Goal: Task Accomplishment & Management: Manage account settings

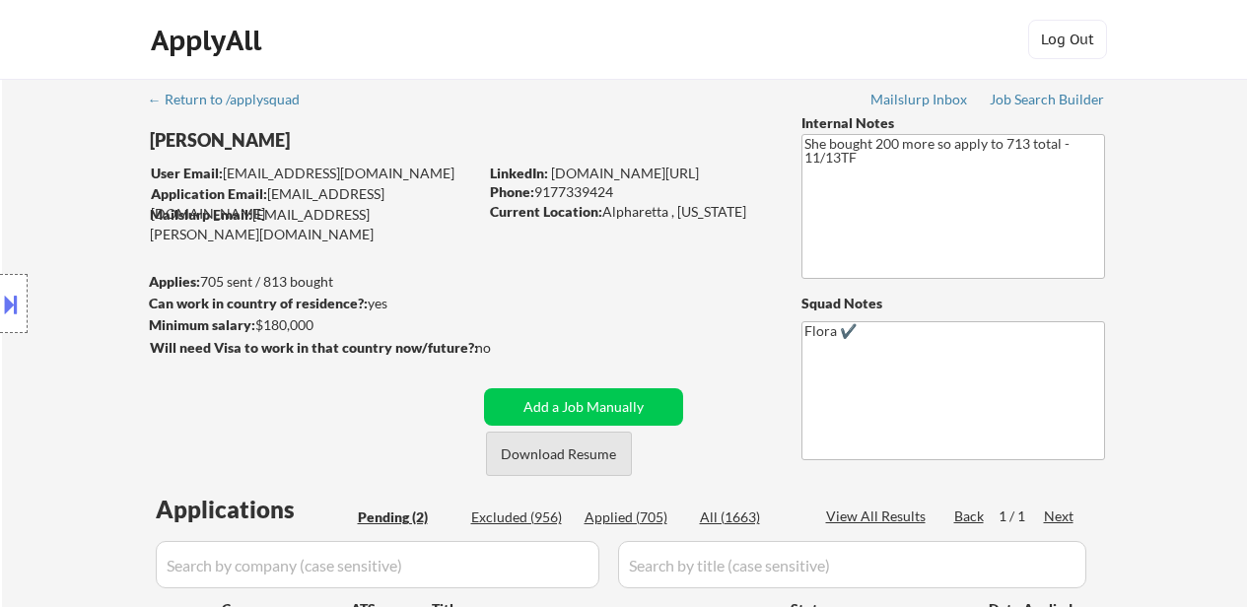
select select ""pending""
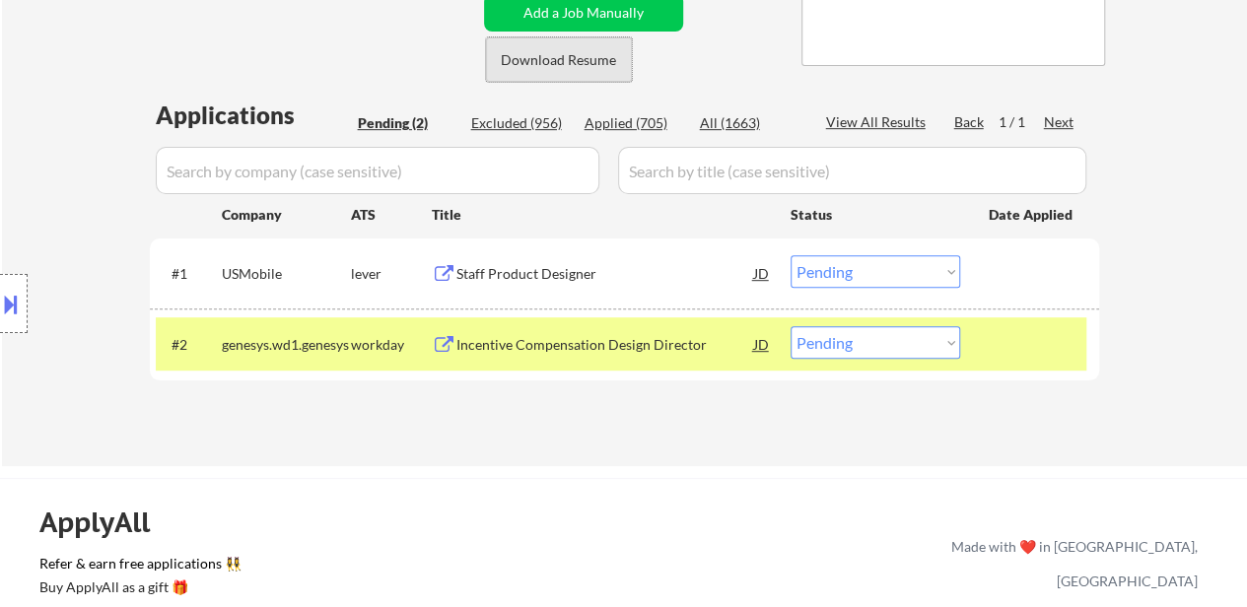
click at [571, 58] on button "Download Resume" at bounding box center [559, 59] width 146 height 44
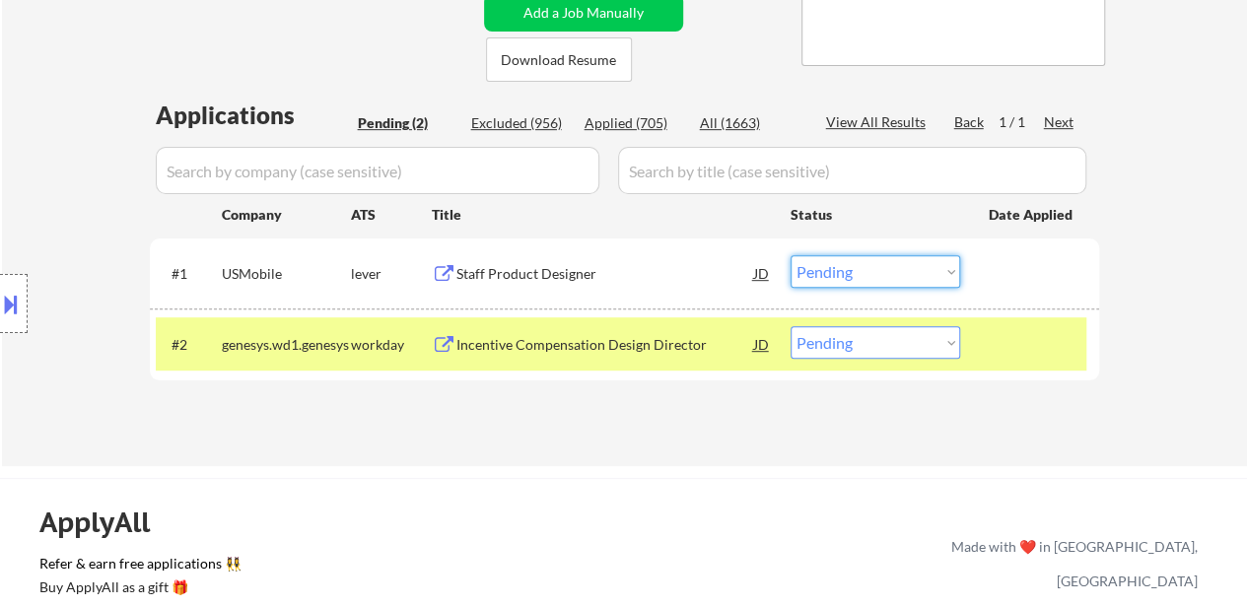
click at [941, 270] on select "Choose an option... Pending Applied Excluded (Questions) Excluded (Expired) Exc…" at bounding box center [876, 271] width 170 height 33
click at [791, 255] on select "Choose an option... Pending Applied Excluded (Questions) Excluded (Expired) Exc…" at bounding box center [876, 271] width 170 height 33
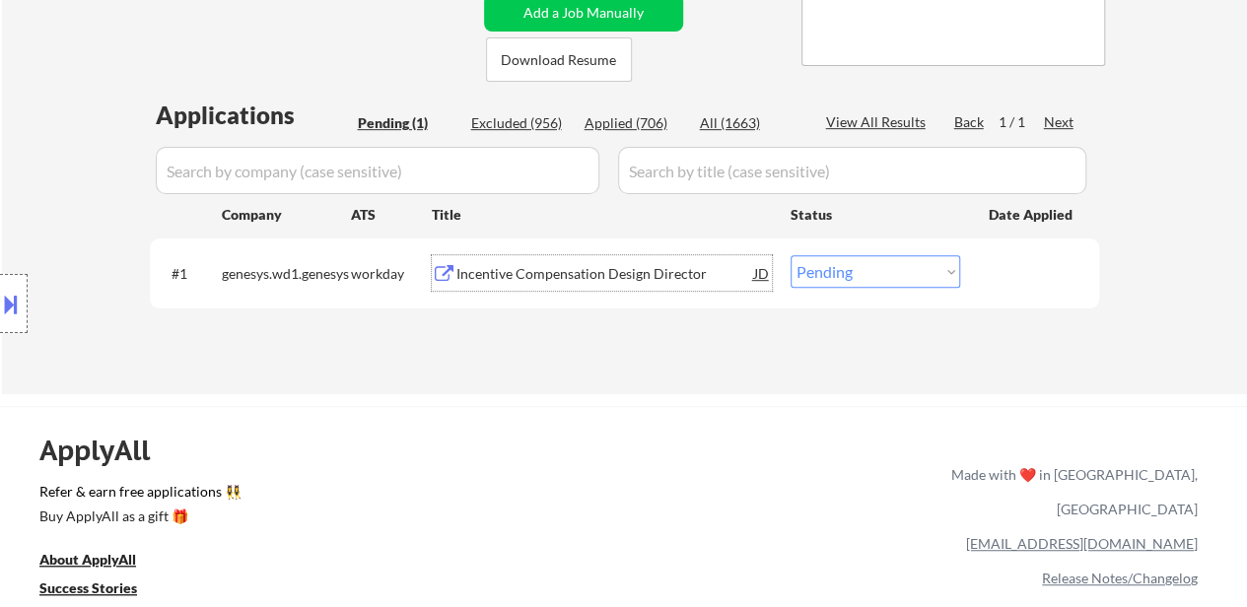
click at [568, 271] on div "Incentive Compensation Design Director" at bounding box center [605, 274] width 298 height 20
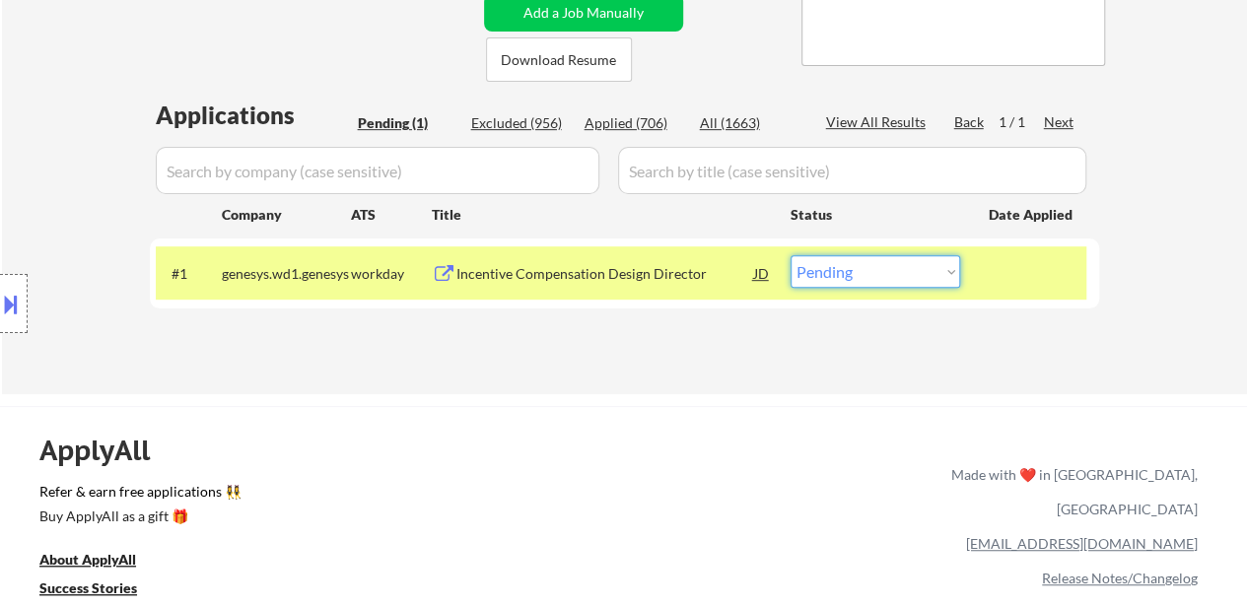
drag, startPoint x: 900, startPoint y: 273, endPoint x: 899, endPoint y: 286, distance: 12.9
click at [900, 273] on select "Choose an option... Pending Applied Excluded (Questions) Excluded (Expired) Exc…" at bounding box center [876, 271] width 170 height 33
select select ""excluded__bad_match_""
click at [791, 255] on select "Choose an option... Pending Applied Excluded (Questions) Excluded (Expired) Exc…" at bounding box center [876, 271] width 170 height 33
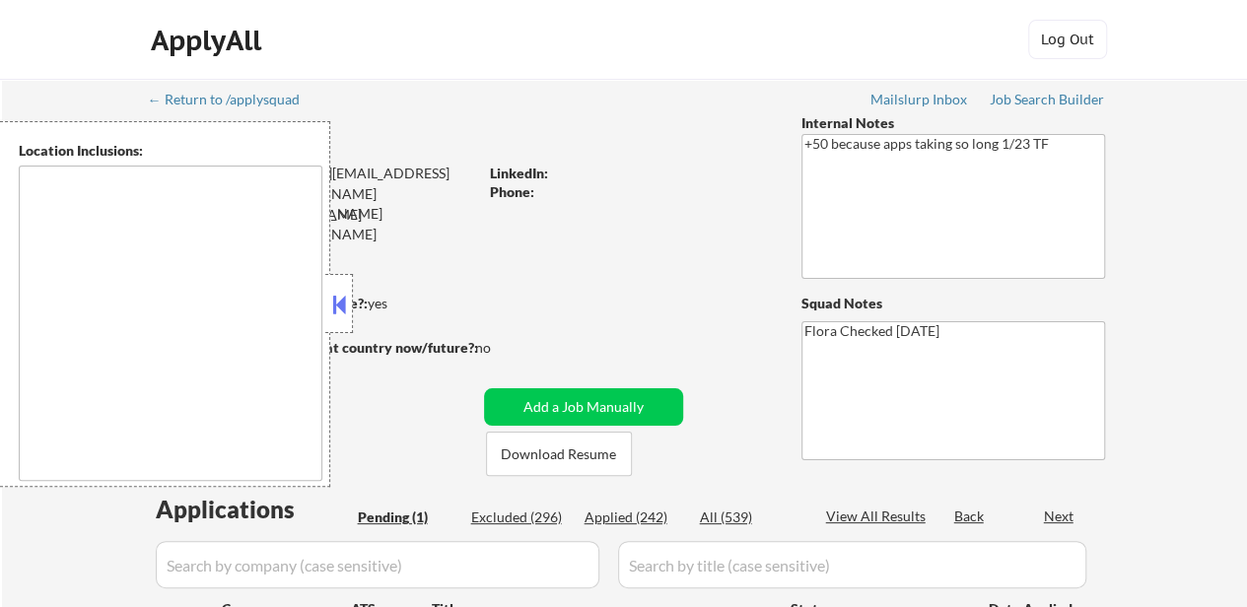
select select ""pending""
type textarea "Austin, TX Remote US"
click at [337, 291] on button at bounding box center [339, 305] width 22 height 30
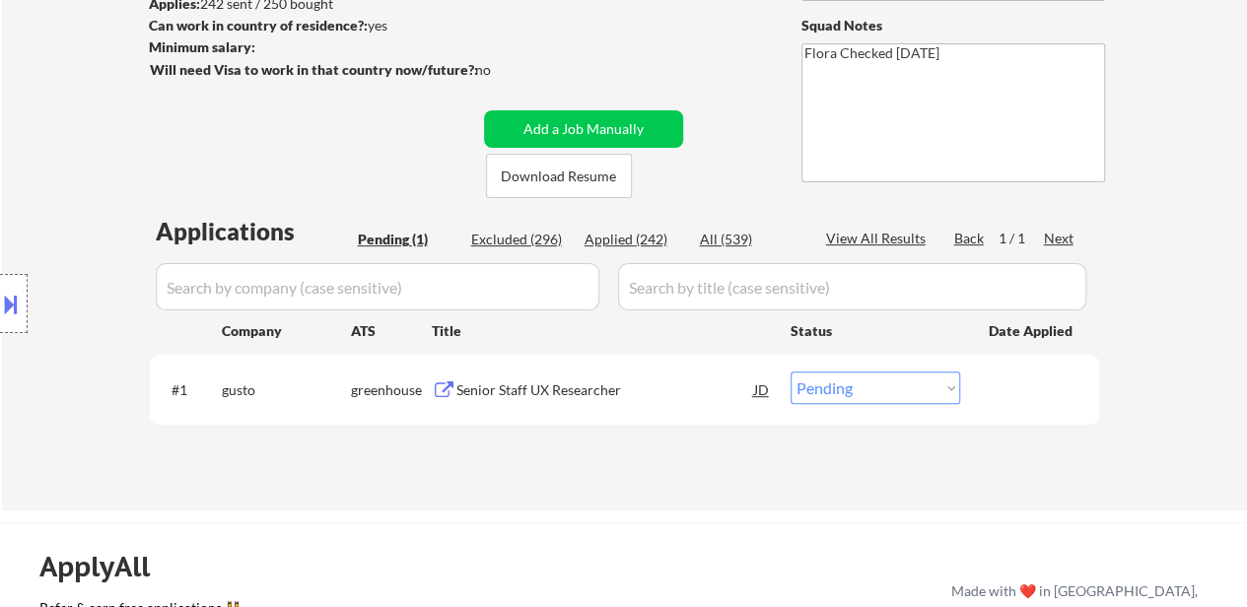
scroll to position [394, 0]
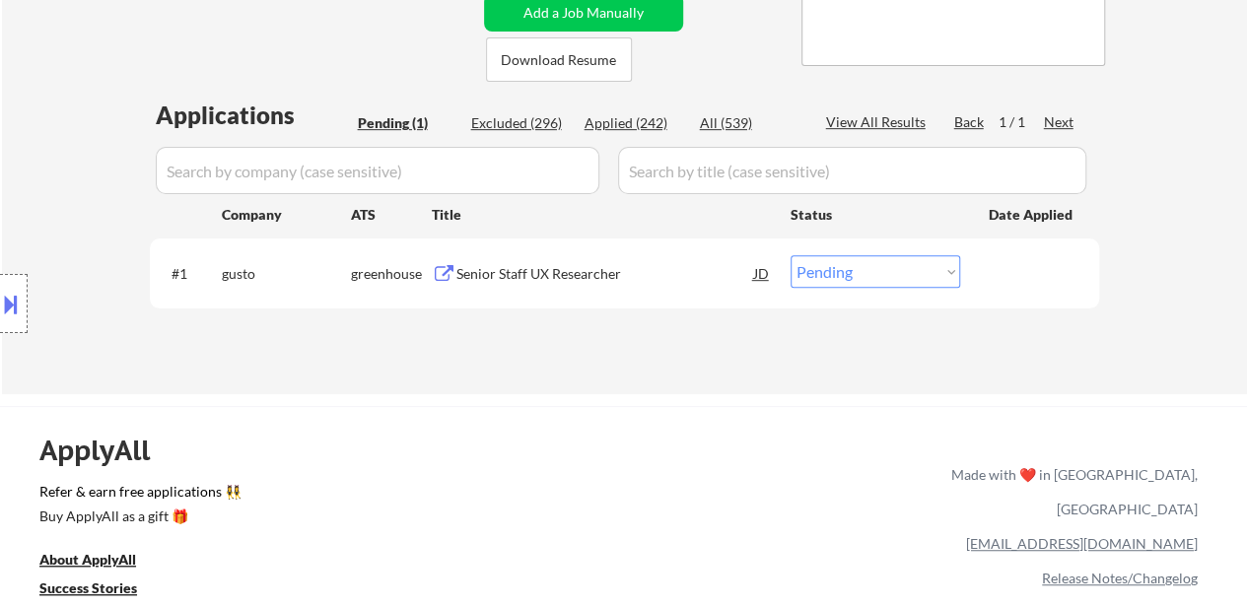
click at [567, 266] on div "Senior Staff UX Researcher" at bounding box center [605, 274] width 298 height 20
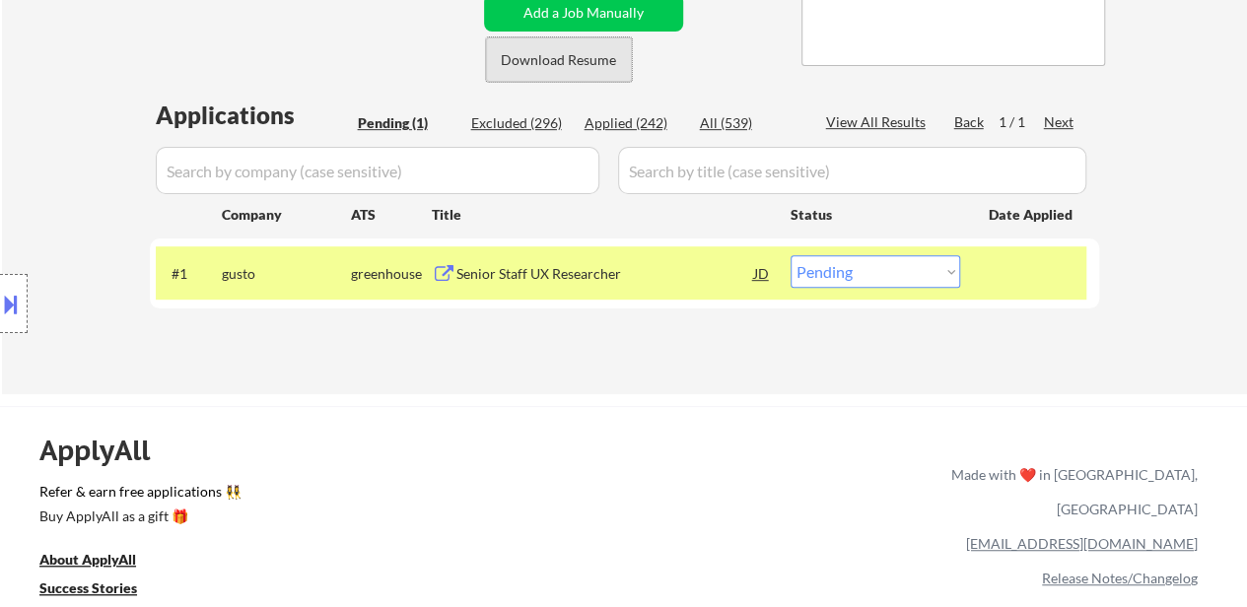
click at [563, 60] on button "Download Resume" at bounding box center [559, 59] width 146 height 44
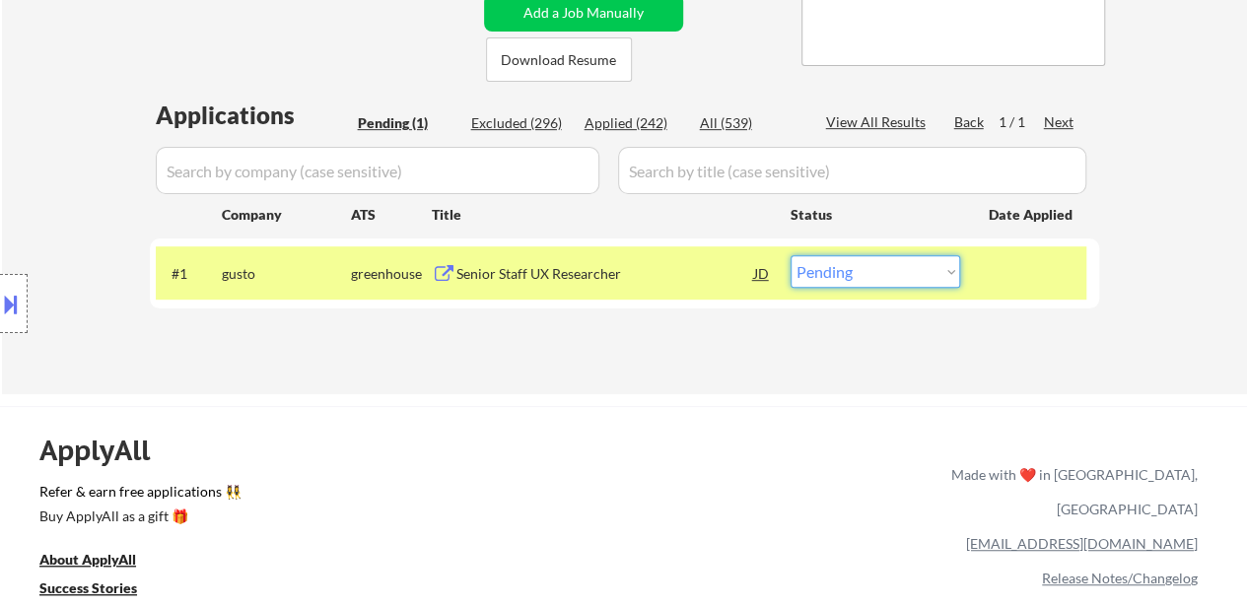
click at [860, 258] on select "Choose an option... Pending Applied Excluded (Questions) Excluded (Expired) Exc…" at bounding box center [876, 271] width 170 height 33
select select ""applied""
click at [791, 255] on select "Choose an option... Pending Applied Excluded (Questions) Excluded (Expired) Exc…" at bounding box center [876, 271] width 170 height 33
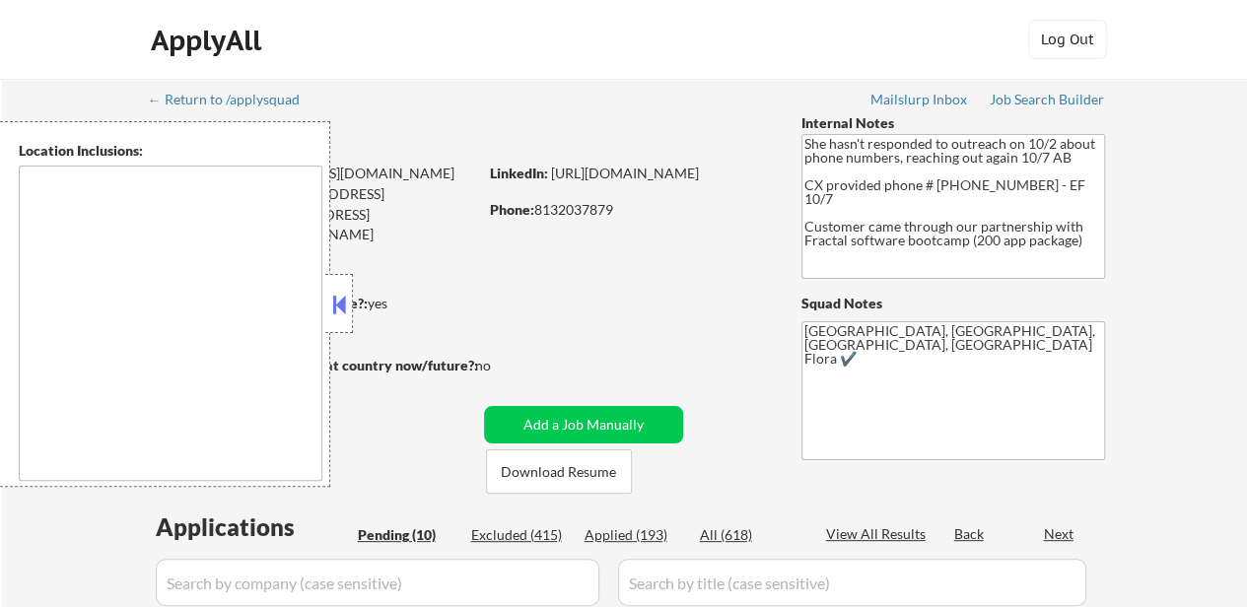
select select ""pending""
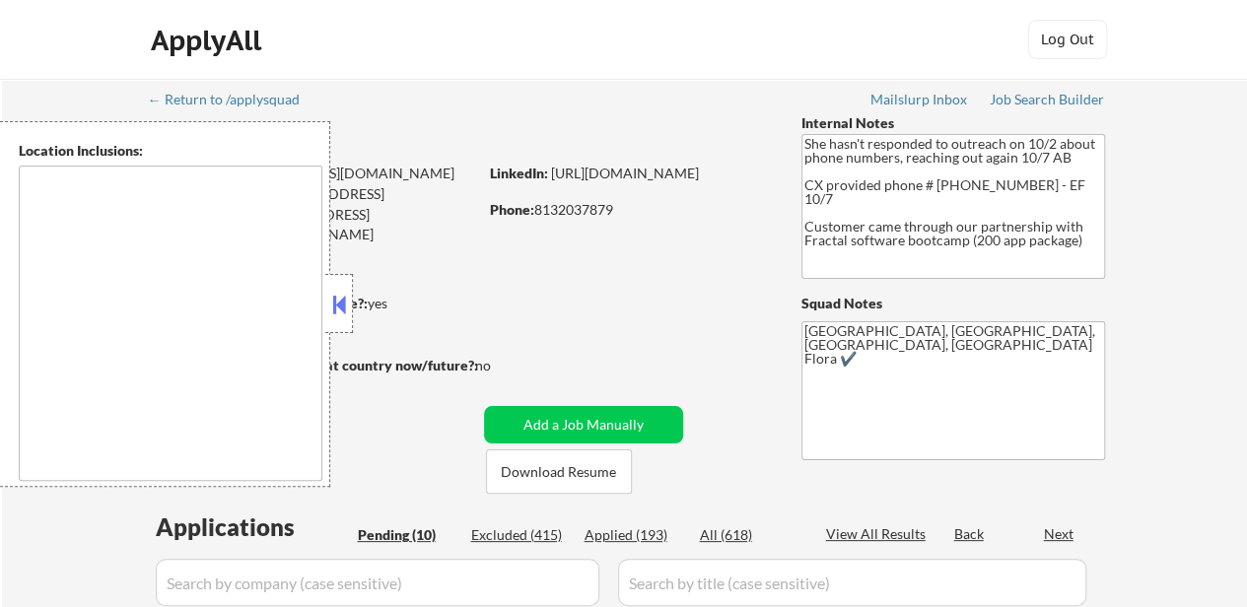
select select ""pending""
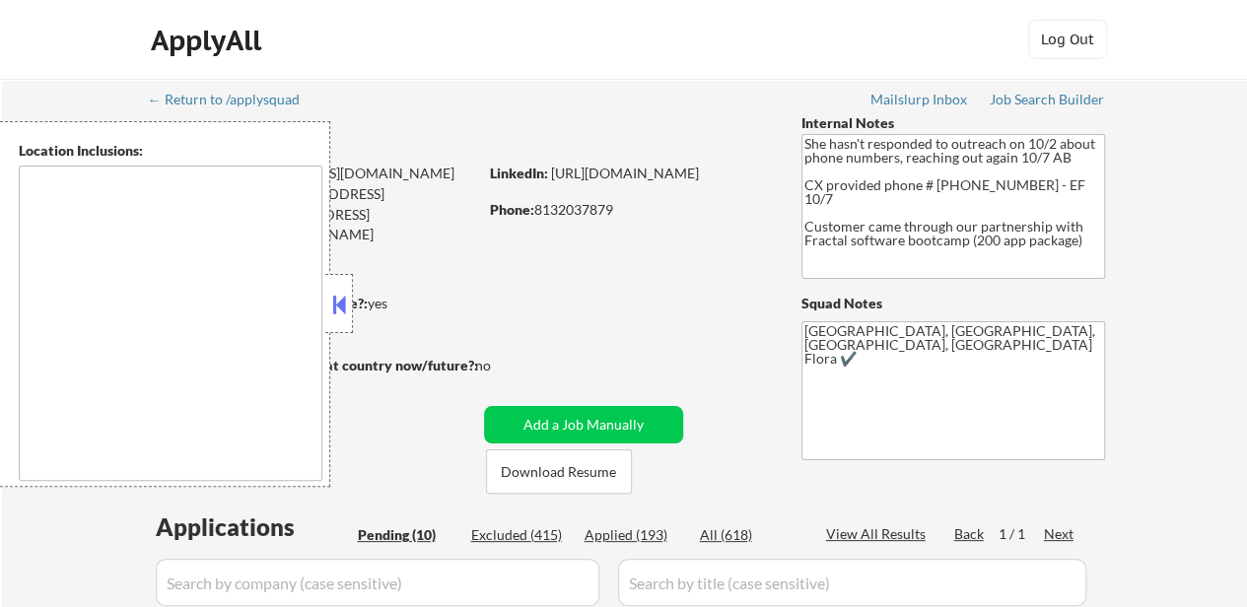
type textarea "Tampa, FL St. Petersburg, FL Clearwater, FL Brandon, FL Largo, FL Town 'n' Coun…"
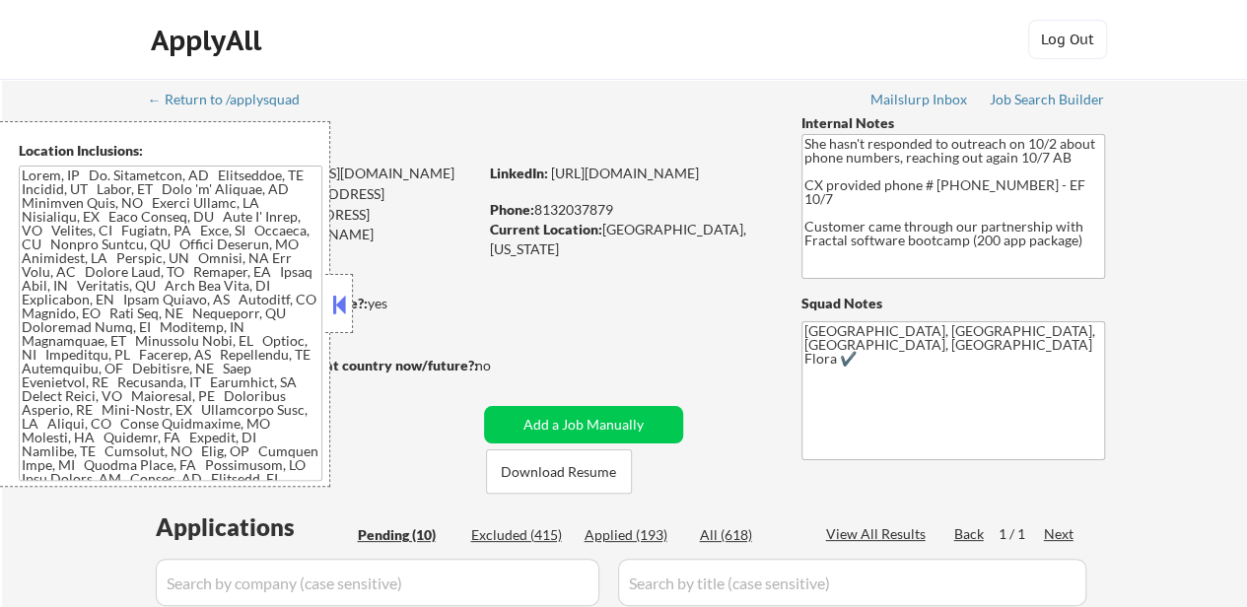
click at [341, 314] on button at bounding box center [339, 305] width 22 height 30
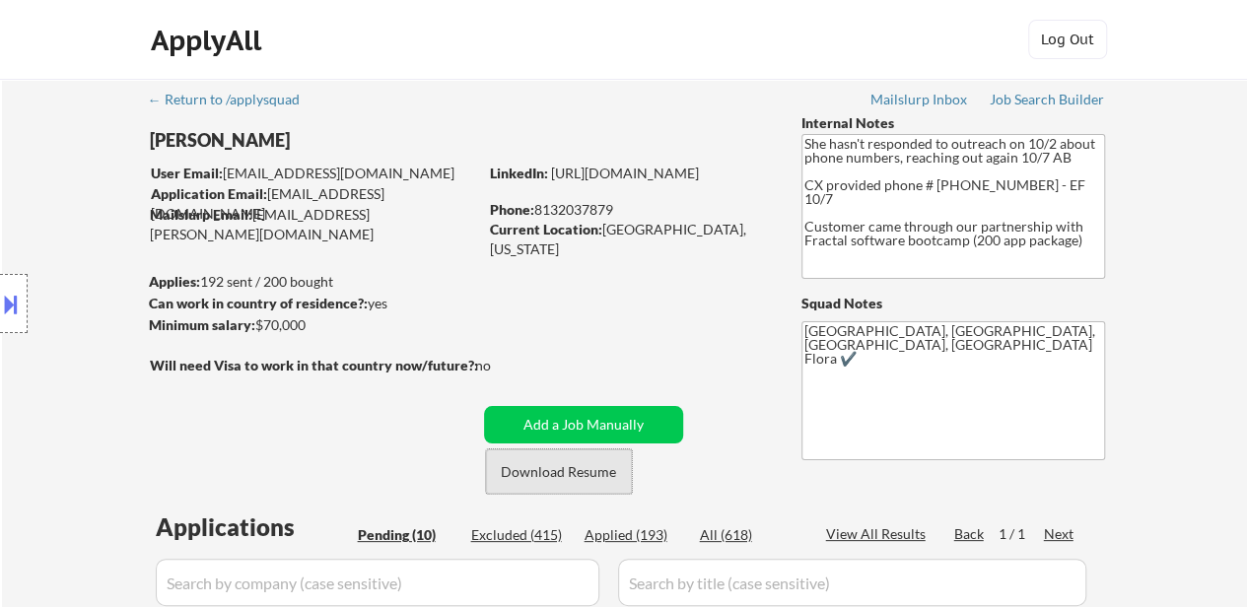
click at [578, 486] on button "Download Resume" at bounding box center [559, 471] width 146 height 44
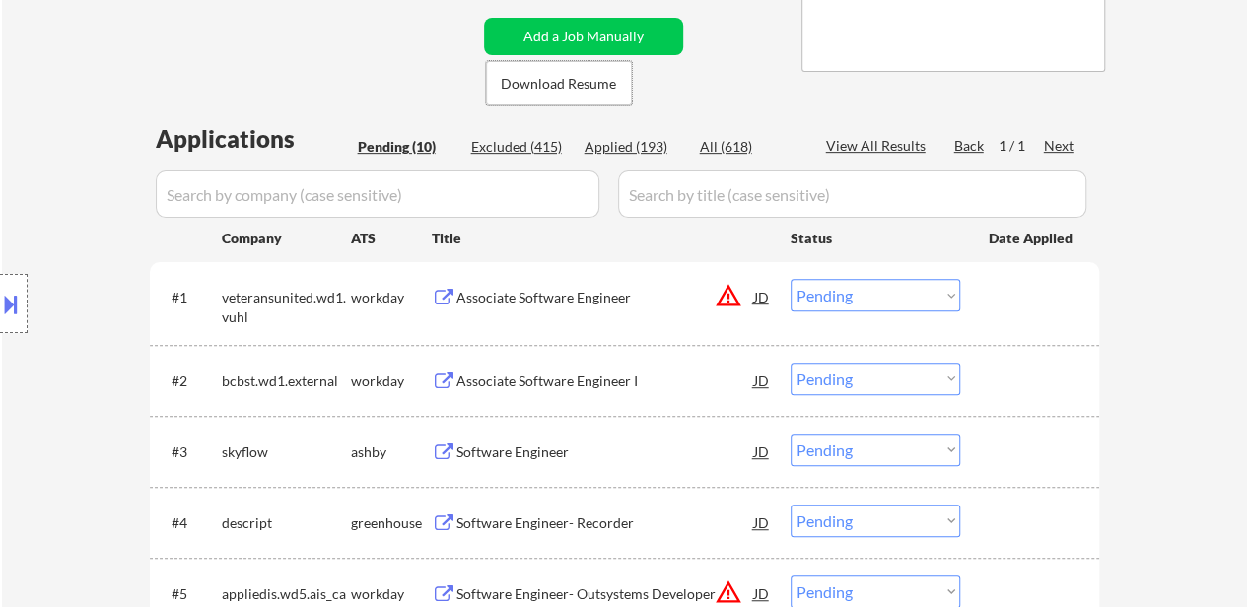
scroll to position [394, 0]
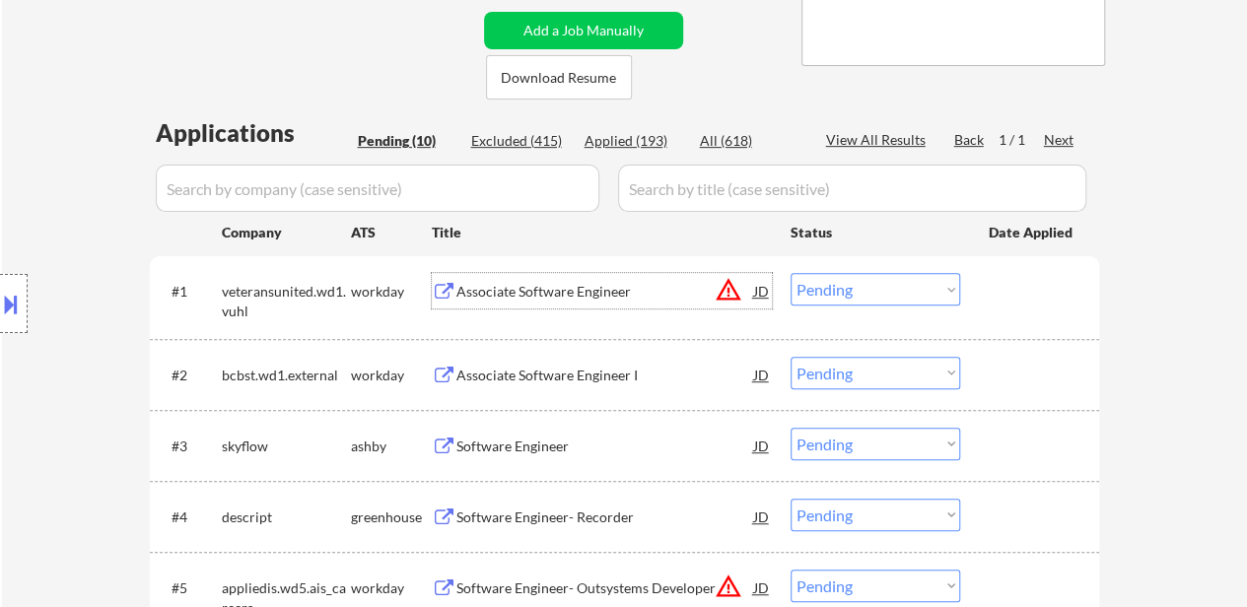
click at [580, 282] on div "Associate Software Engineer" at bounding box center [605, 292] width 298 height 20
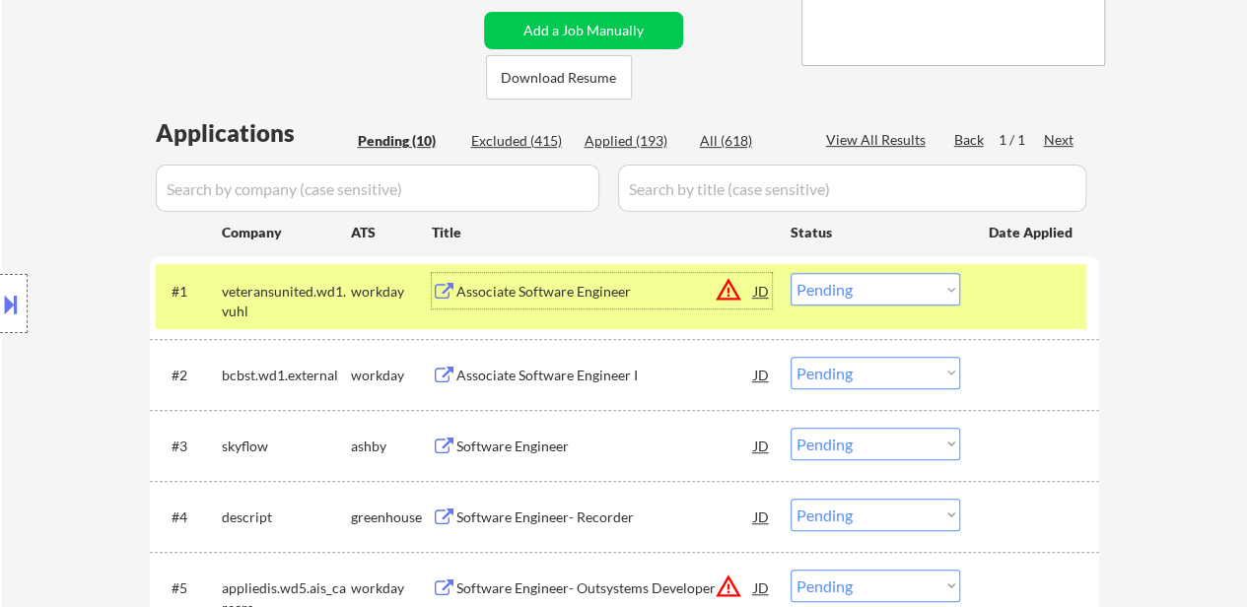
click at [877, 286] on select "Choose an option... Pending Applied Excluded (Questions) Excluded (Expired) Exc…" at bounding box center [876, 289] width 170 height 33
click at [791, 273] on select "Choose an option... Pending Applied Excluded (Questions) Excluded (Expired) Exc…" at bounding box center [876, 289] width 170 height 33
click at [523, 376] on div "Associate Software Engineer I" at bounding box center [605, 376] width 298 height 20
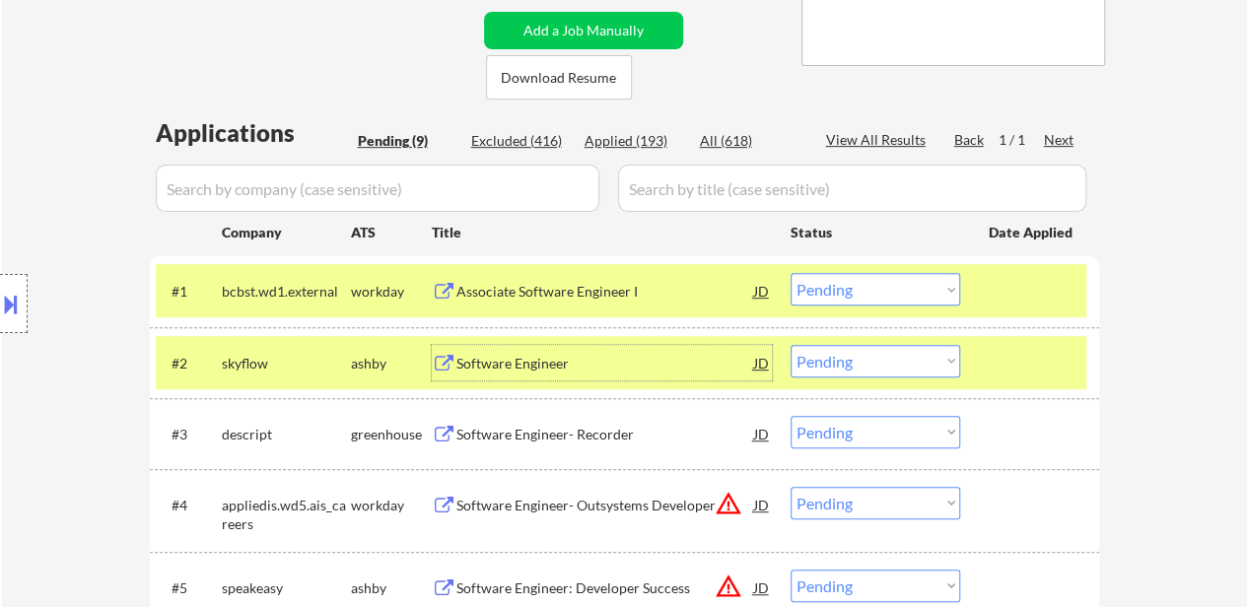
click at [824, 295] on select "Choose an option... Pending Applied Excluded (Questions) Excluded (Expired) Exc…" at bounding box center [876, 289] width 170 height 33
click at [791, 273] on select "Choose an option... Pending Applied Excluded (Questions) Excluded (Expired) Exc…" at bounding box center [876, 289] width 170 height 33
click at [516, 365] on div "Software Engineer" at bounding box center [605, 364] width 298 height 20
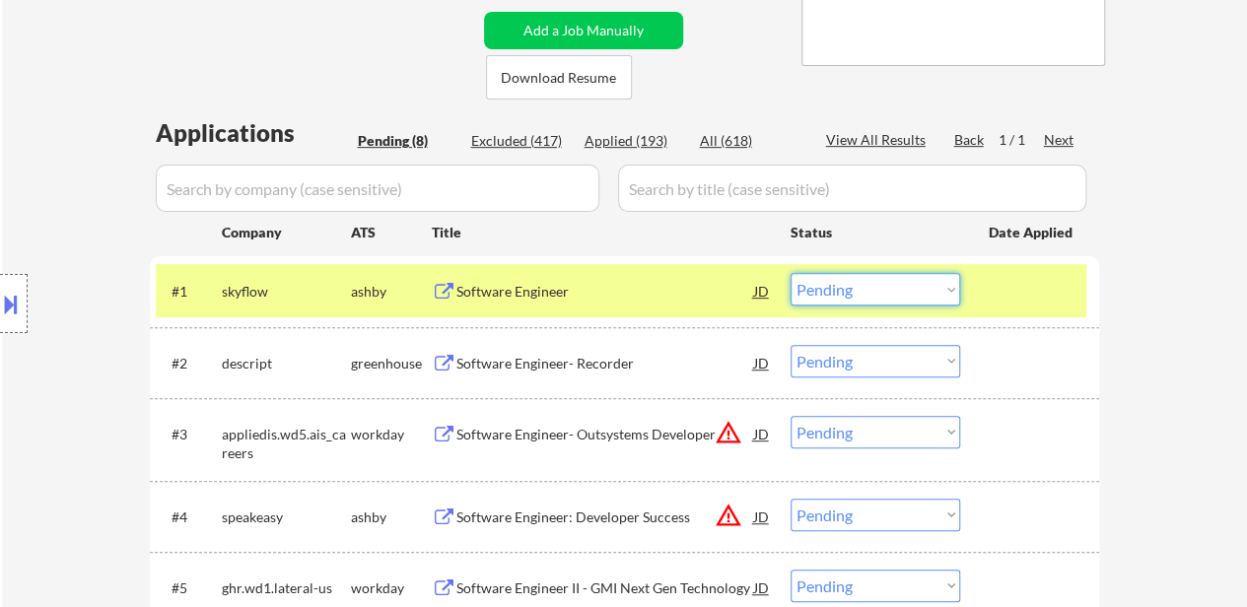
click at [840, 305] on select "Choose an option... Pending Applied Excluded (Questions) Excluded (Expired) Exc…" at bounding box center [876, 289] width 170 height 33
click at [791, 273] on select "Choose an option... Pending Applied Excluded (Questions) Excluded (Expired) Exc…" at bounding box center [876, 289] width 170 height 33
click at [530, 370] on div "Software Engineer- Recorder" at bounding box center [605, 364] width 298 height 20
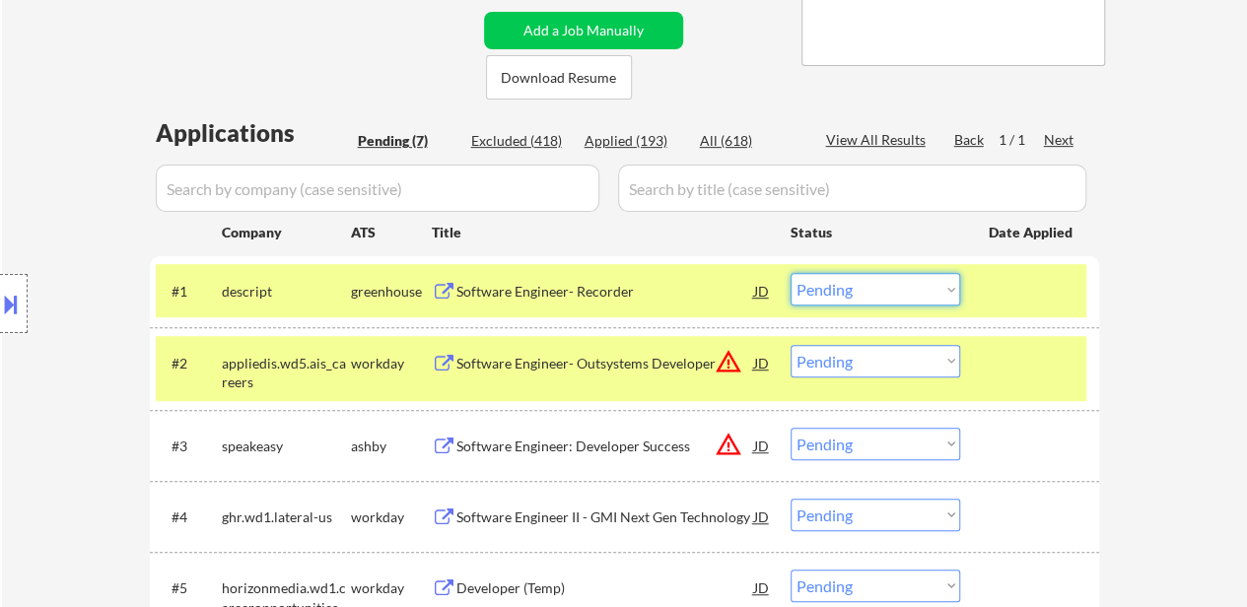
click at [900, 286] on select "Choose an option... Pending Applied Excluded (Questions) Excluded (Expired) Exc…" at bounding box center [876, 289] width 170 height 33
click at [791, 273] on select "Choose an option... Pending Applied Excluded (Questions) Excluded (Expired) Exc…" at bounding box center [876, 289] width 170 height 33
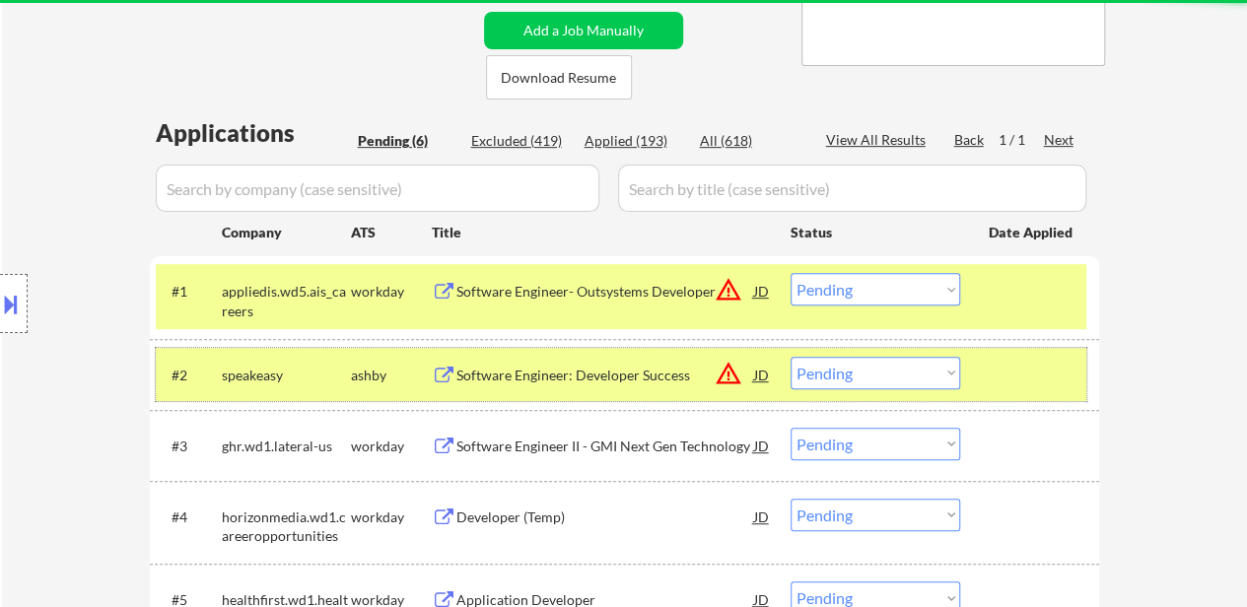
click at [1035, 372] on div at bounding box center [1032, 374] width 87 height 35
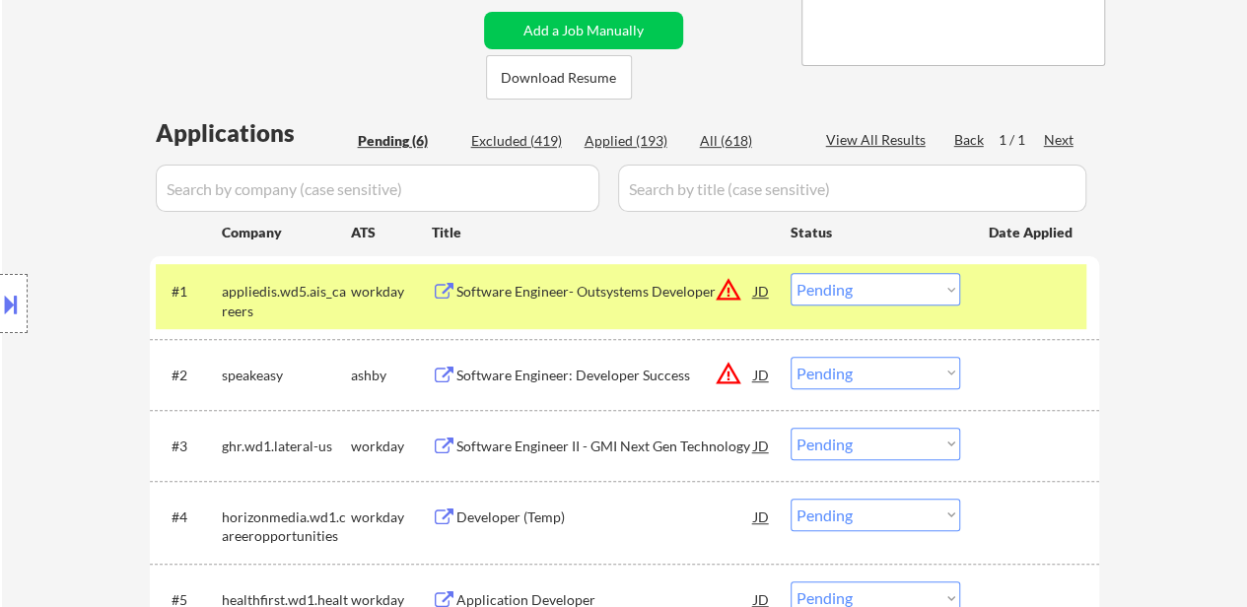
click at [593, 288] on div "Software Engineer- Outsystems Developer" at bounding box center [605, 292] width 298 height 20
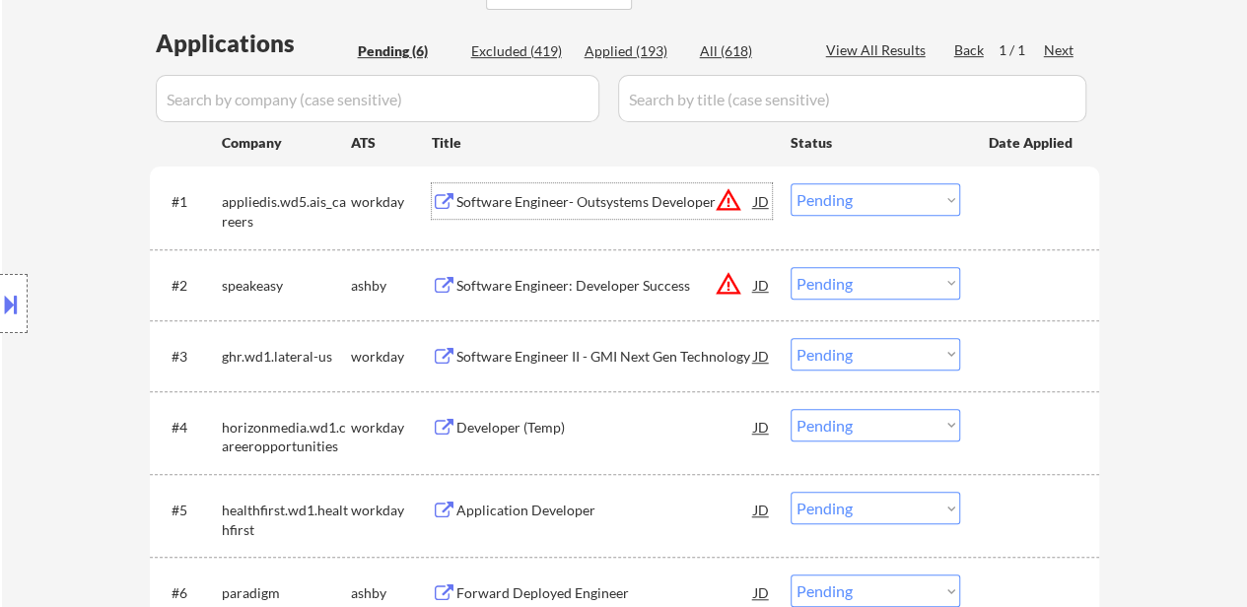
scroll to position [493, 0]
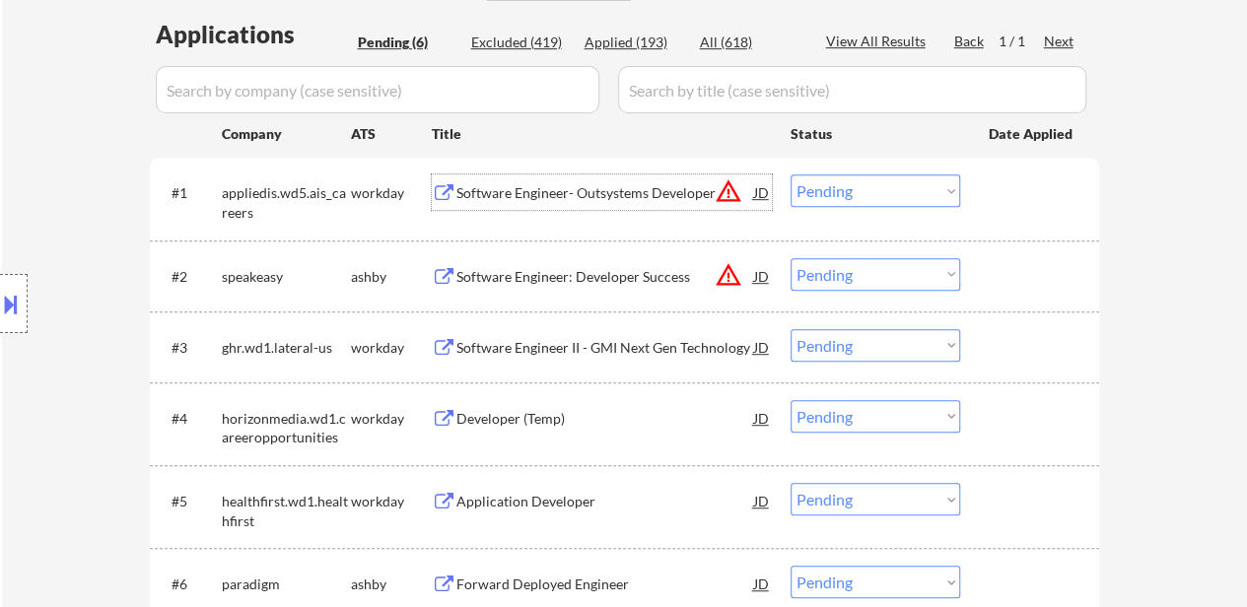
click at [598, 276] on div "Software Engineer: Developer Success" at bounding box center [605, 277] width 298 height 20
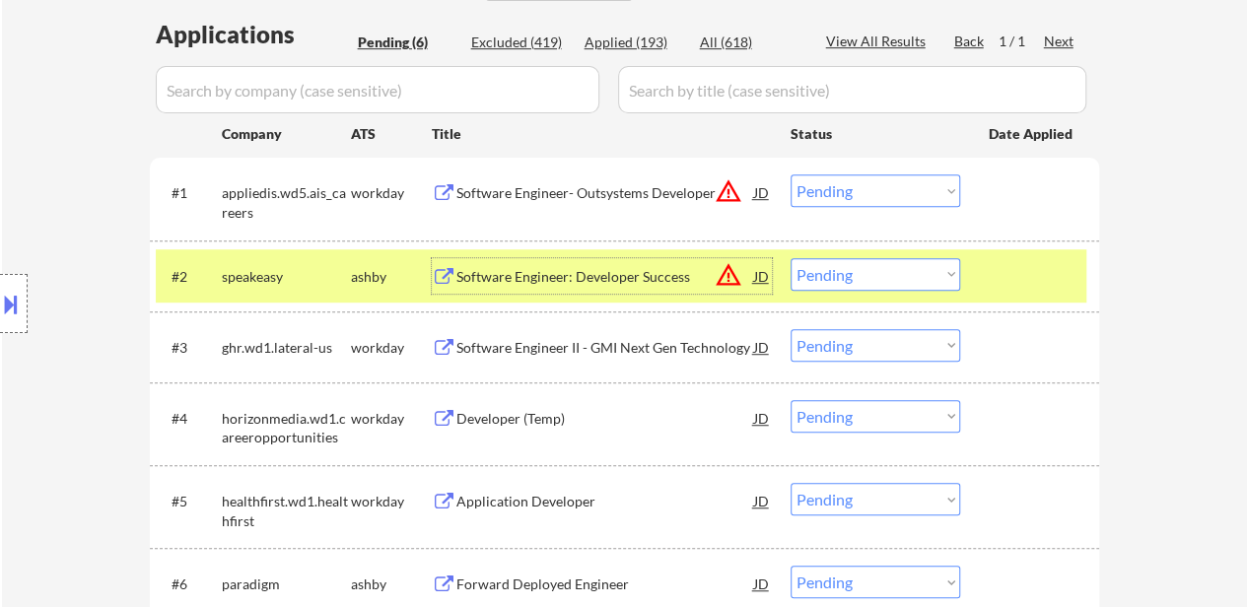
click at [893, 189] on select "Choose an option... Pending Applied Excluded (Questions) Excluded (Expired) Exc…" at bounding box center [876, 190] width 170 height 33
click at [791, 174] on select "Choose an option... Pending Applied Excluded (Questions) Excluded (Expired) Exc…" at bounding box center [876, 190] width 170 height 33
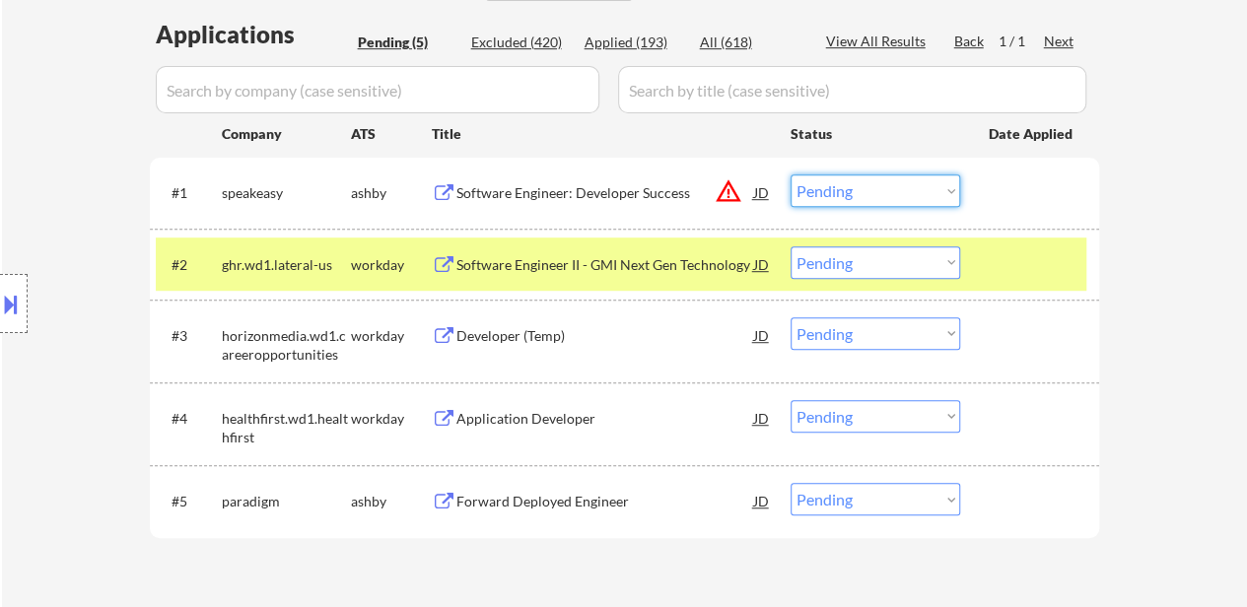
click at [919, 184] on select "Choose an option... Pending Applied Excluded (Questions) Excluded (Expired) Exc…" at bounding box center [876, 190] width 170 height 33
click at [791, 174] on select "Choose an option... Pending Applied Excluded (Questions) Excluded (Expired) Exc…" at bounding box center [876, 190] width 170 height 33
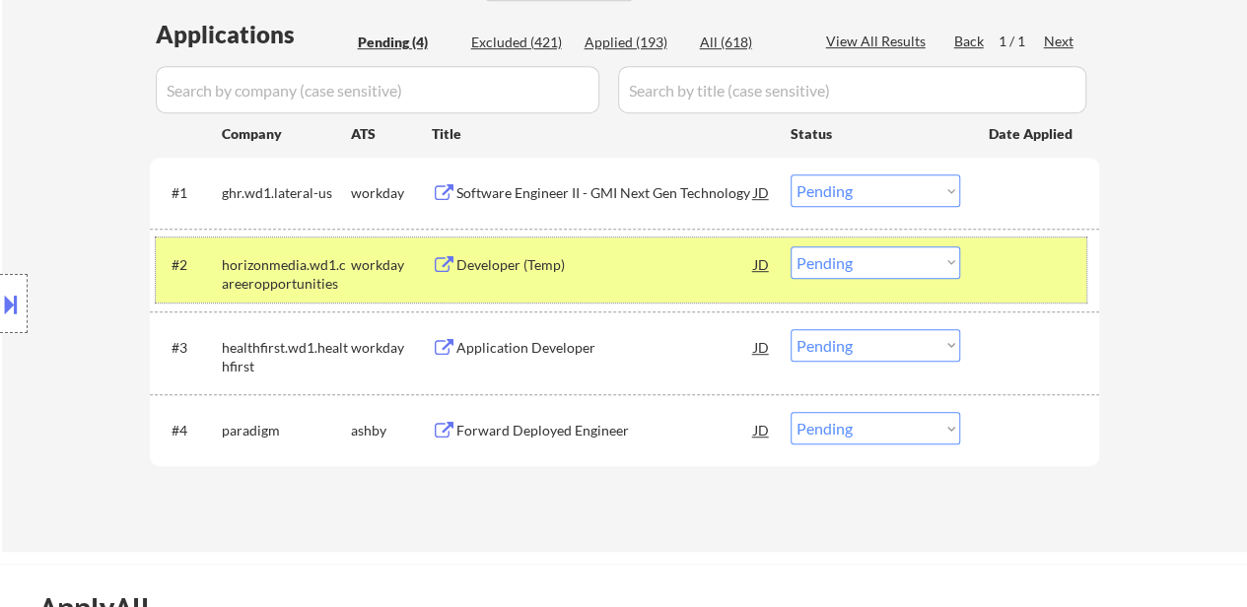
click at [1025, 265] on div at bounding box center [1032, 263] width 87 height 35
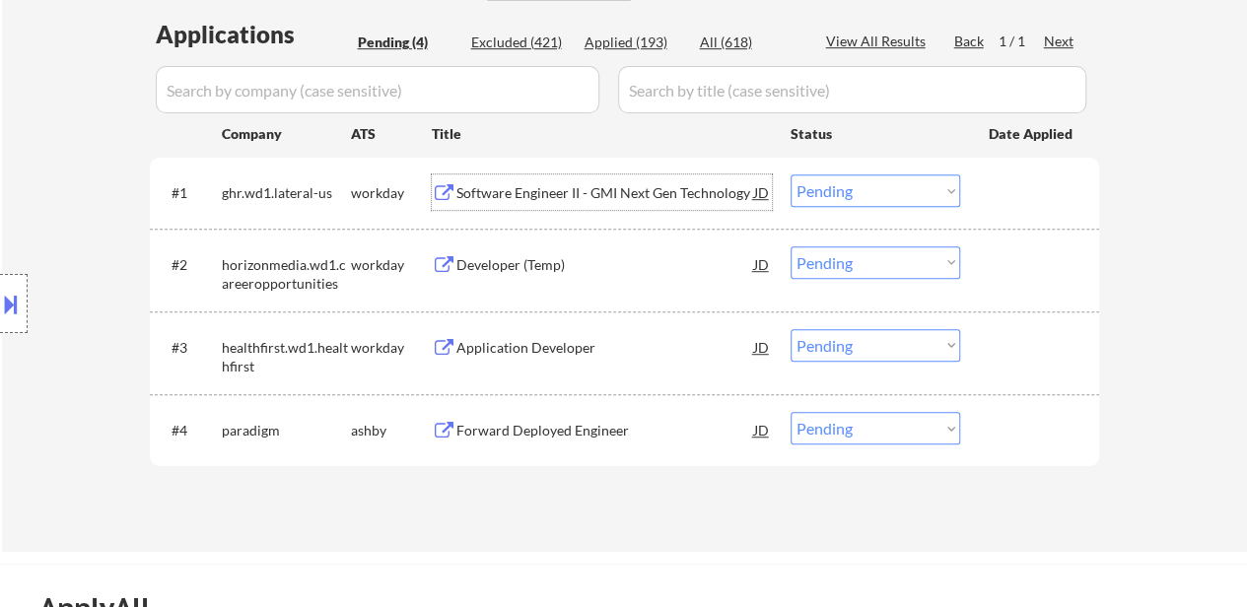
click at [610, 179] on div "Software Engineer II - GMI Next Gen Technology" at bounding box center [605, 191] width 298 height 35
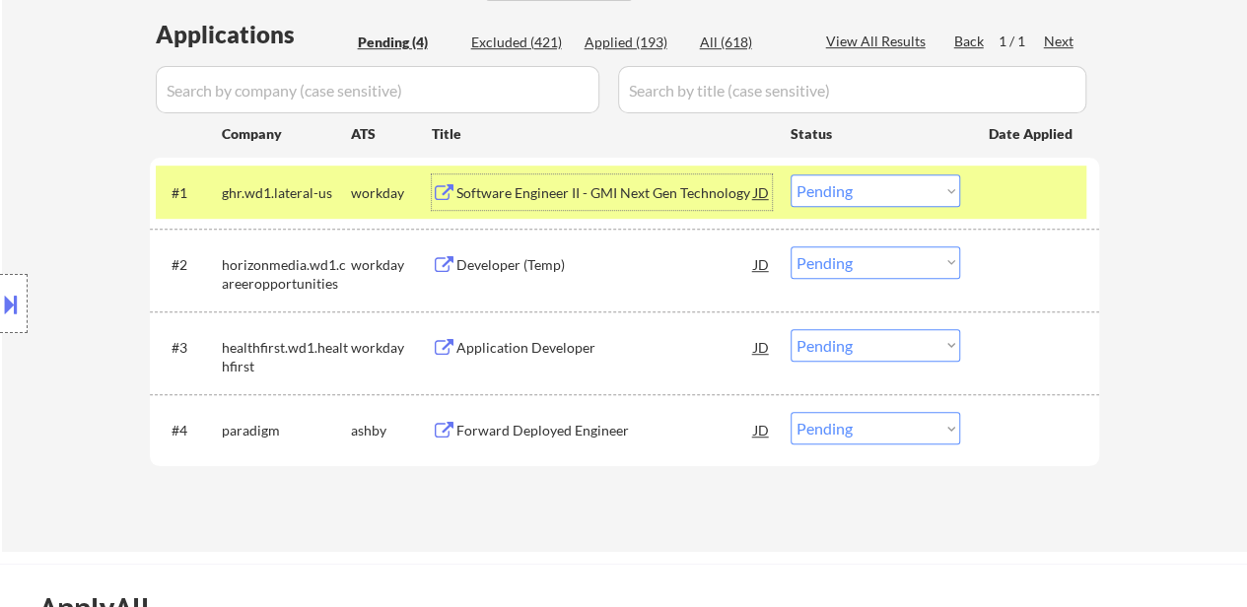
click at [865, 176] on select "Choose an option... Pending Applied Excluded (Questions) Excluded (Expired) Exc…" at bounding box center [876, 190] width 170 height 33
click at [791, 174] on select "Choose an option... Pending Applied Excluded (Questions) Excluded (Expired) Exc…" at bounding box center [876, 190] width 170 height 33
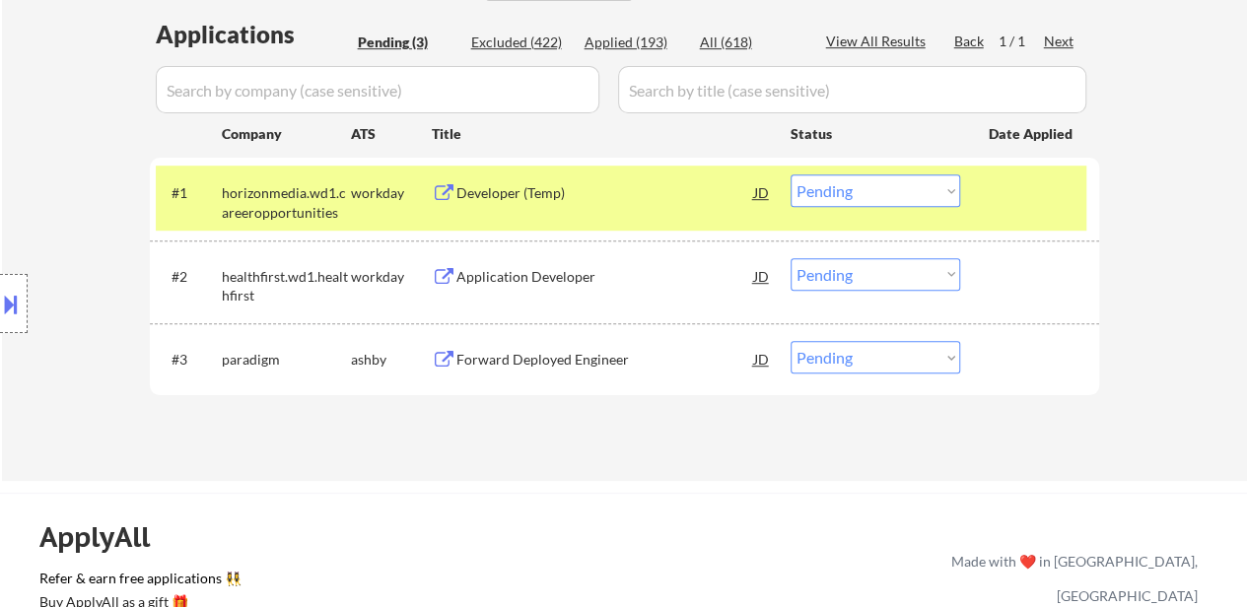
click at [521, 201] on div "Developer (Temp)" at bounding box center [605, 193] width 298 height 20
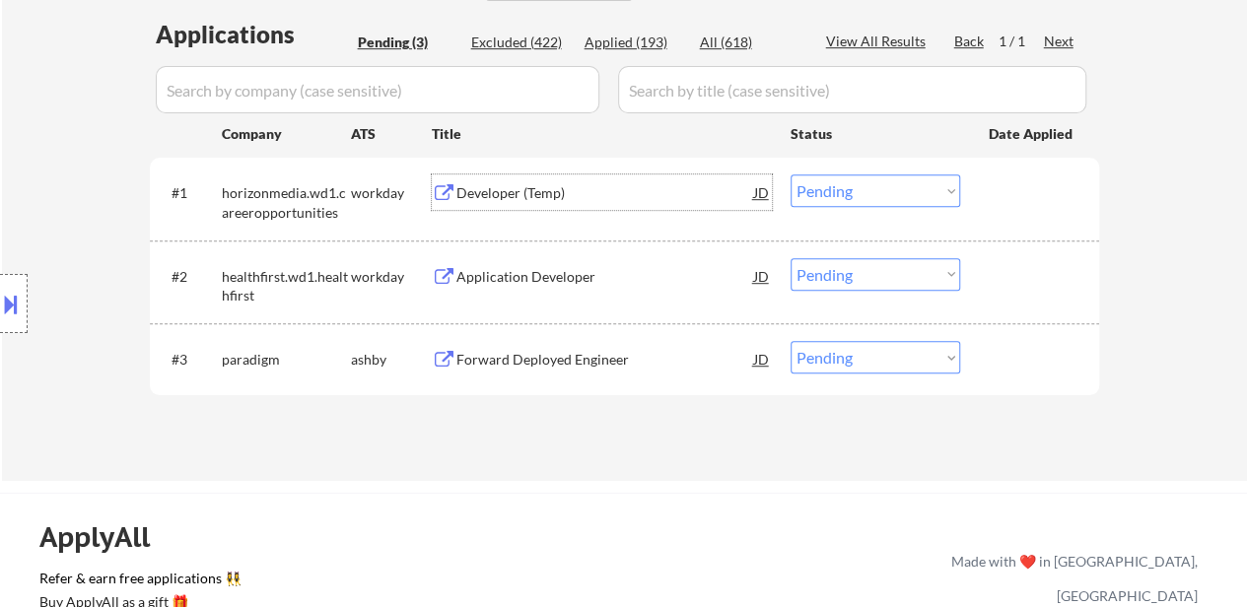
click at [910, 188] on select "Choose an option... Pending Applied Excluded (Questions) Excluded (Expired) Exc…" at bounding box center [876, 190] width 170 height 33
click at [541, 194] on div "Developer (Temp)" at bounding box center [605, 193] width 298 height 20
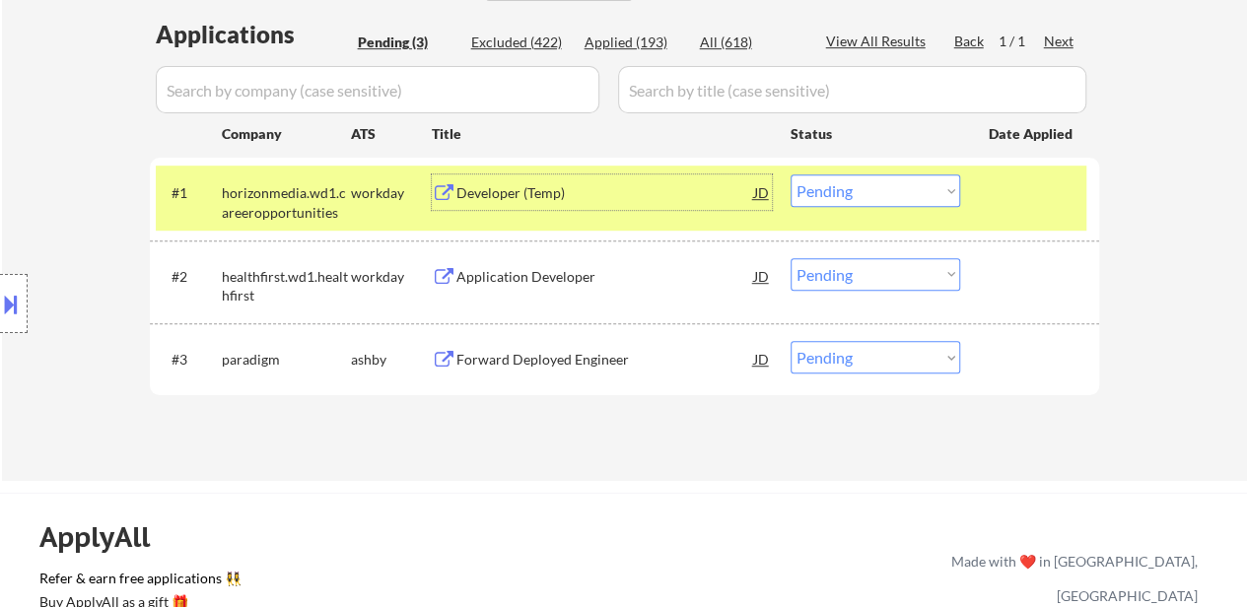
click at [888, 185] on select "Choose an option... Pending Applied Excluded (Questions) Excluded (Expired) Exc…" at bounding box center [876, 190] width 170 height 33
click at [791, 174] on select "Choose an option... Pending Applied Excluded (Questions) Excluded (Expired) Exc…" at bounding box center [876, 190] width 170 height 33
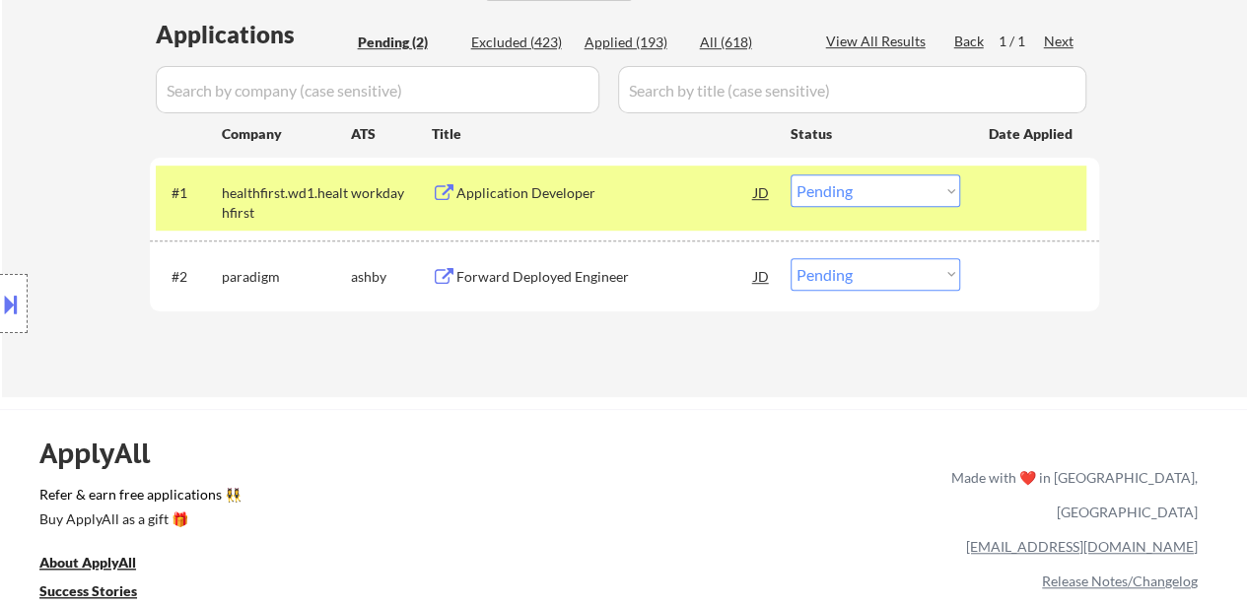
click at [542, 182] on div "Application Developer" at bounding box center [605, 191] width 298 height 35
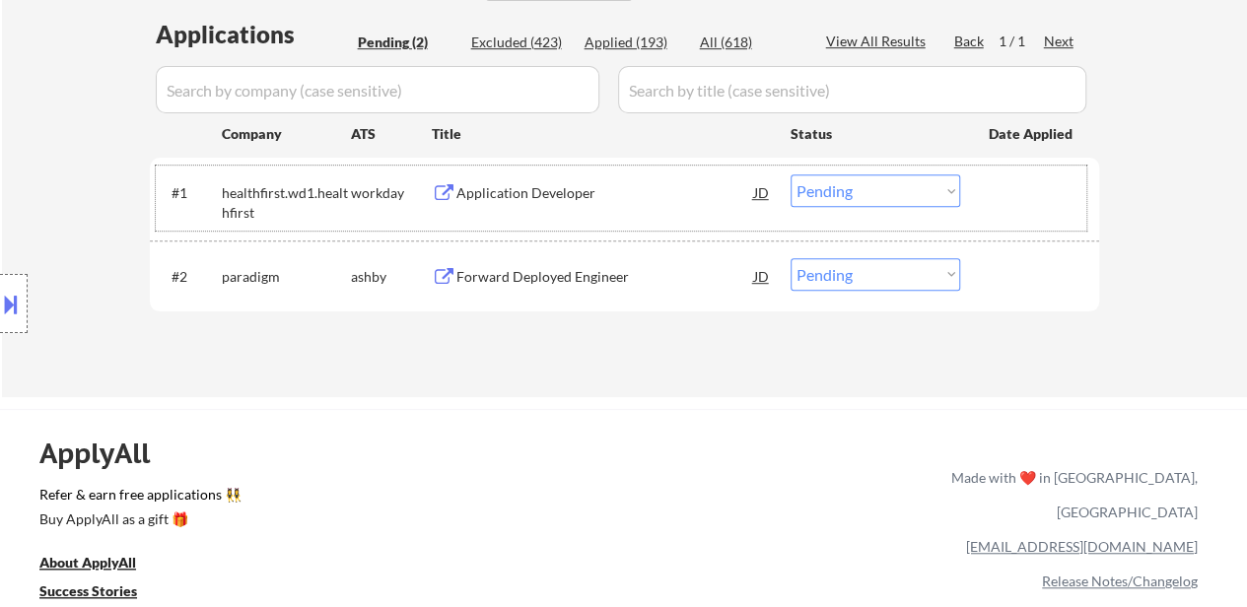
click at [875, 171] on div "#1 healthfirst.wd1.healthfirst workday Application Developer JD warning_amber C…" at bounding box center [621, 198] width 931 height 65
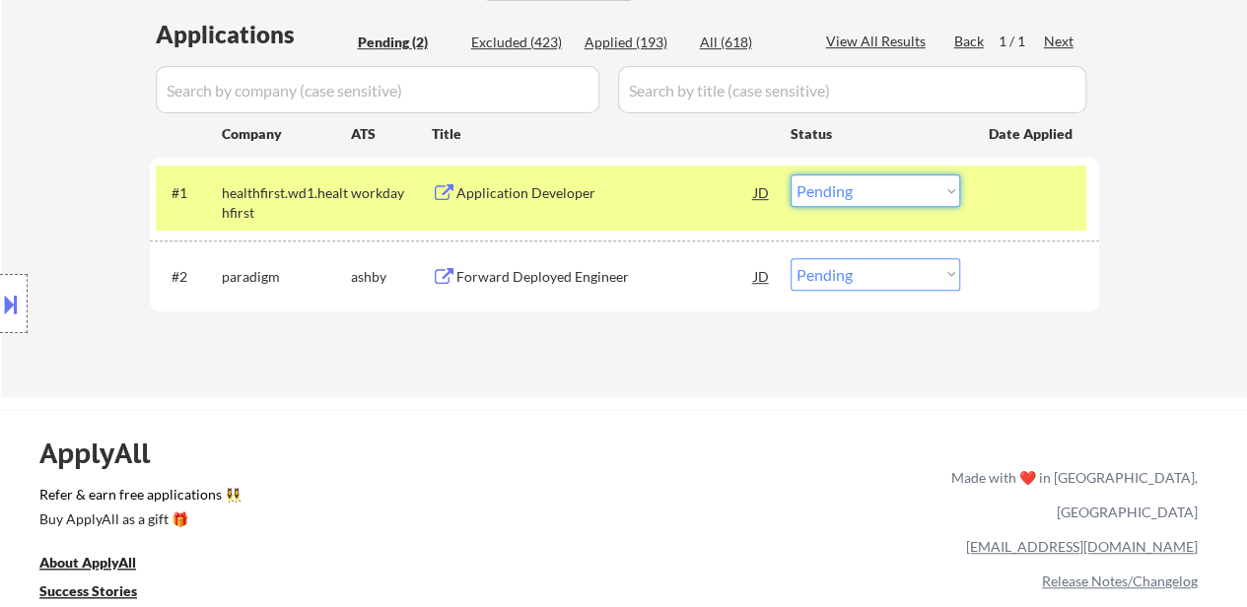
click at [885, 190] on select "Choose an option... Pending Applied Excluded (Questions) Excluded (Expired) Exc…" at bounding box center [876, 190] width 170 height 33
click at [791, 174] on select "Choose an option... Pending Applied Excluded (Questions) Excluded (Expired) Exc…" at bounding box center [876, 190] width 170 height 33
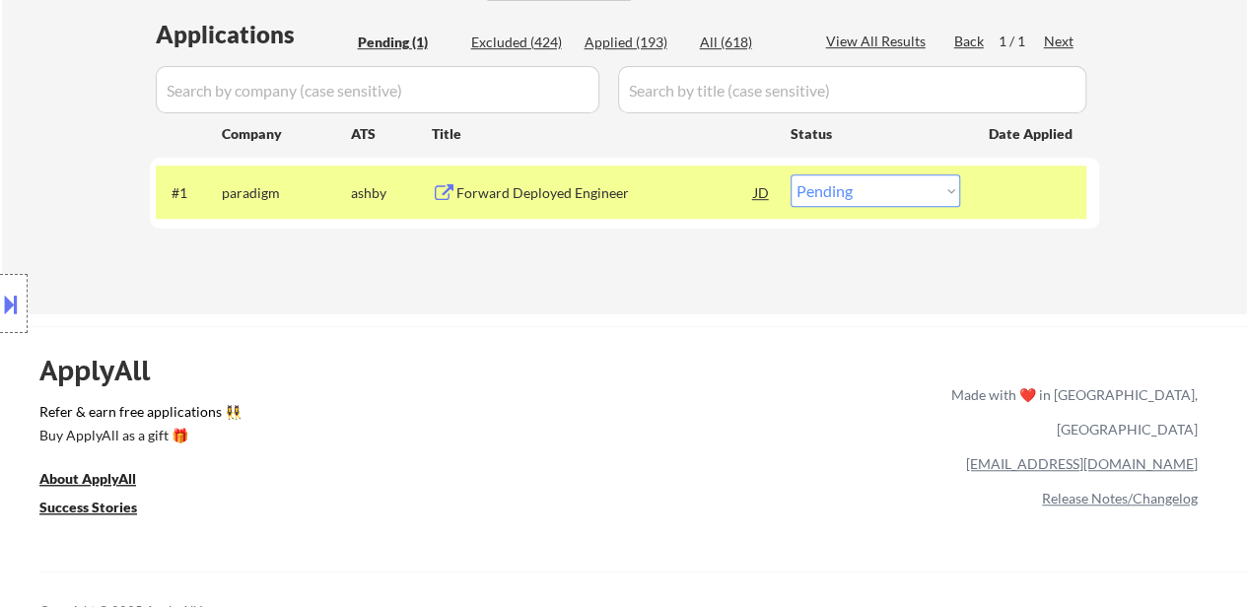
click at [597, 187] on div "Forward Deployed Engineer" at bounding box center [605, 193] width 298 height 20
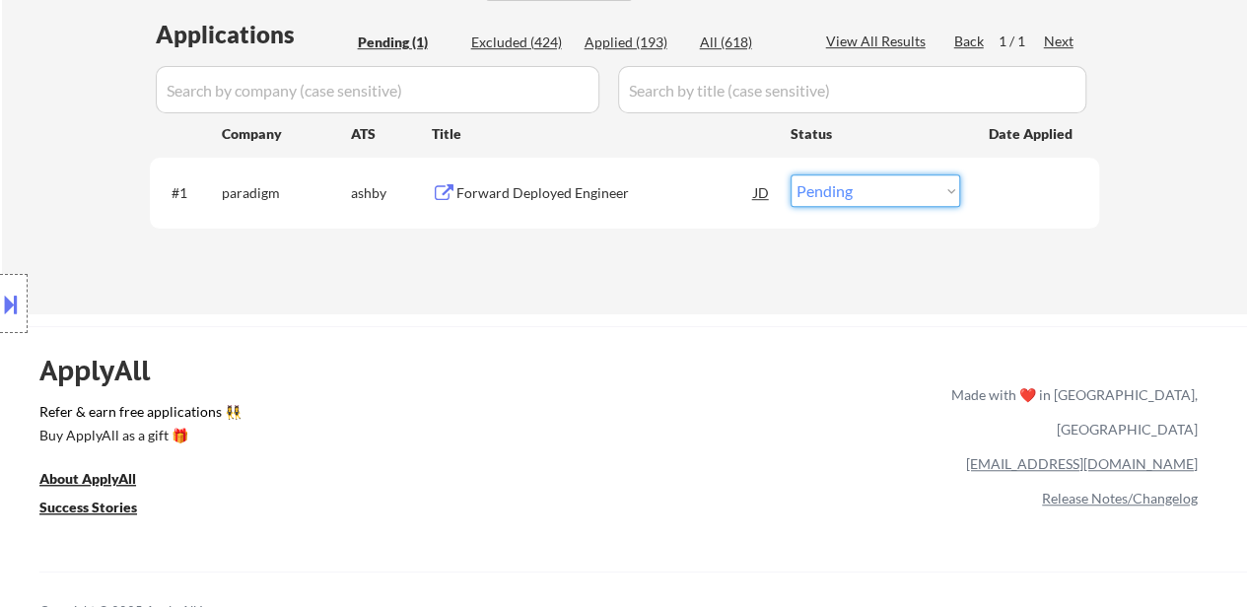
click at [895, 188] on select "Choose an option... Pending Applied Excluded (Questions) Excluded (Expired) Exc…" at bounding box center [876, 190] width 170 height 33
select select ""excluded__bad_match_""
click at [791, 174] on select "Choose an option... Pending Applied Excluded (Questions) Excluded (Expired) Exc…" at bounding box center [876, 190] width 170 height 33
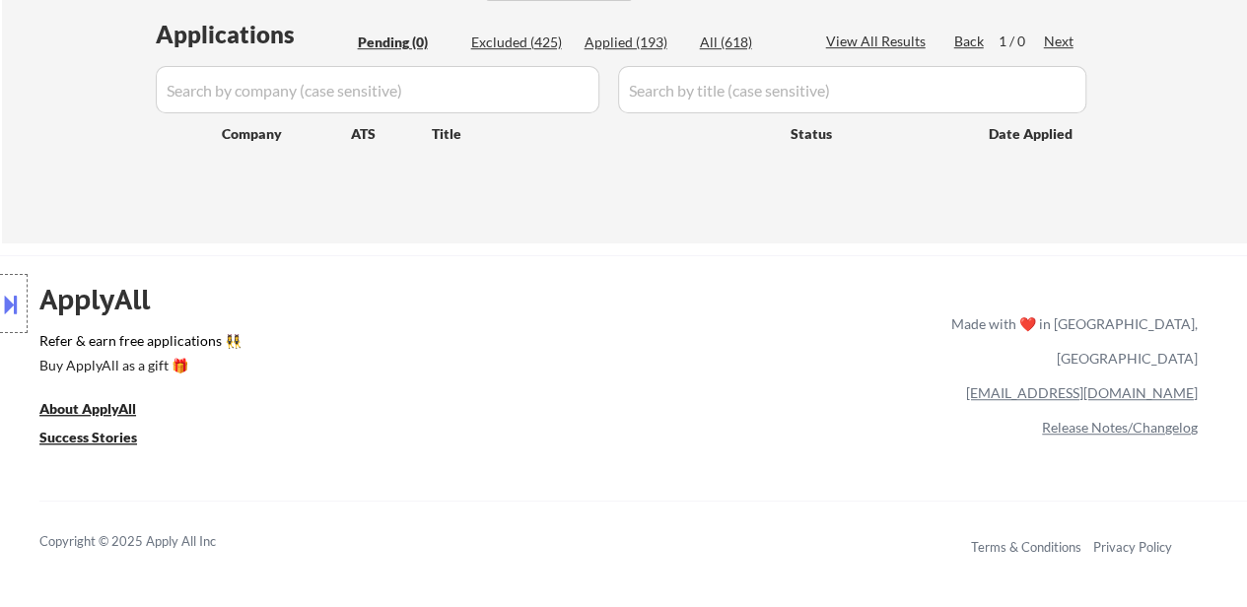
type textarea "Last Checked 08/20/2025 Flora ✔️"
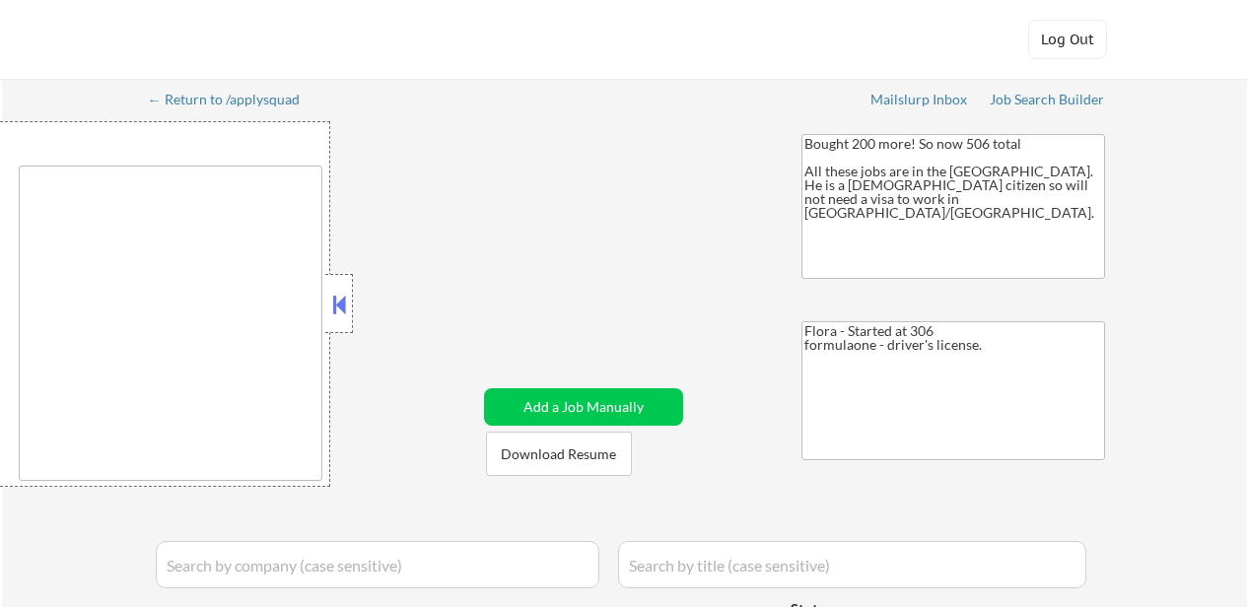
type textarea "[GEOGRAPHIC_DATA], [GEOGRAPHIC_DATA] [GEOGRAPHIC_DATA], [GEOGRAPHIC_DATA] [GEOG…"
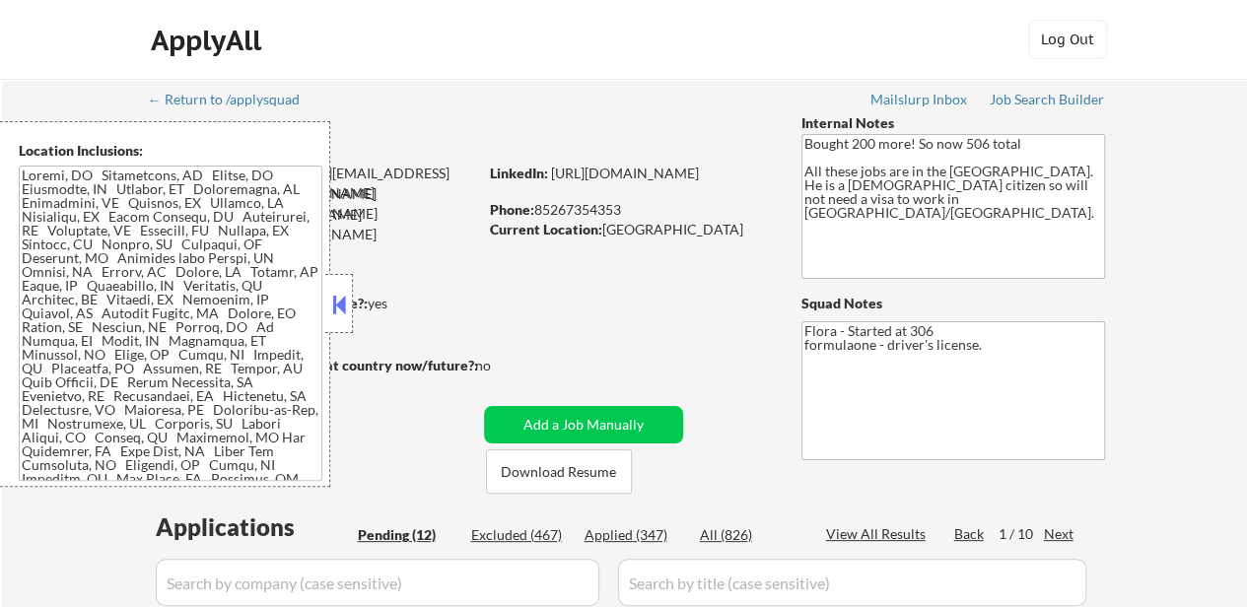
select select ""pending""
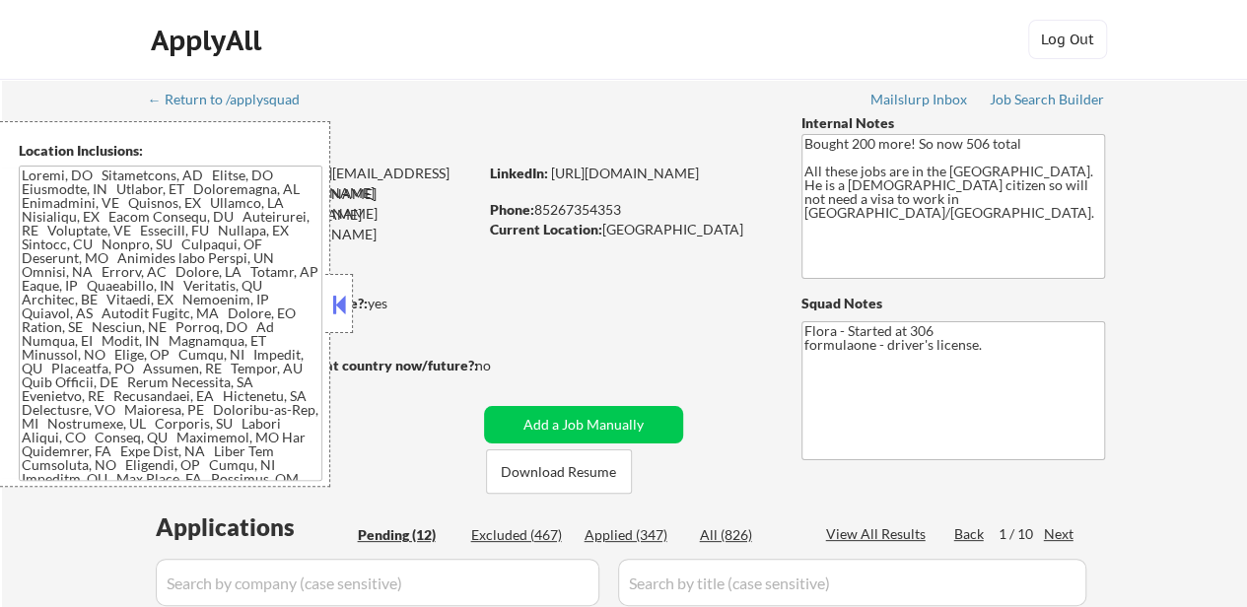
select select ""pending""
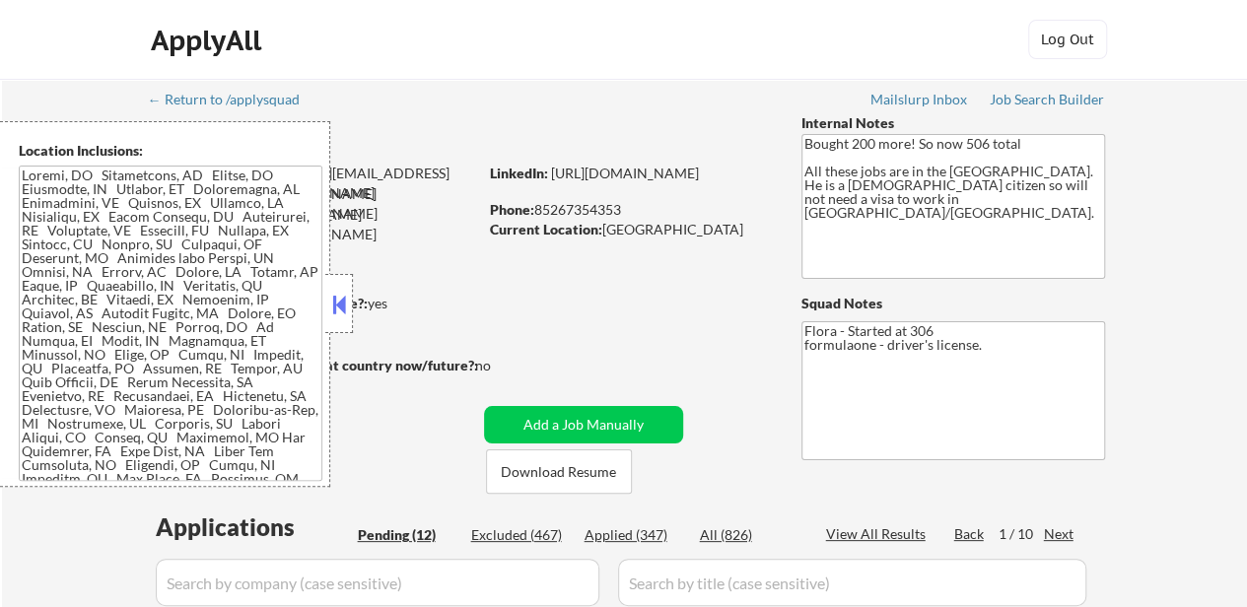
select select ""pending""
click at [343, 303] on button at bounding box center [339, 305] width 22 height 30
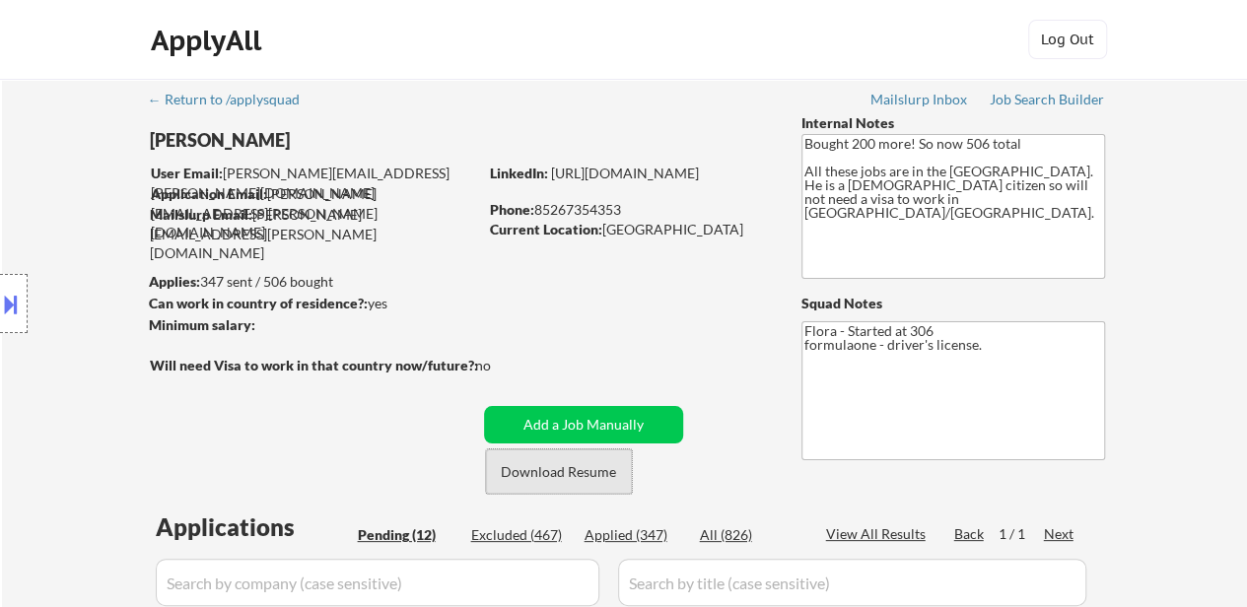
click at [591, 484] on button "Download Resume" at bounding box center [559, 471] width 146 height 44
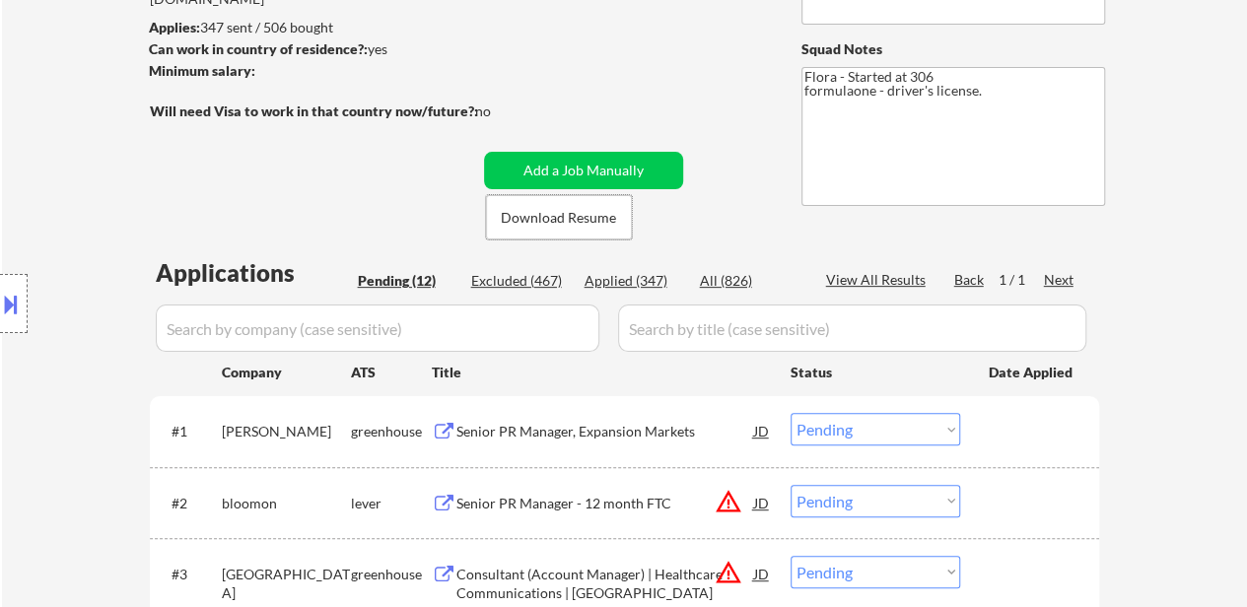
scroll to position [296, 0]
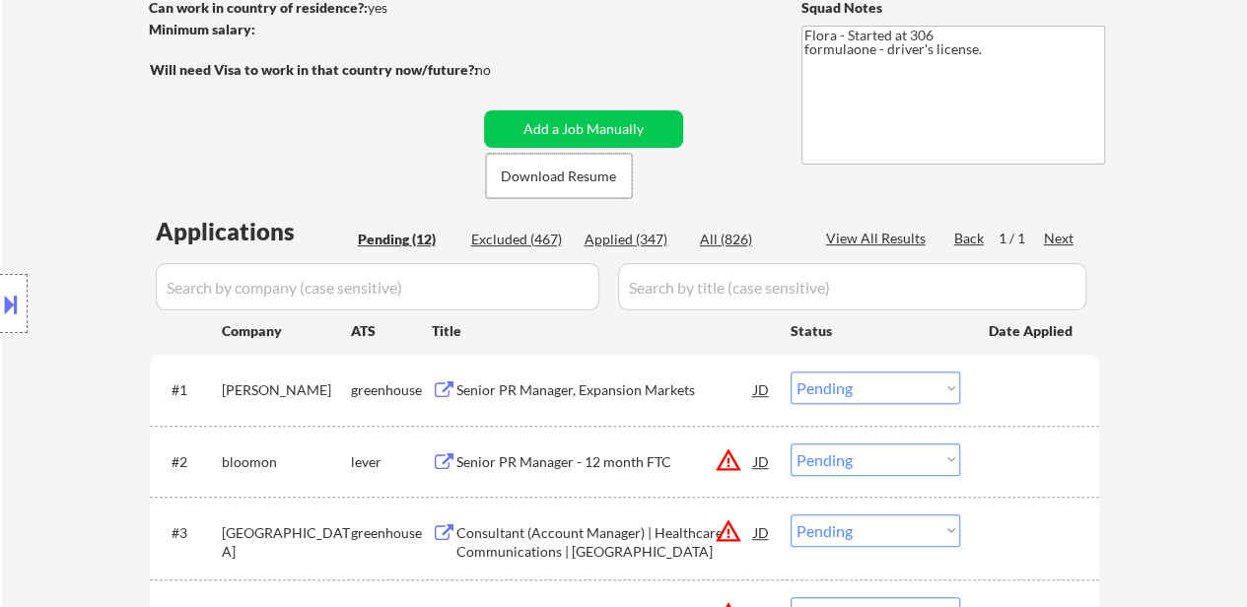
click at [631, 383] on div "Senior PR Manager, Expansion Markets" at bounding box center [605, 390] width 298 height 20
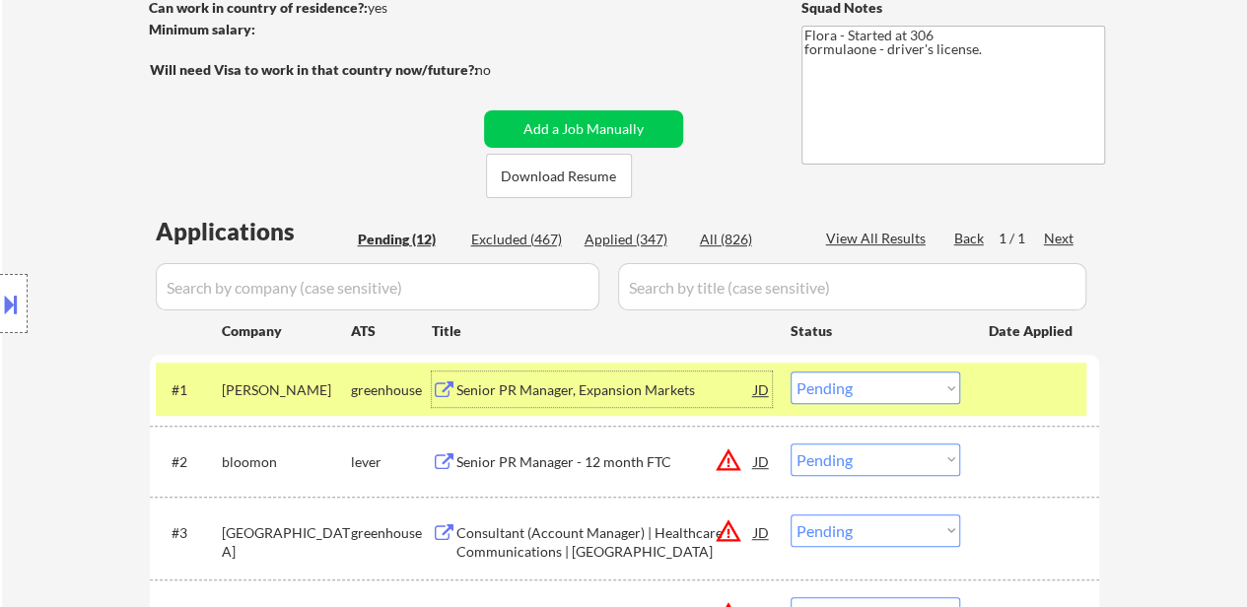
click at [605, 466] on div "Senior PR Manager - 12 month FTC" at bounding box center [605, 462] width 298 height 20
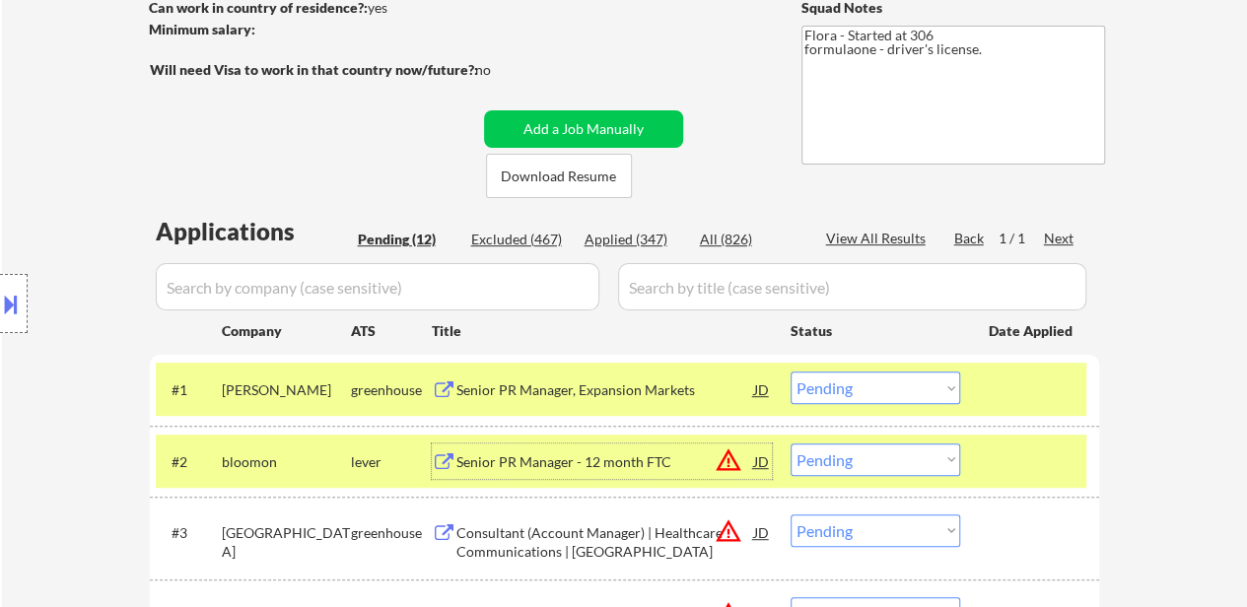
click at [864, 380] on select "Choose an option... Pending Applied Excluded (Questions) Excluded (Expired) Exc…" at bounding box center [876, 388] width 170 height 33
click at [791, 372] on select "Choose an option... Pending Applied Excluded (Questions) Excluded (Expired) Exc…" at bounding box center [876, 388] width 170 height 33
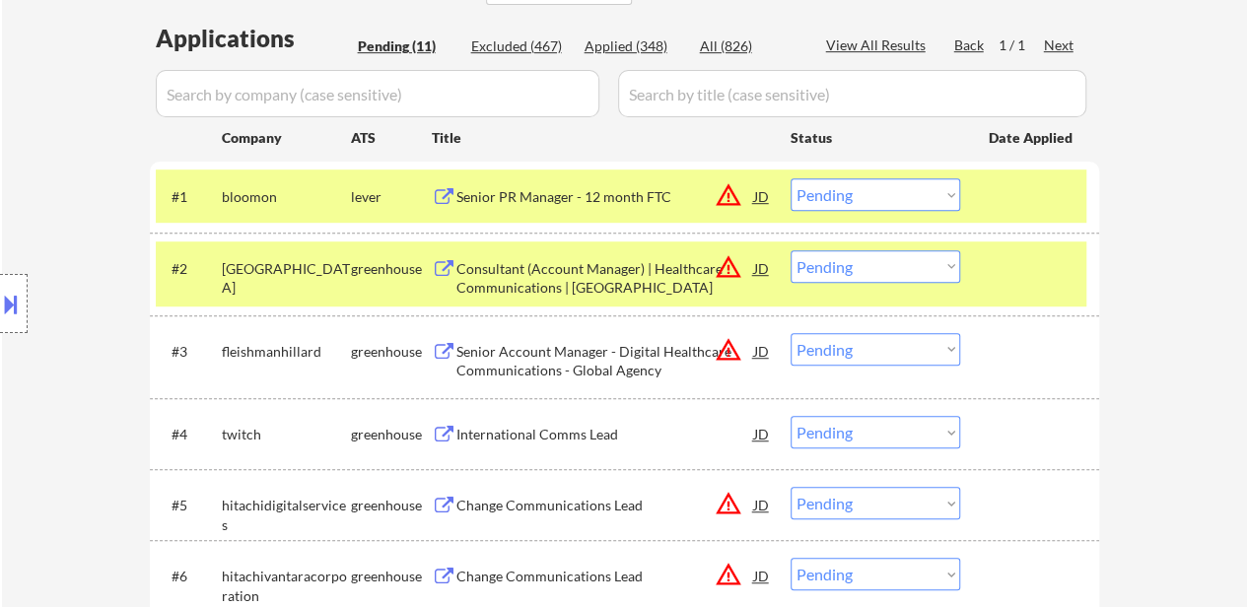
scroll to position [493, 0]
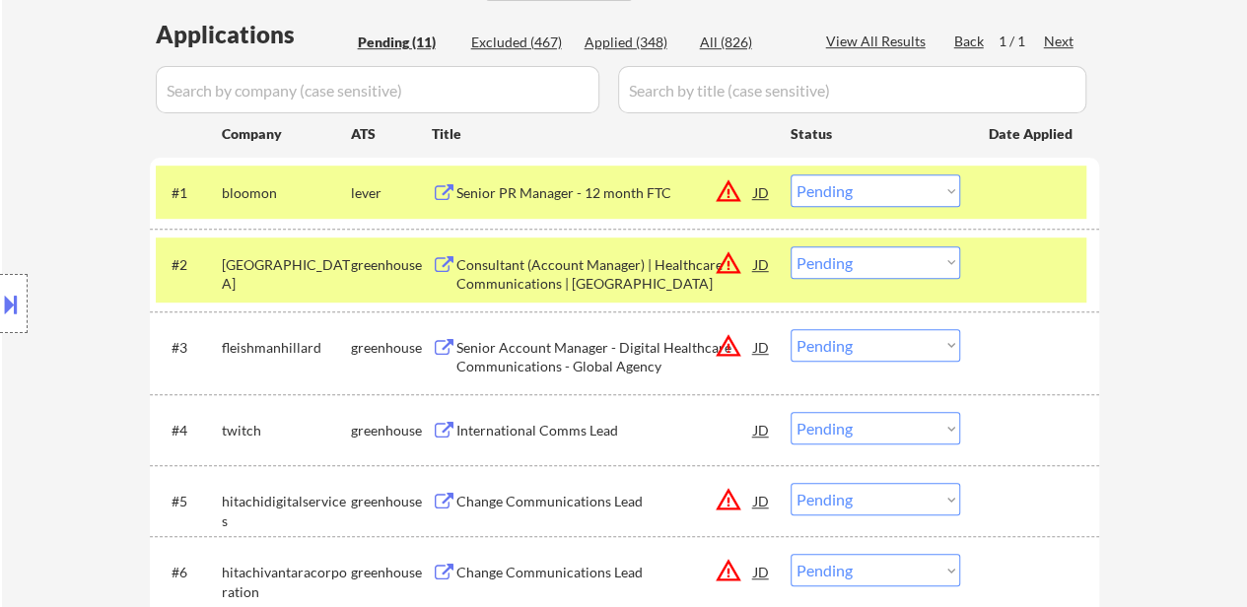
click at [997, 267] on div at bounding box center [1032, 263] width 87 height 35
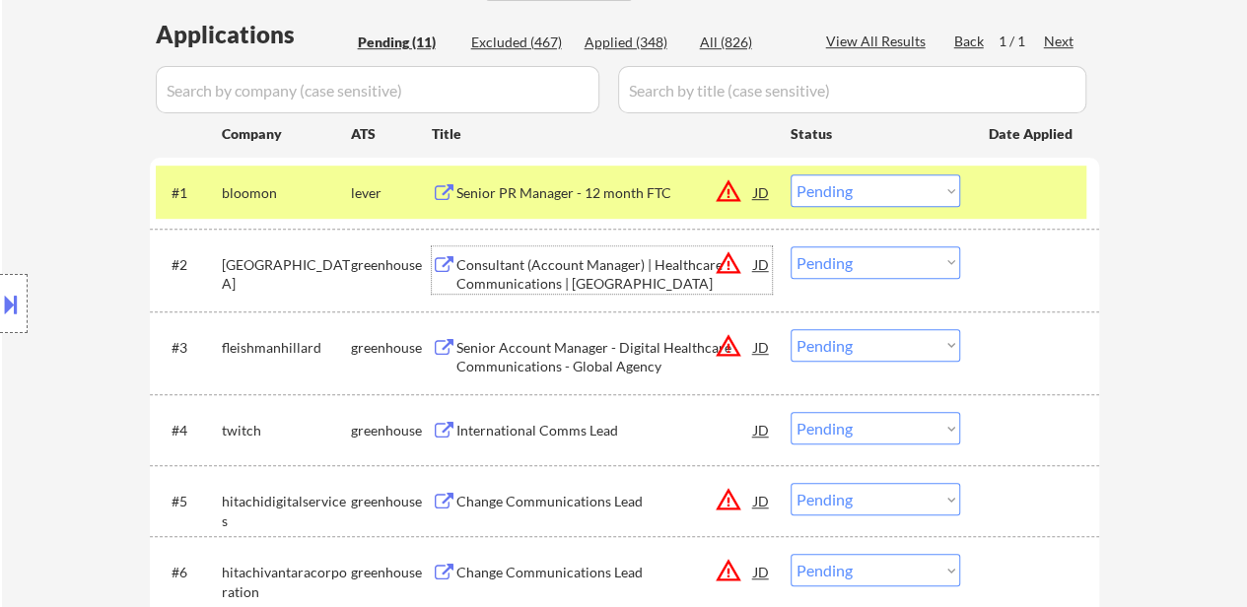
click at [653, 277] on div "Consultant (Account Manager) | Healthcare Communications | Dublin" at bounding box center [605, 274] width 298 height 38
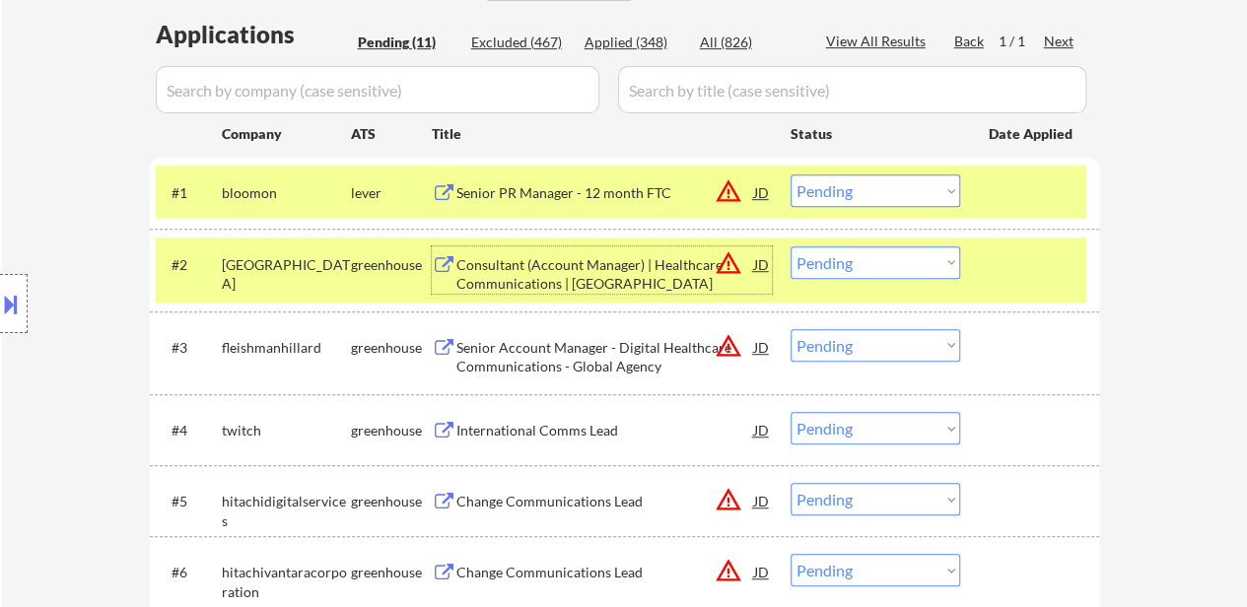
click at [862, 185] on select "Choose an option... Pending Applied Excluded (Questions) Excluded (Expired) Exc…" at bounding box center [876, 190] width 170 height 33
click at [791, 174] on select "Choose an option... Pending Applied Excluded (Questions) Excluded (Expired) Exc…" at bounding box center [876, 190] width 170 height 33
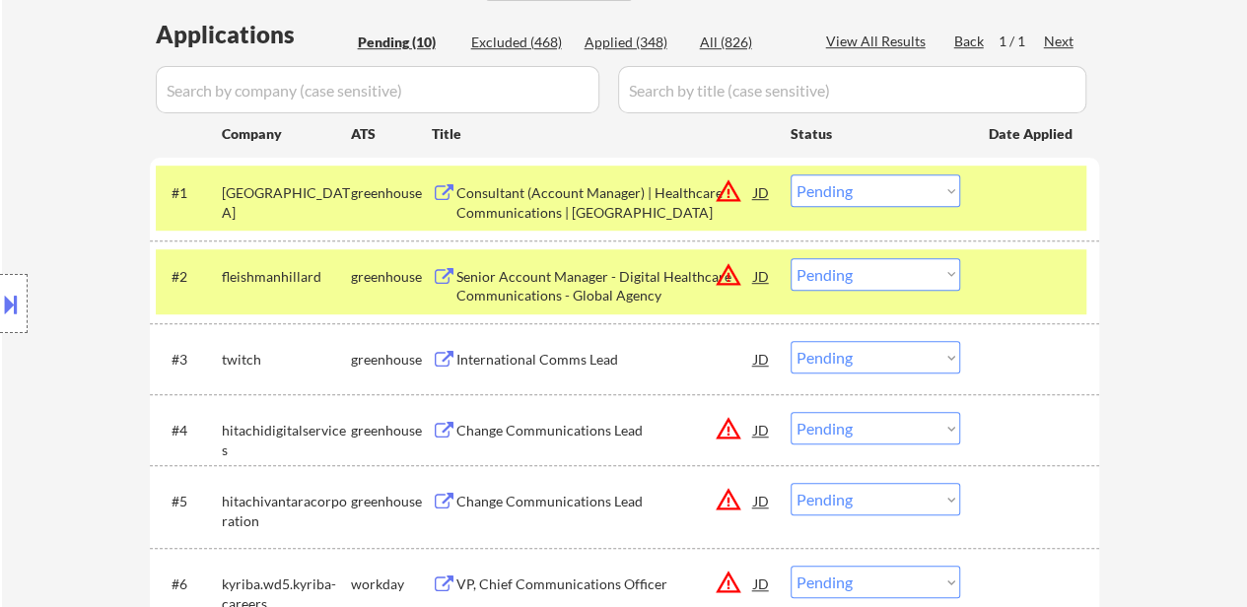
click at [888, 187] on select "Choose an option... Pending Applied Excluded (Questions) Excluded (Expired) Exc…" at bounding box center [876, 190] width 170 height 33
click at [791, 174] on select "Choose an option... Pending Applied Excluded (Questions) Excluded (Expired) Exc…" at bounding box center [876, 190] width 170 height 33
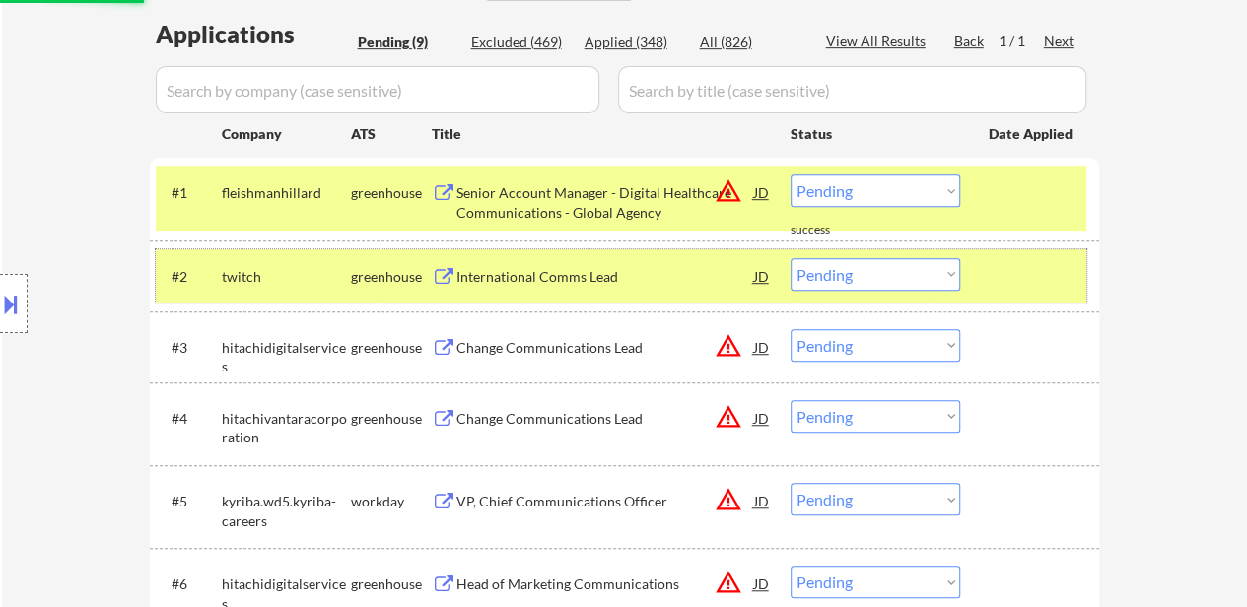
click at [1025, 277] on div at bounding box center [1032, 275] width 87 height 35
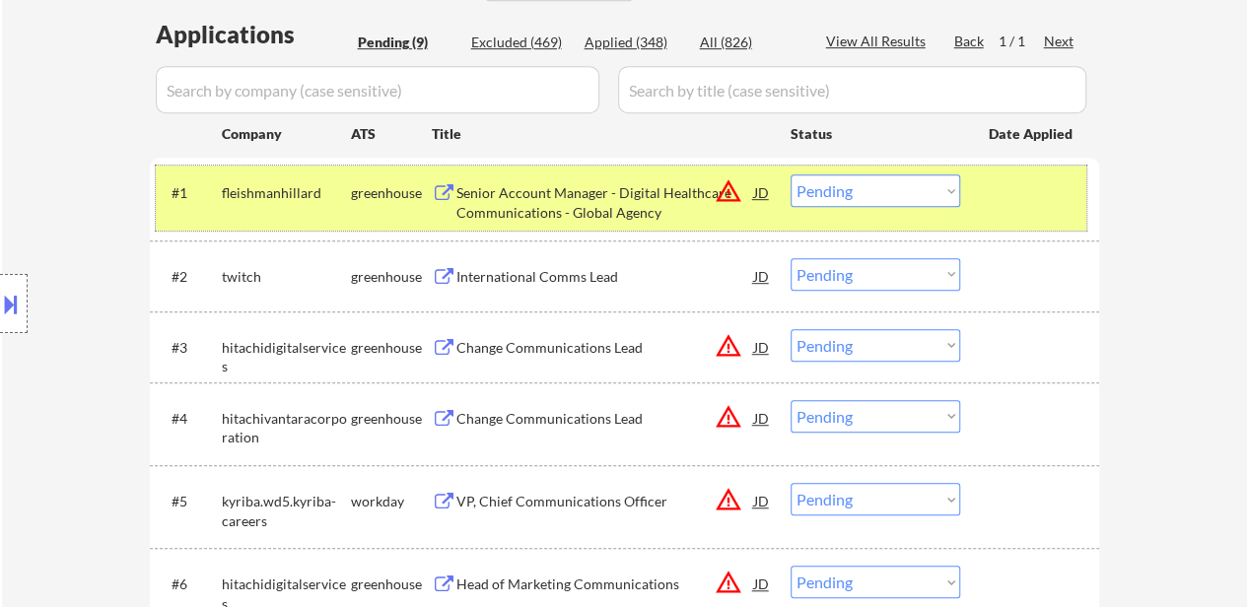
click at [1032, 191] on div at bounding box center [1032, 191] width 87 height 35
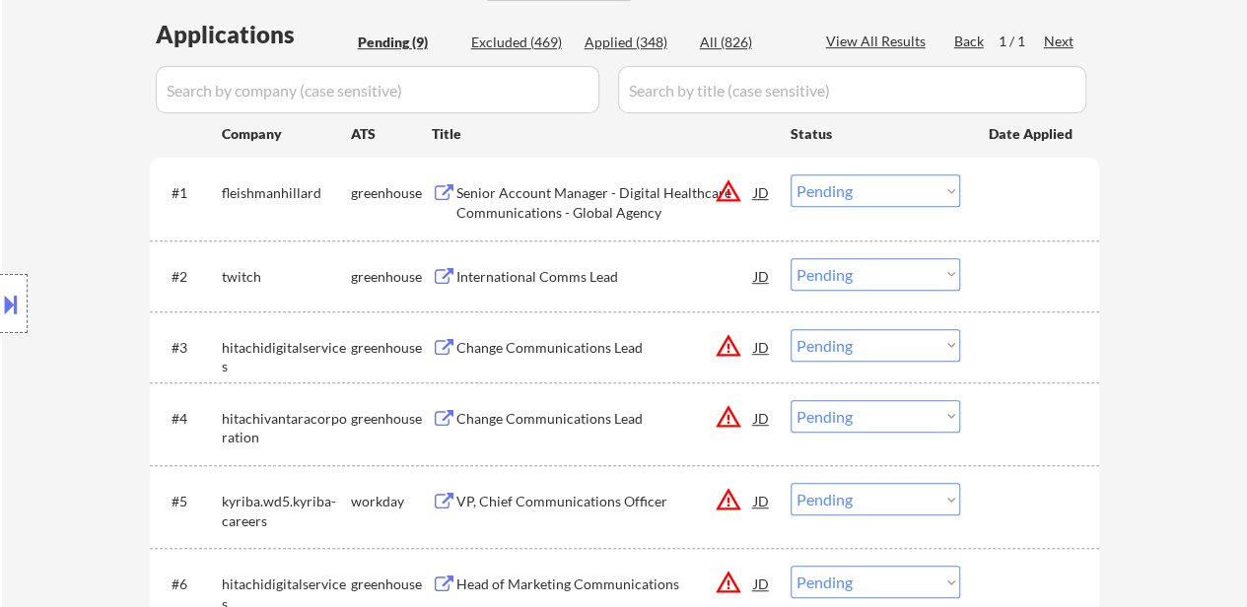
click at [491, 193] on div "Senior Account Manager - Digital Healthcare Communications - Global Agency" at bounding box center [605, 202] width 298 height 38
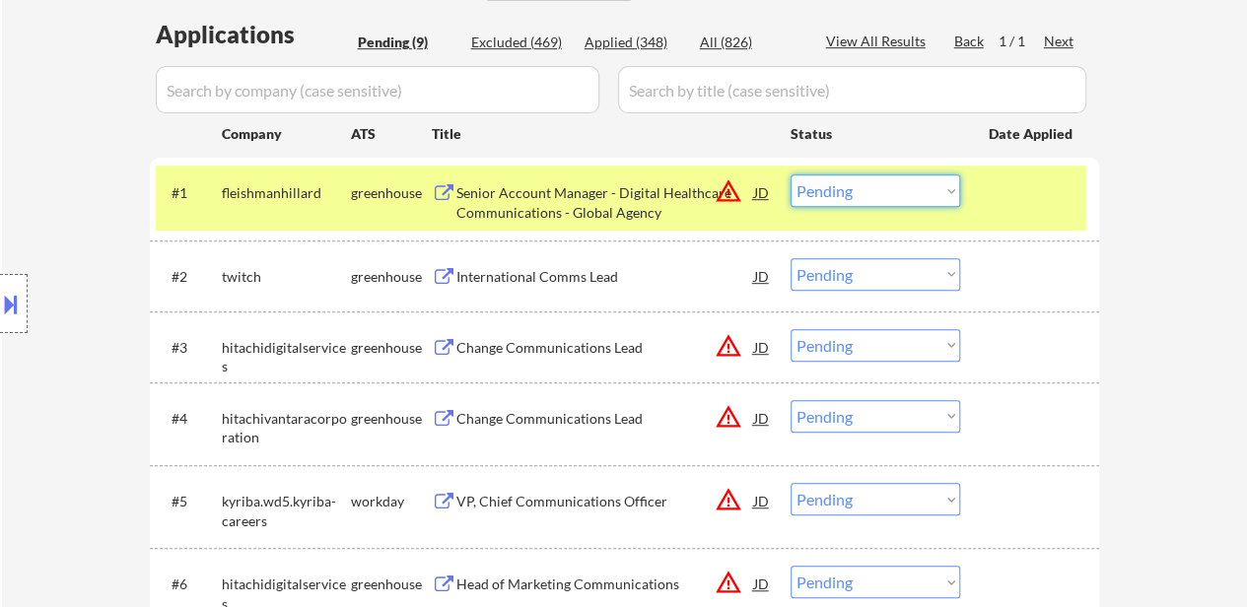
click at [909, 189] on select "Choose an option... Pending Applied Excluded (Questions) Excluded (Expired) Exc…" at bounding box center [876, 190] width 170 height 33
click at [791, 174] on select "Choose an option... Pending Applied Excluded (Questions) Excluded (Expired) Exc…" at bounding box center [876, 190] width 170 height 33
click at [583, 288] on div "International Comms Lead" at bounding box center [605, 275] width 298 height 35
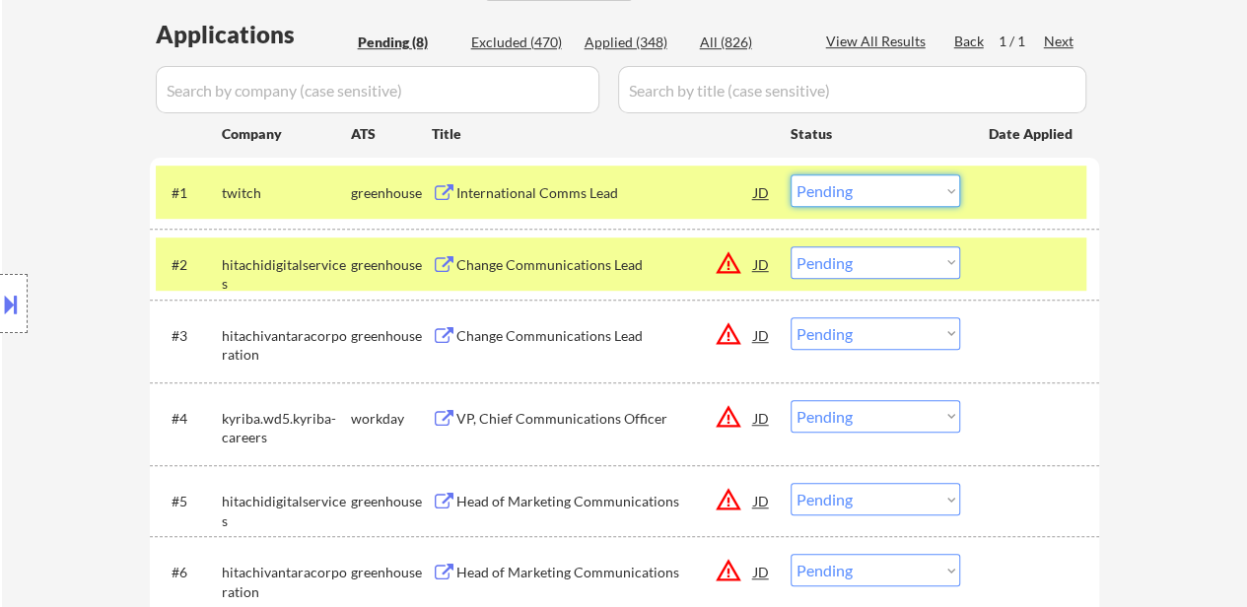
click at [908, 185] on select "Choose an option... Pending Applied Excluded (Questions) Excluded (Expired) Exc…" at bounding box center [876, 190] width 170 height 33
click at [791, 174] on select "Choose an option... Pending Applied Excluded (Questions) Excluded (Expired) Exc…" at bounding box center [876, 190] width 170 height 33
click at [1041, 259] on div at bounding box center [1032, 263] width 87 height 35
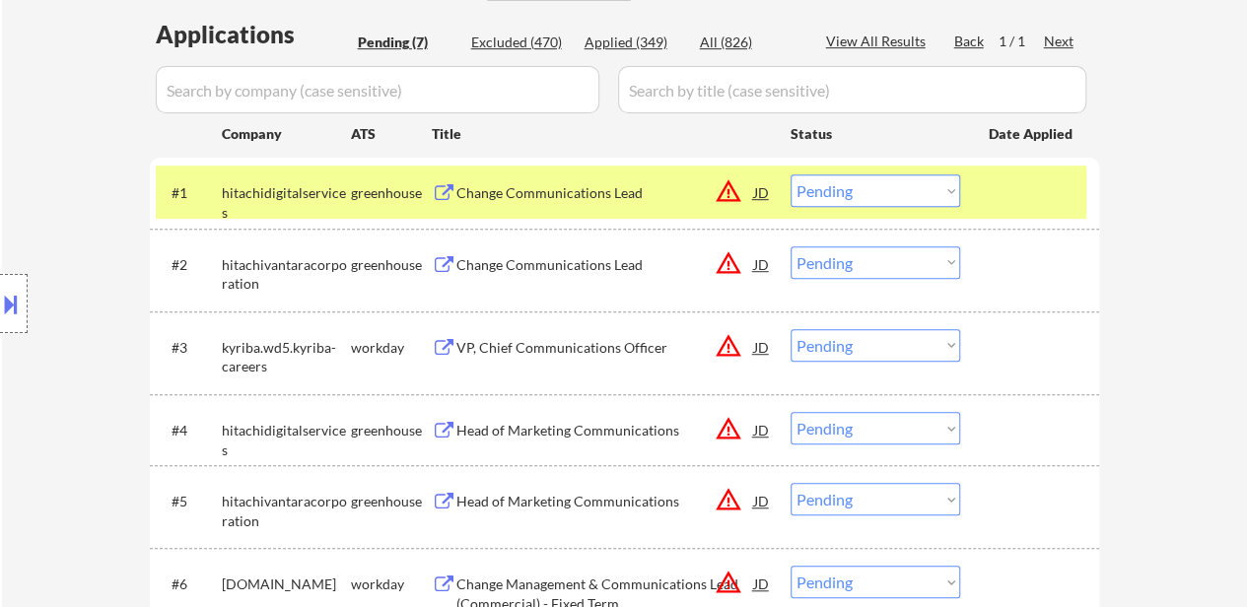
click at [981, 188] on div "#1 hitachidigitalservices greenhouse Change Communications Lead JD warning_ambe…" at bounding box center [621, 192] width 931 height 53
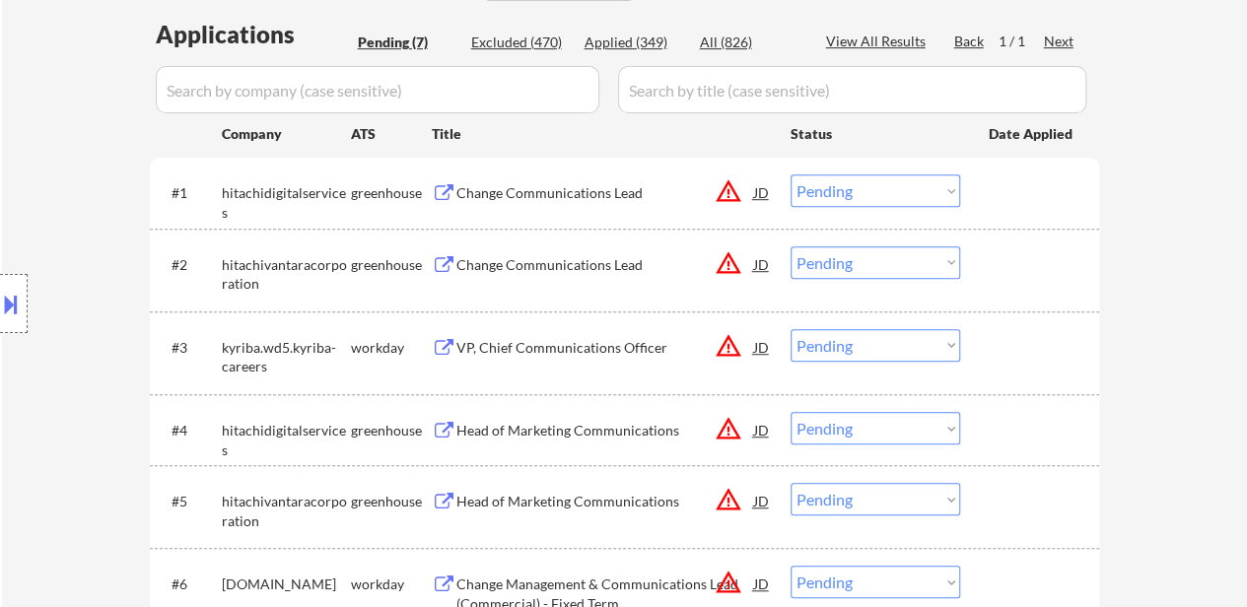
click at [603, 188] on div "Change Communications Lead" at bounding box center [605, 193] width 298 height 20
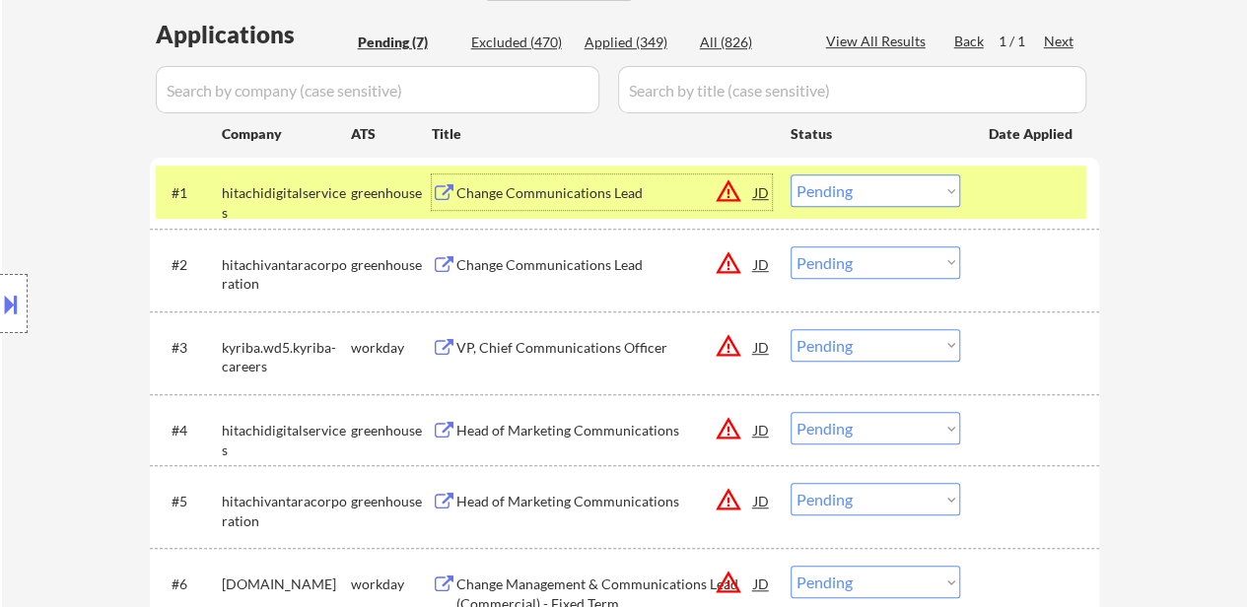
click at [844, 187] on select "Choose an option... Pending Applied Excluded (Questions) Excluded (Expired) Exc…" at bounding box center [876, 190] width 170 height 33
click at [791, 174] on select "Choose an option... Pending Applied Excluded (Questions) Excluded (Expired) Exc…" at bounding box center [876, 190] width 170 height 33
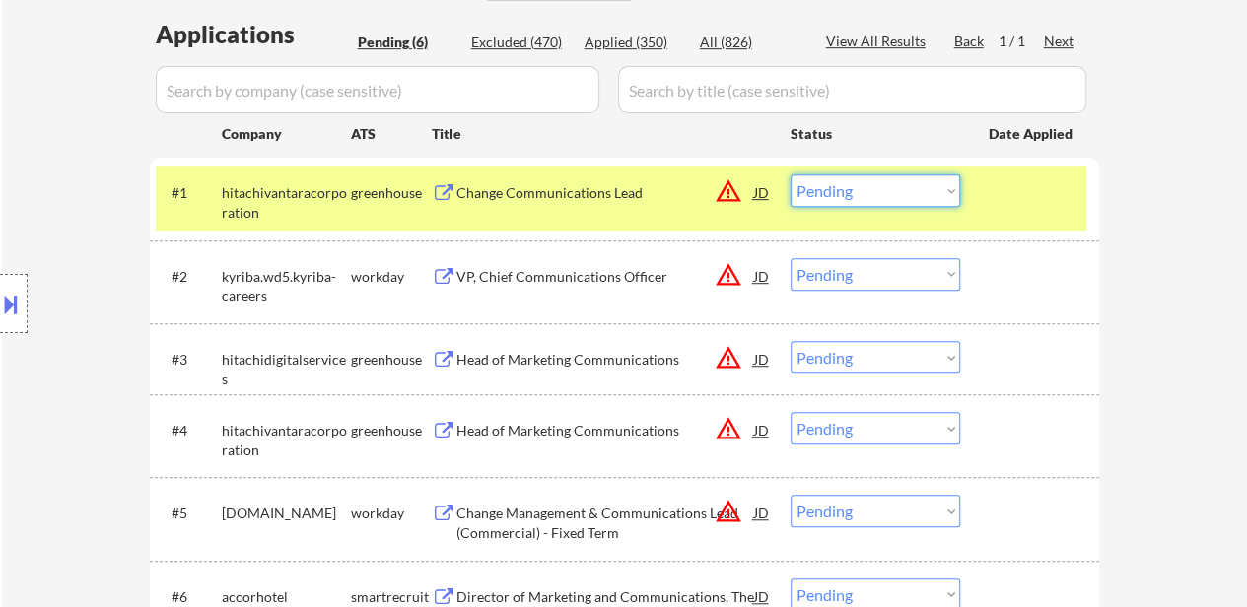
click at [921, 188] on select "Choose an option... Pending Applied Excluded (Questions) Excluded (Expired) Exc…" at bounding box center [876, 190] width 170 height 33
click at [791, 174] on select "Choose an option... Pending Applied Excluded (Questions) Excluded (Expired) Exc…" at bounding box center [876, 190] width 170 height 33
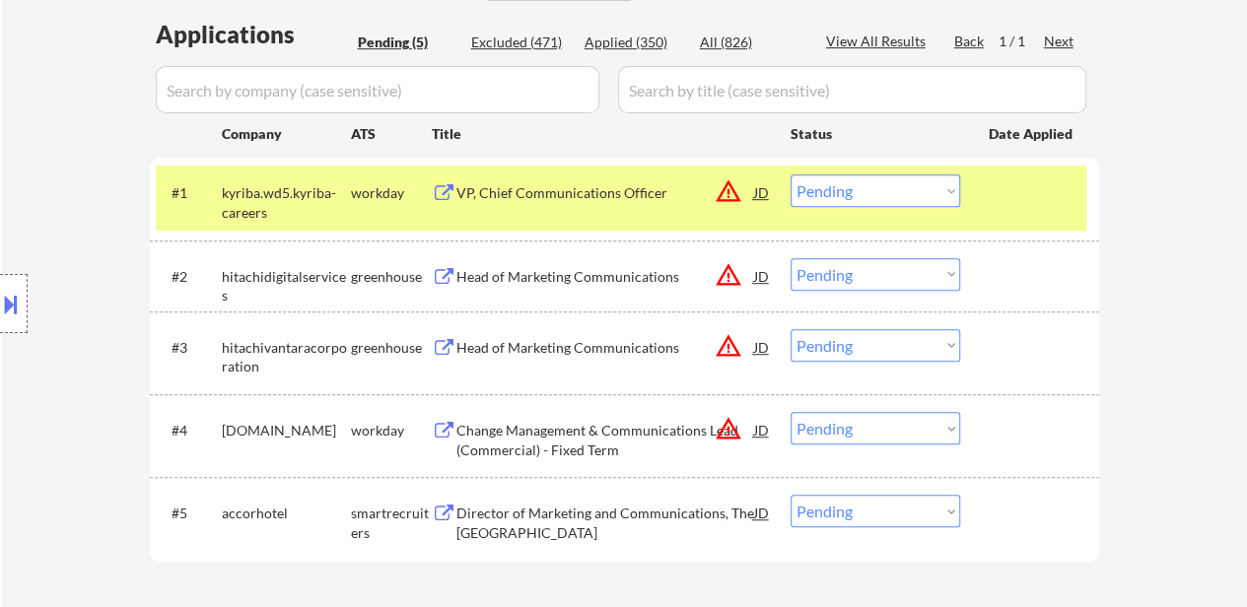
click at [1023, 206] on div at bounding box center [1032, 191] width 87 height 35
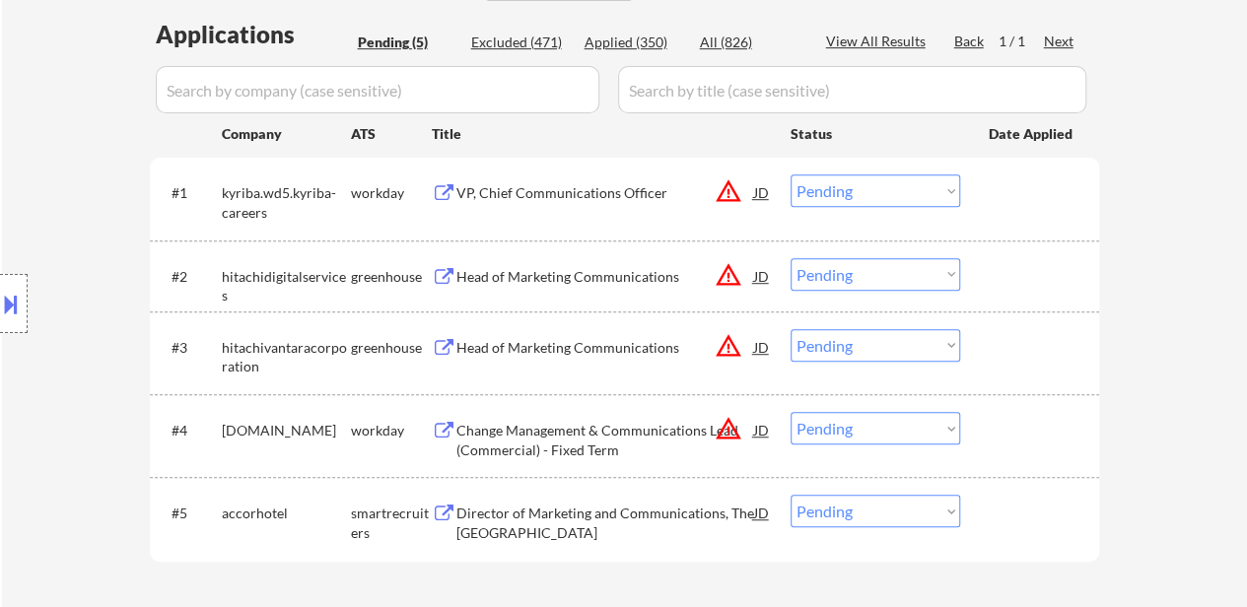
click at [579, 206] on div "VP, Chief Communications Officer" at bounding box center [605, 191] width 298 height 35
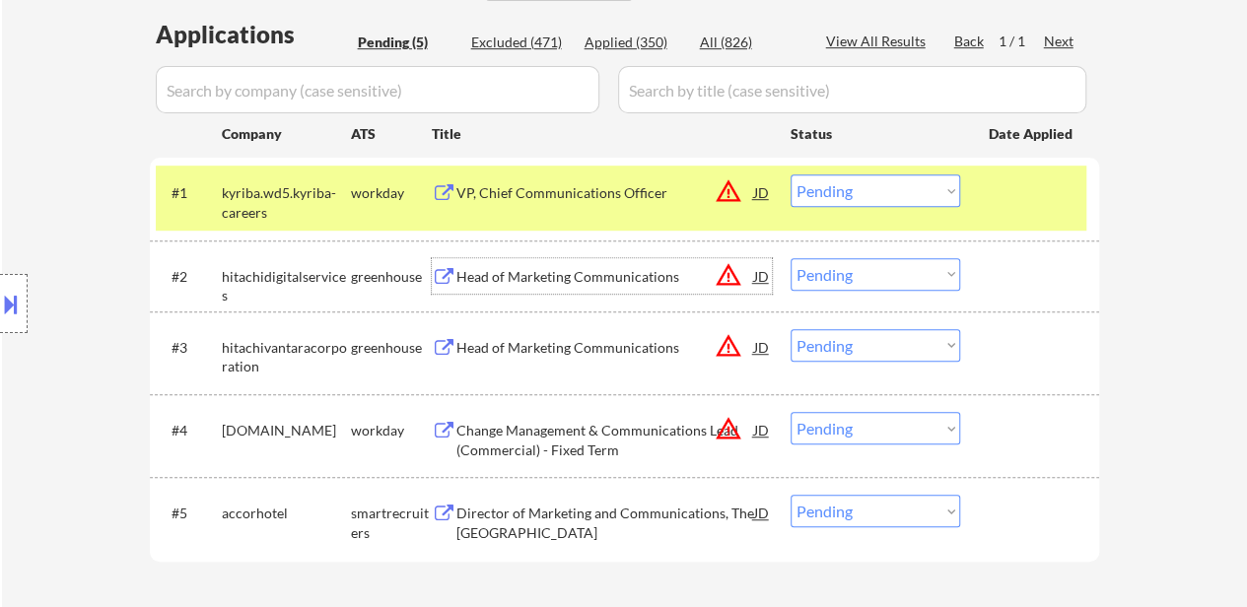
click at [601, 275] on div "Head of Marketing Communications" at bounding box center [605, 277] width 298 height 20
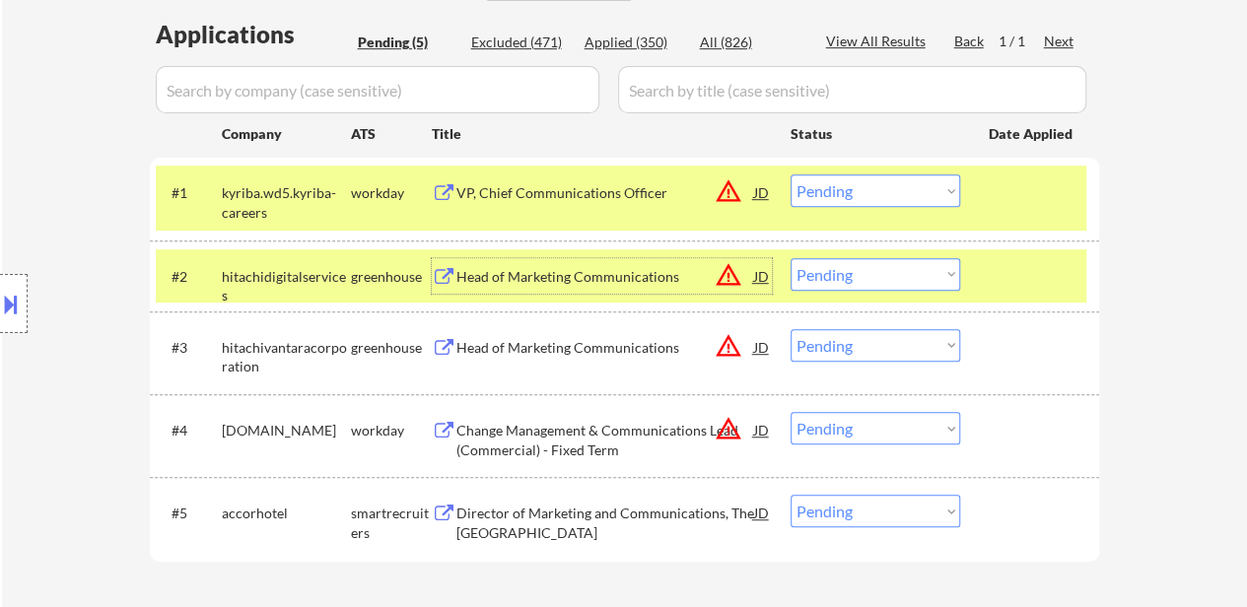
click at [586, 265] on div "Head of Marketing Communications" at bounding box center [605, 275] width 298 height 35
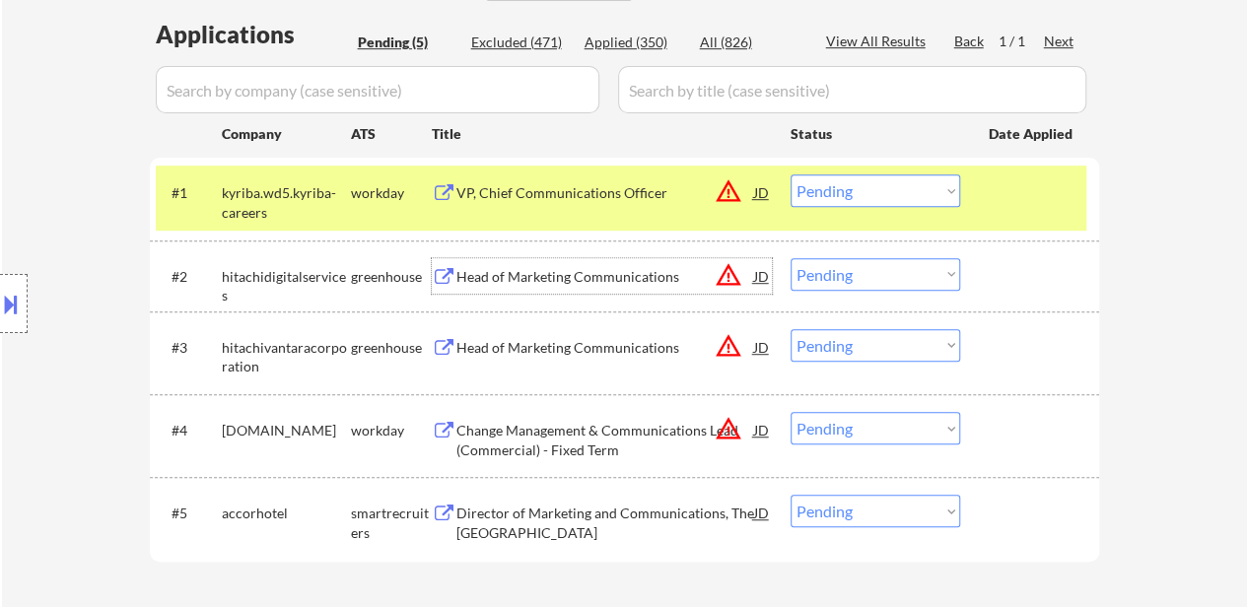
click at [569, 183] on div "VP, Chief Communications Officer" at bounding box center [605, 193] width 298 height 20
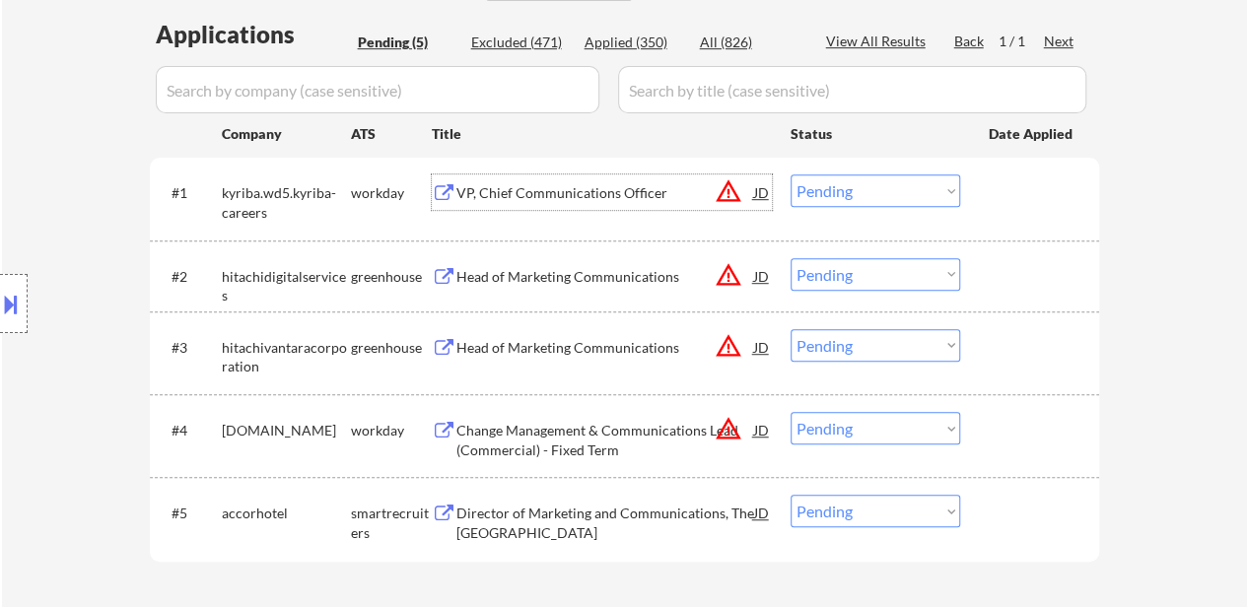
click at [875, 187] on select "Choose an option... Pending Applied Excluded (Questions) Excluded (Expired) Exc…" at bounding box center [876, 190] width 170 height 33
click at [791, 174] on select "Choose an option... Pending Applied Excluded (Questions) Excluded (Expired) Exc…" at bounding box center [876, 190] width 170 height 33
select select ""pending""
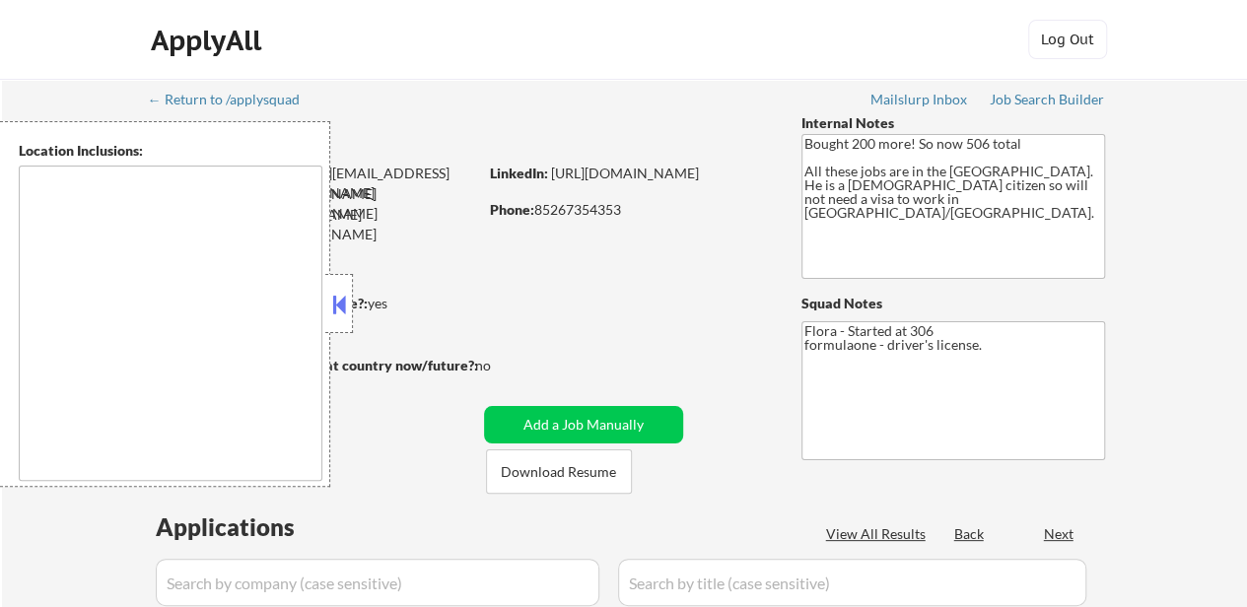
type textarea "[GEOGRAPHIC_DATA], [GEOGRAPHIC_DATA] [GEOGRAPHIC_DATA], [GEOGRAPHIC_DATA] [GEOG…"
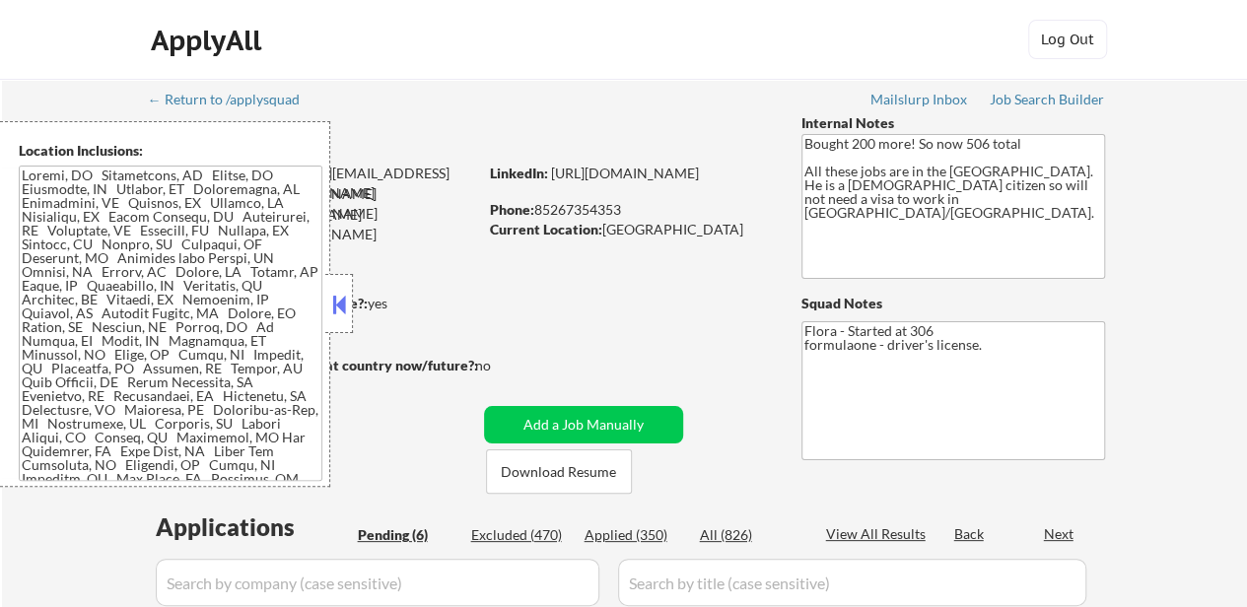
select select ""pending""
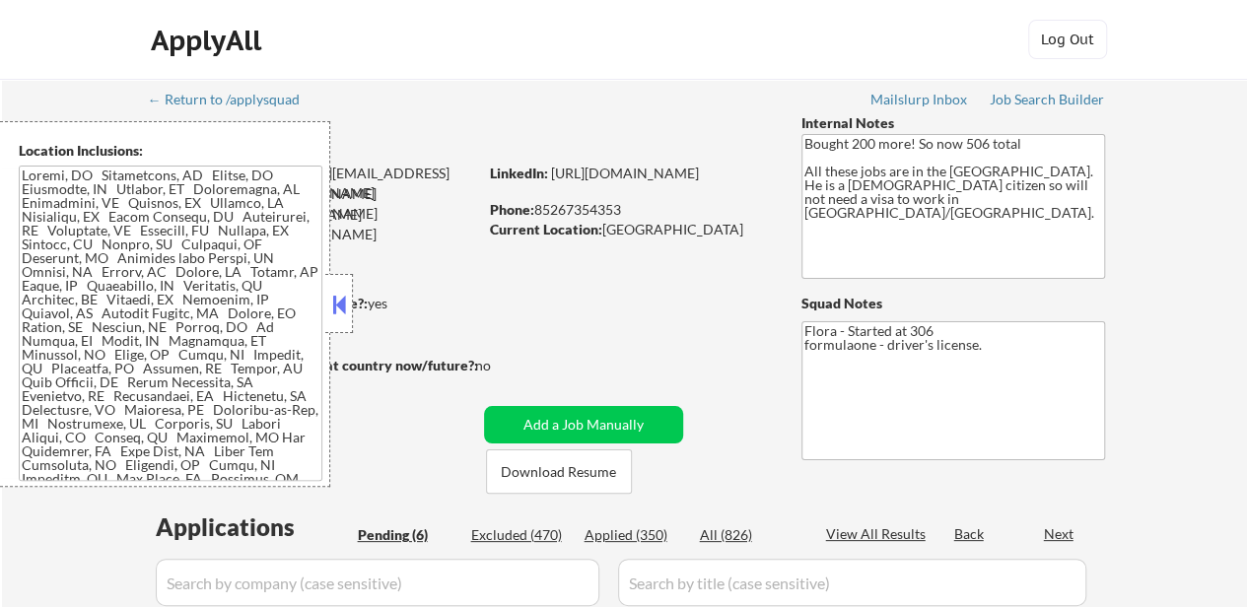
select select ""pending""
click at [639, 533] on div "Applied (350)" at bounding box center [634, 535] width 99 height 20
select select ""applied""
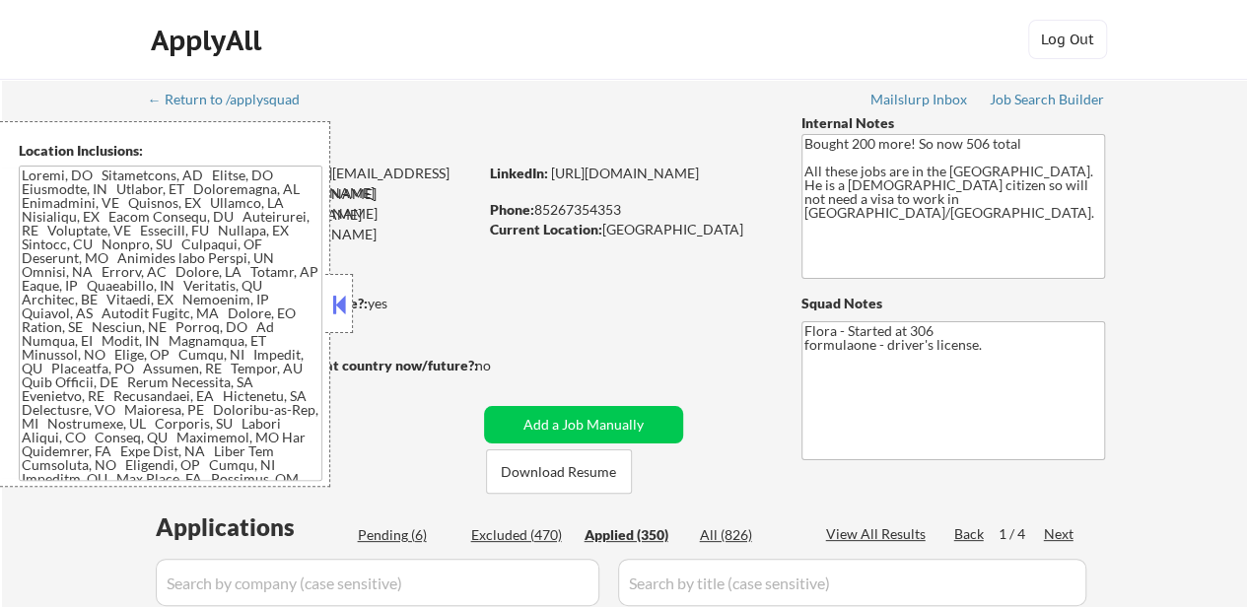
select select ""applied""
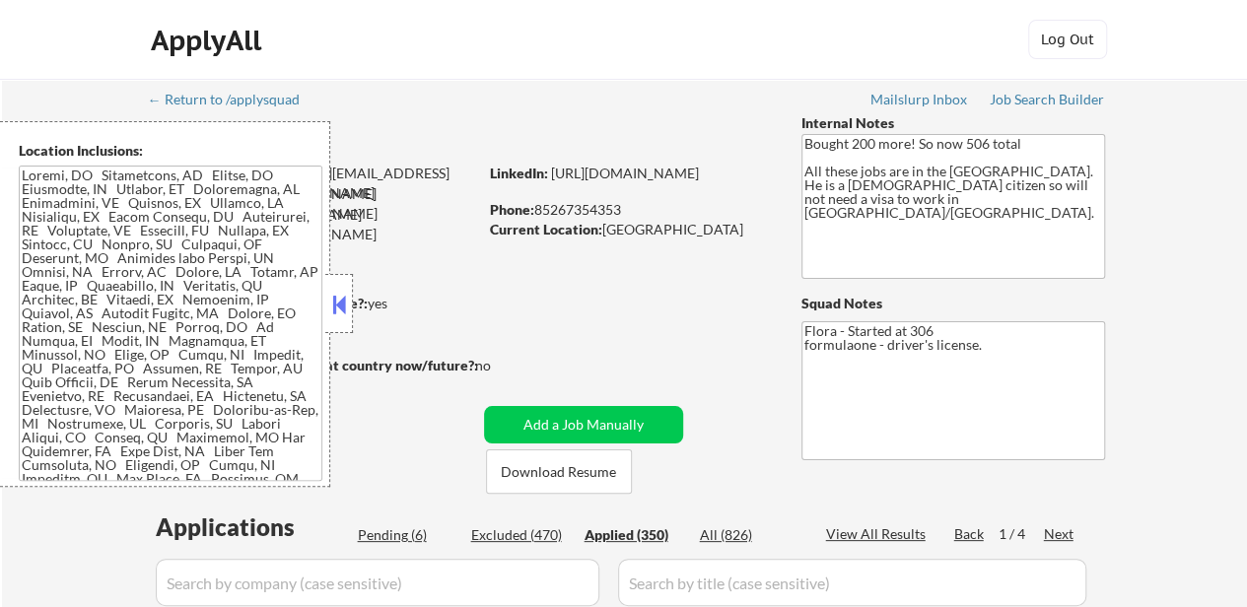
select select ""applied""
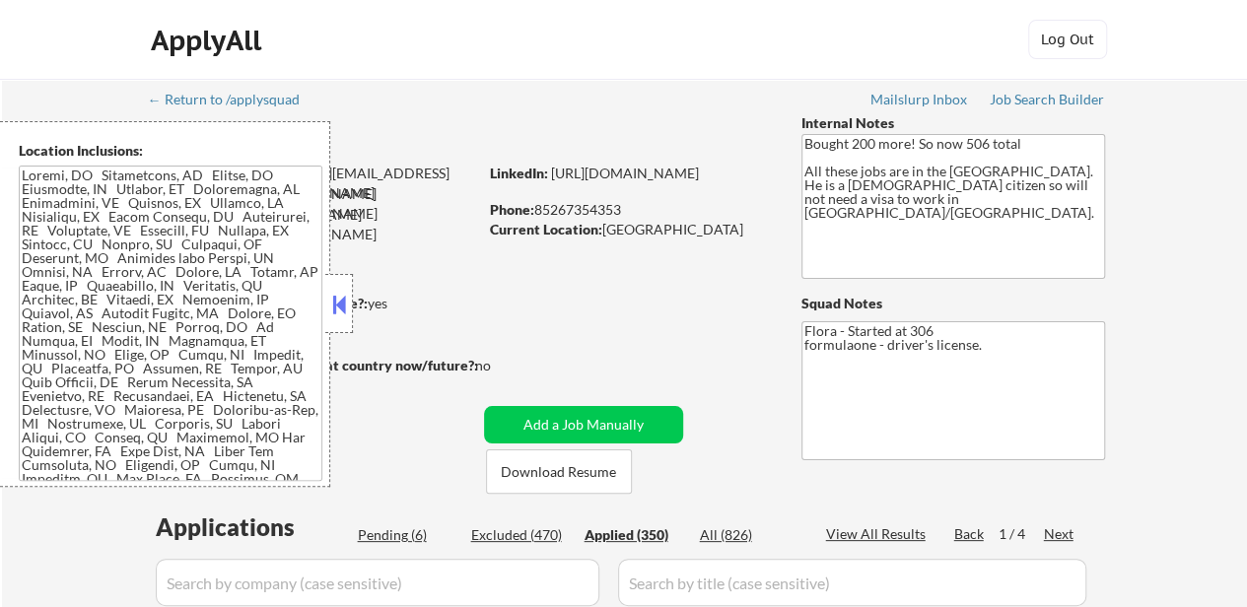
select select ""applied""
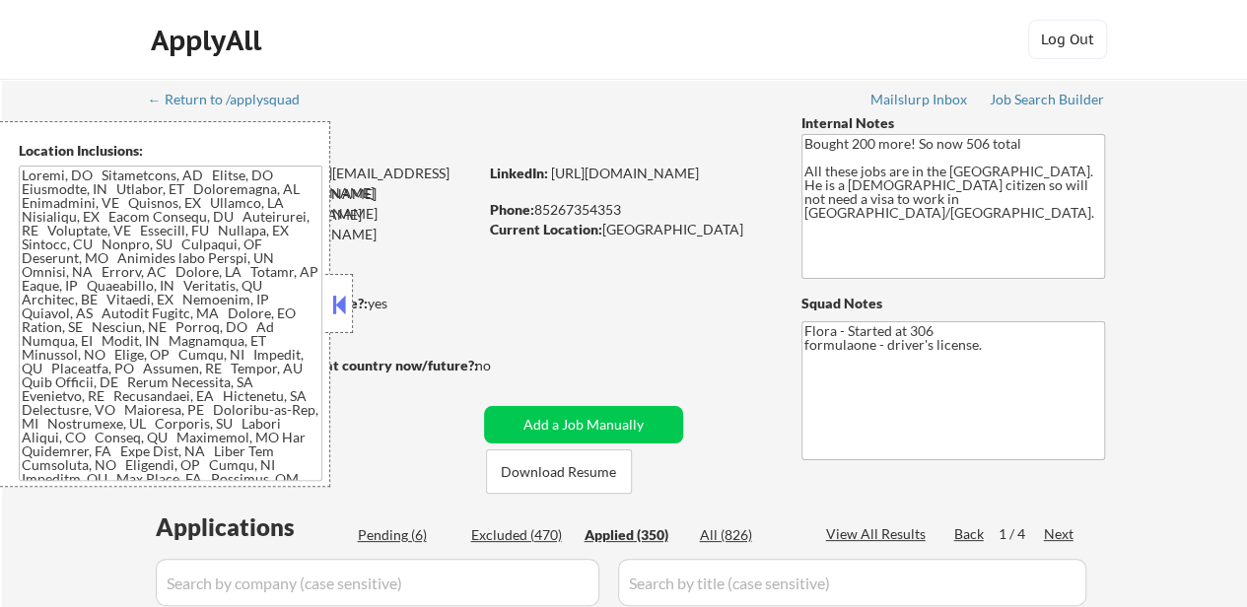
select select ""applied""
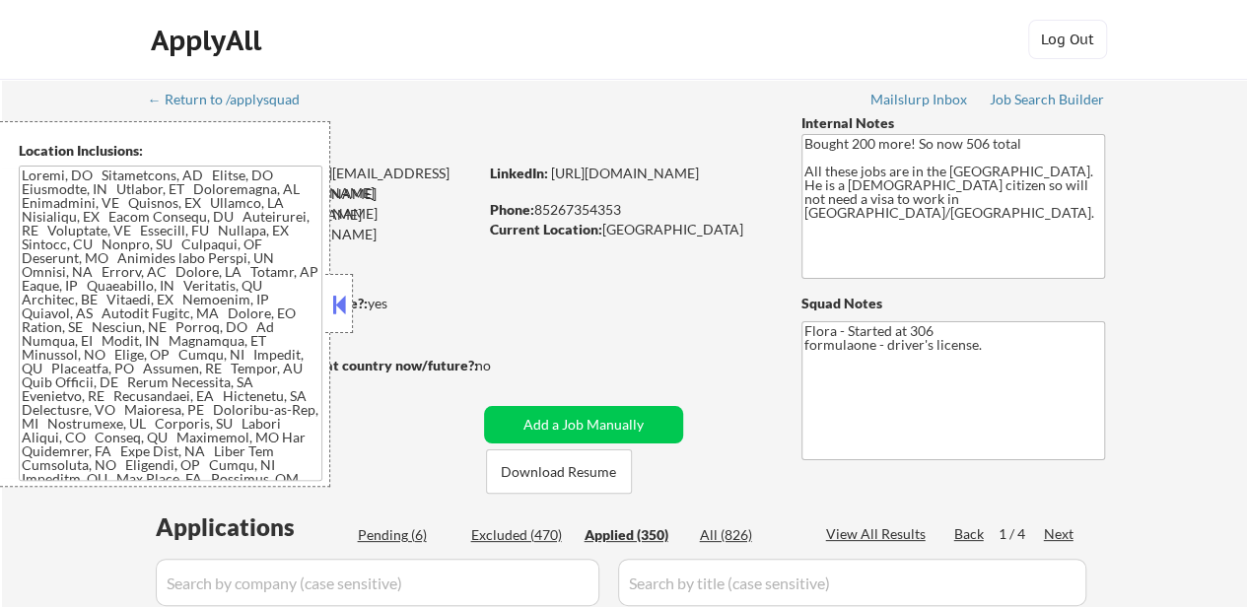
select select ""applied""
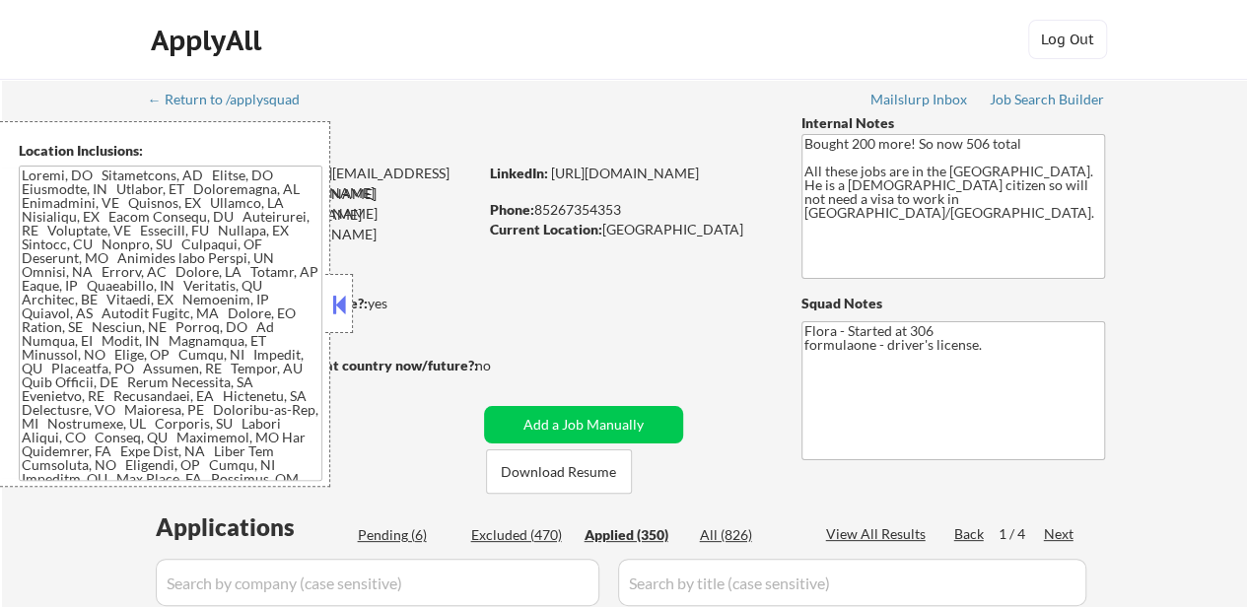
select select ""applied""
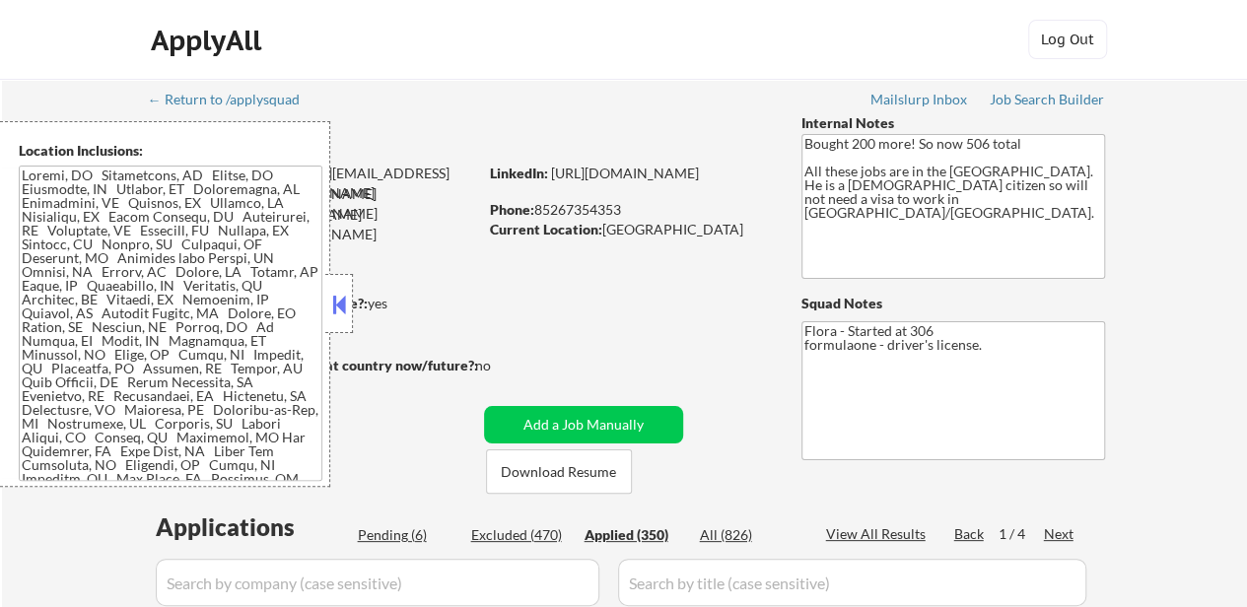
select select ""applied""
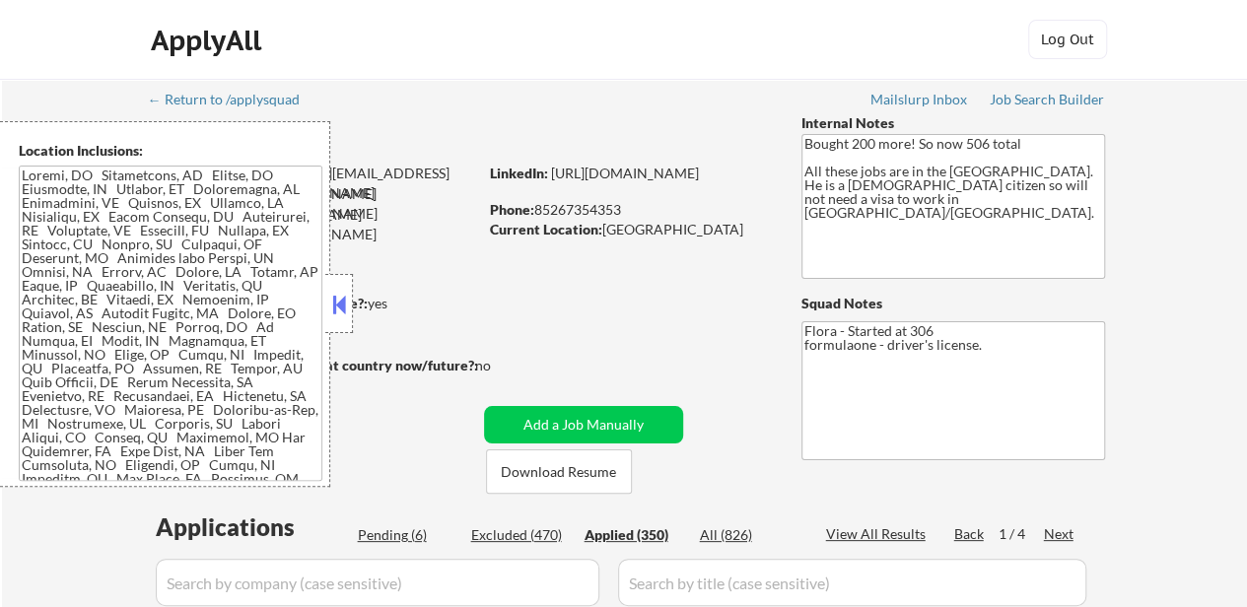
select select ""applied""
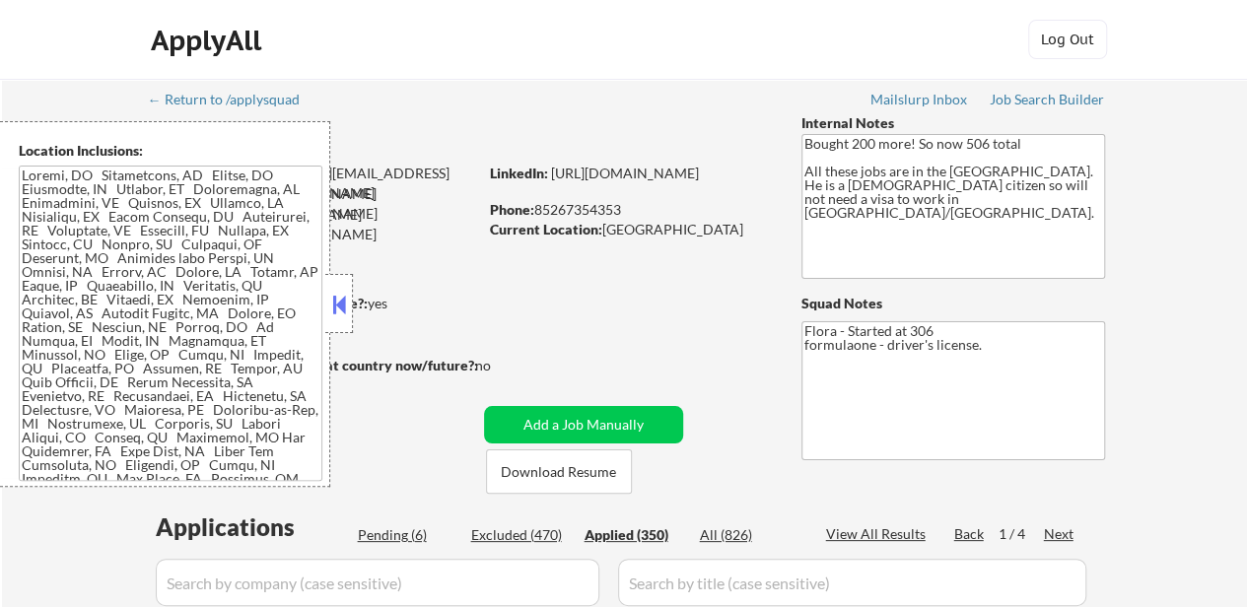
select select ""applied""
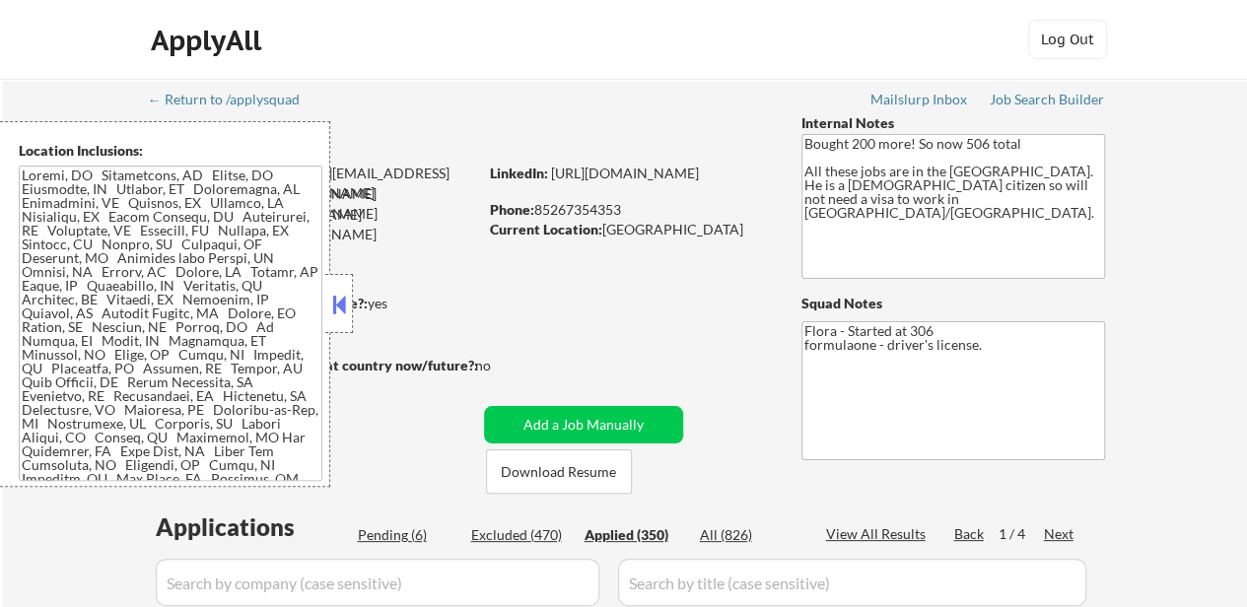
select select ""applied""
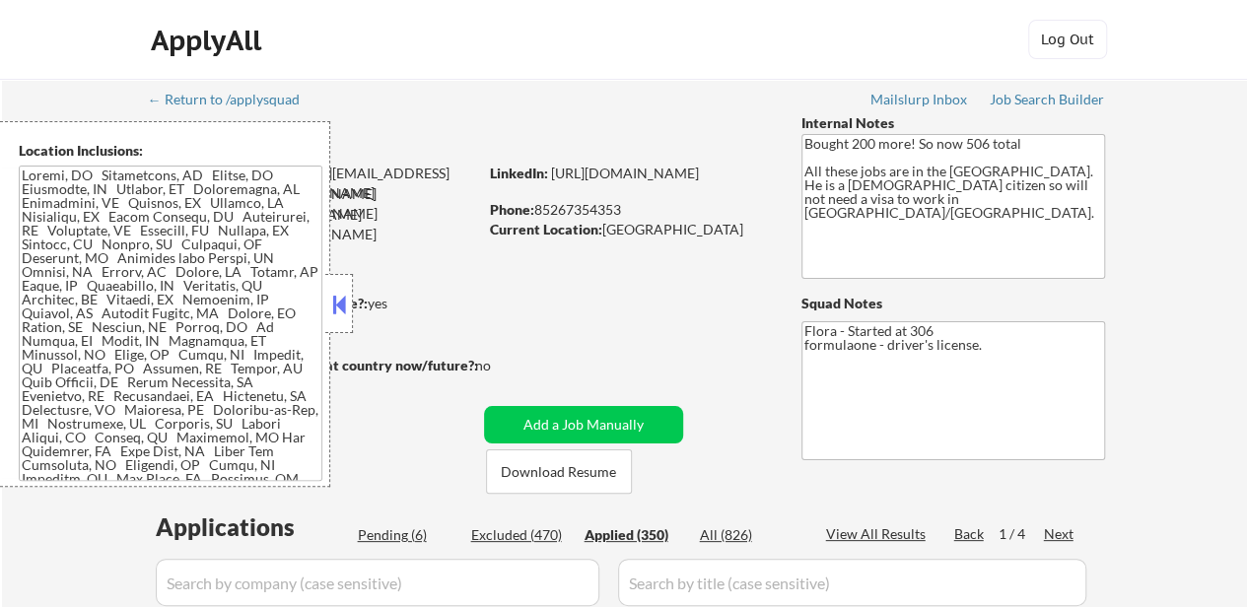
select select ""applied""
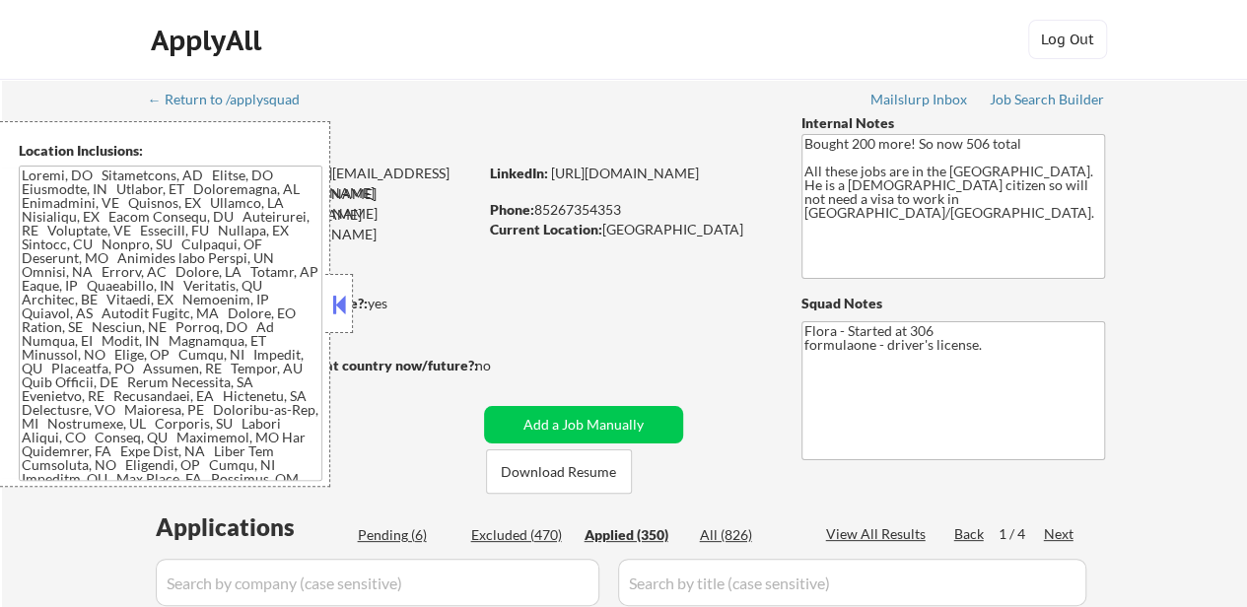
select select ""applied""
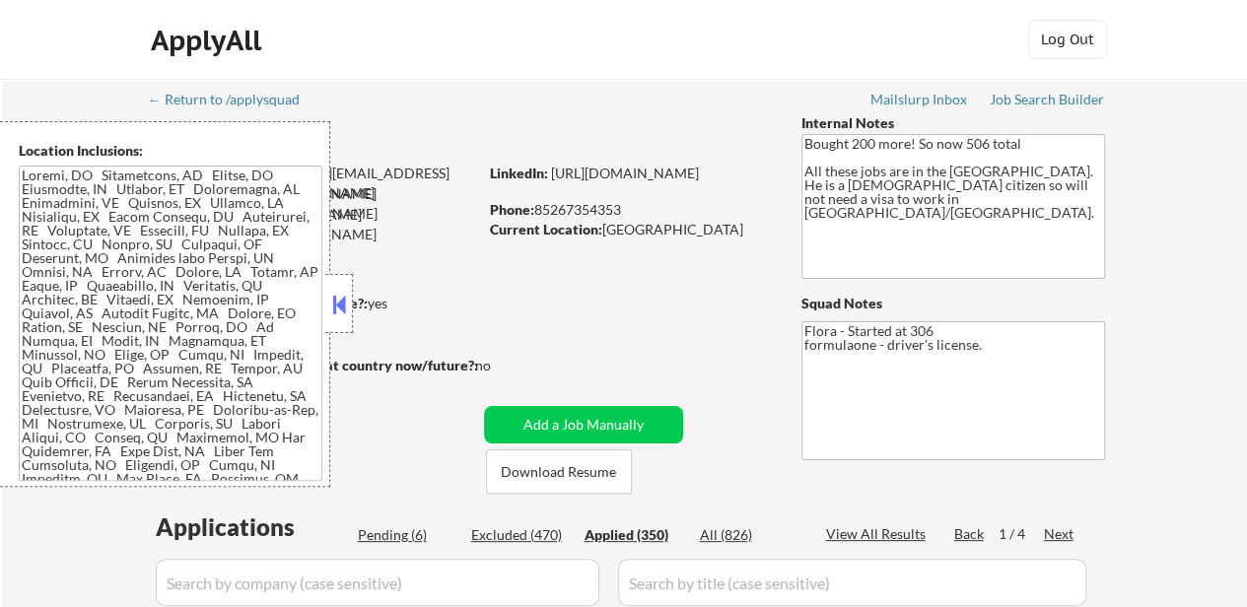
select select ""applied""
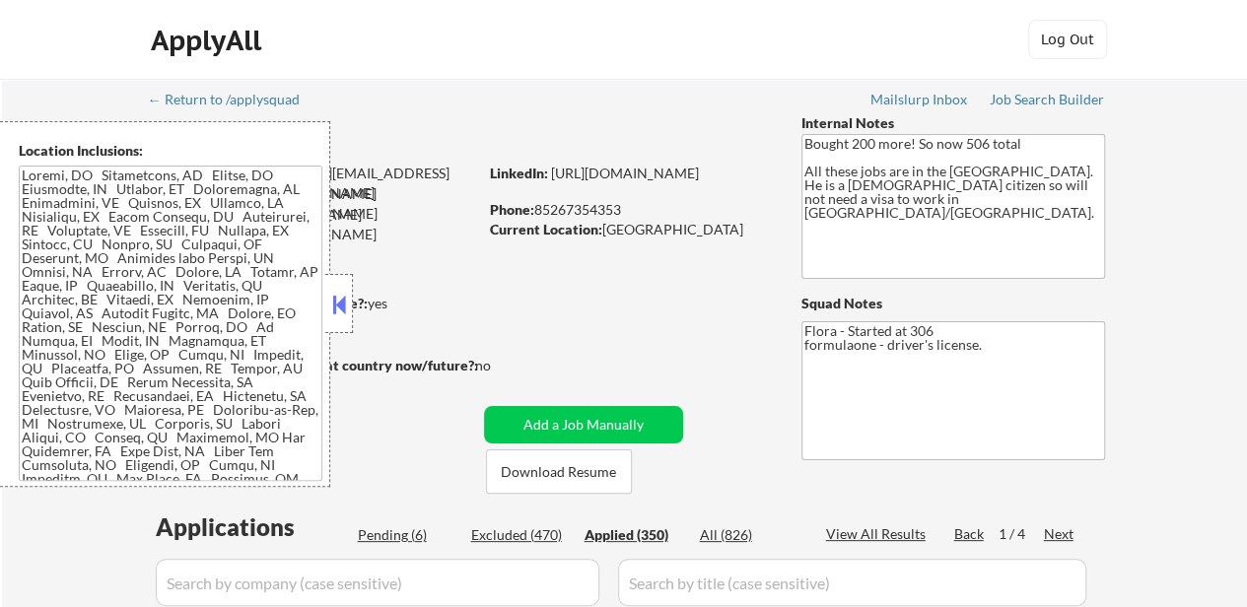
select select ""applied""
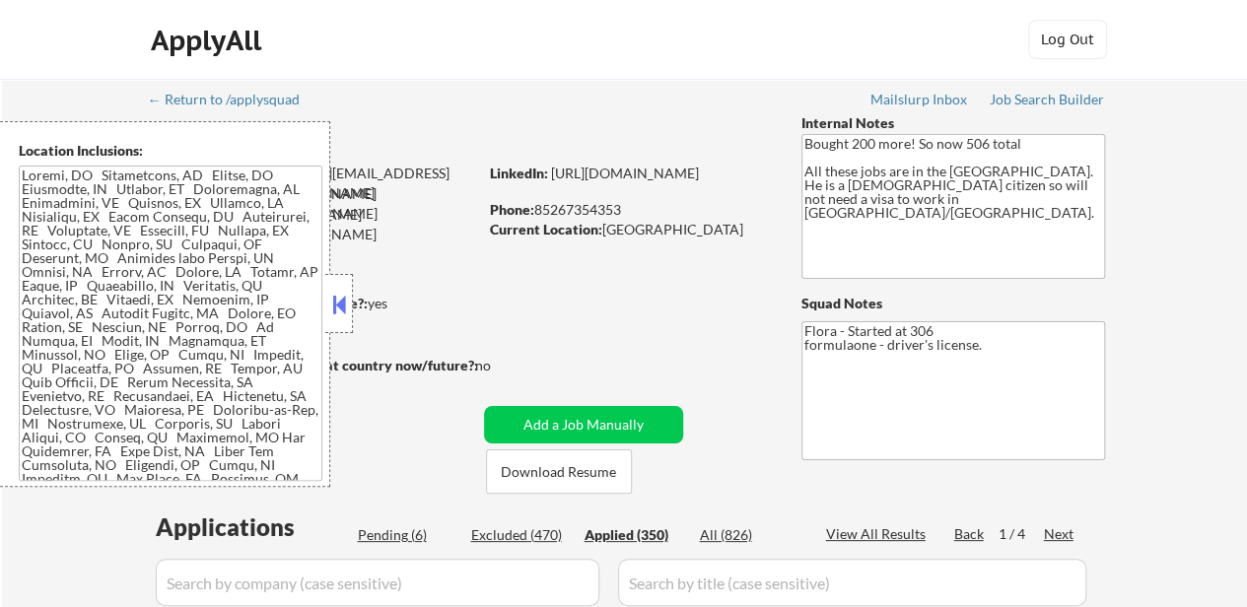
select select ""applied""
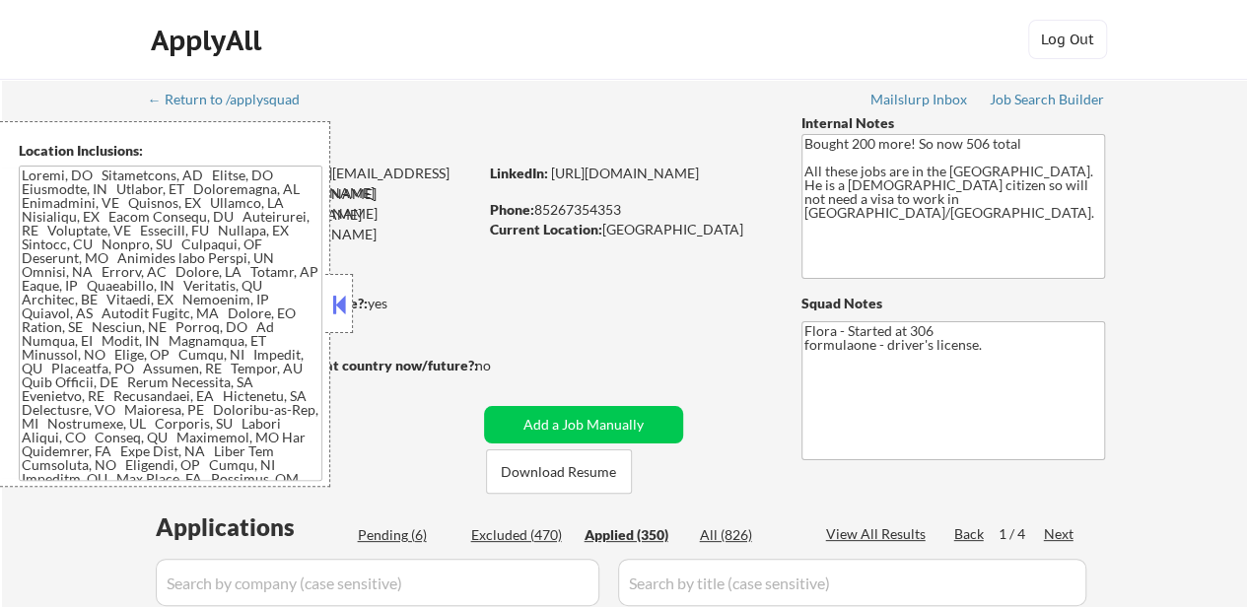
select select ""applied""
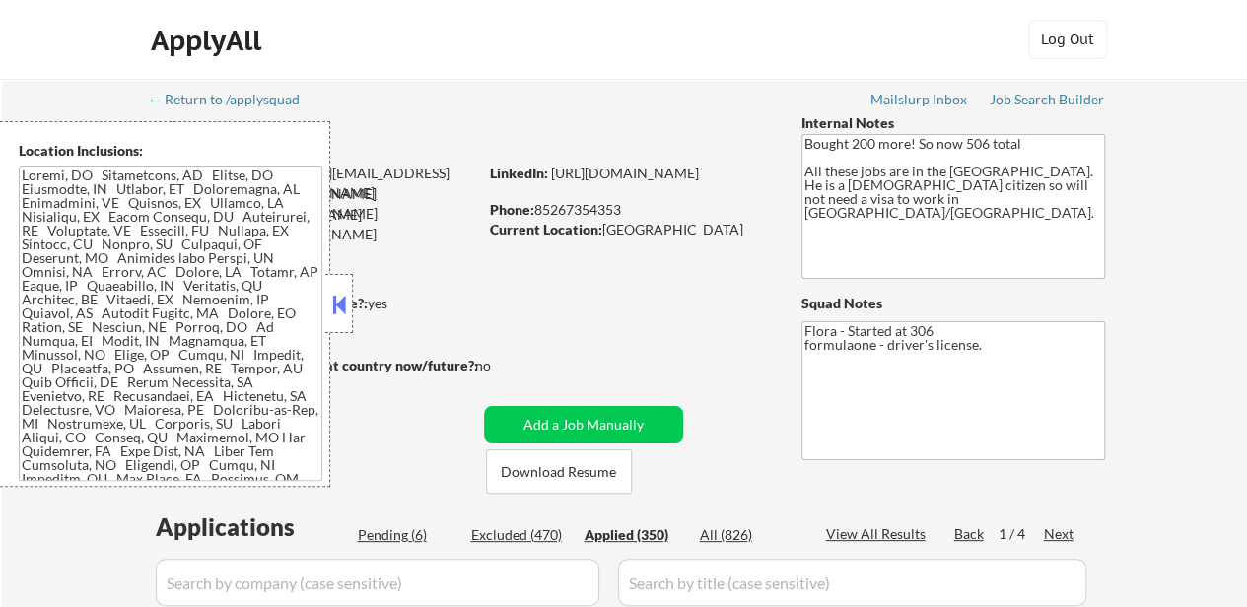
select select ""applied""
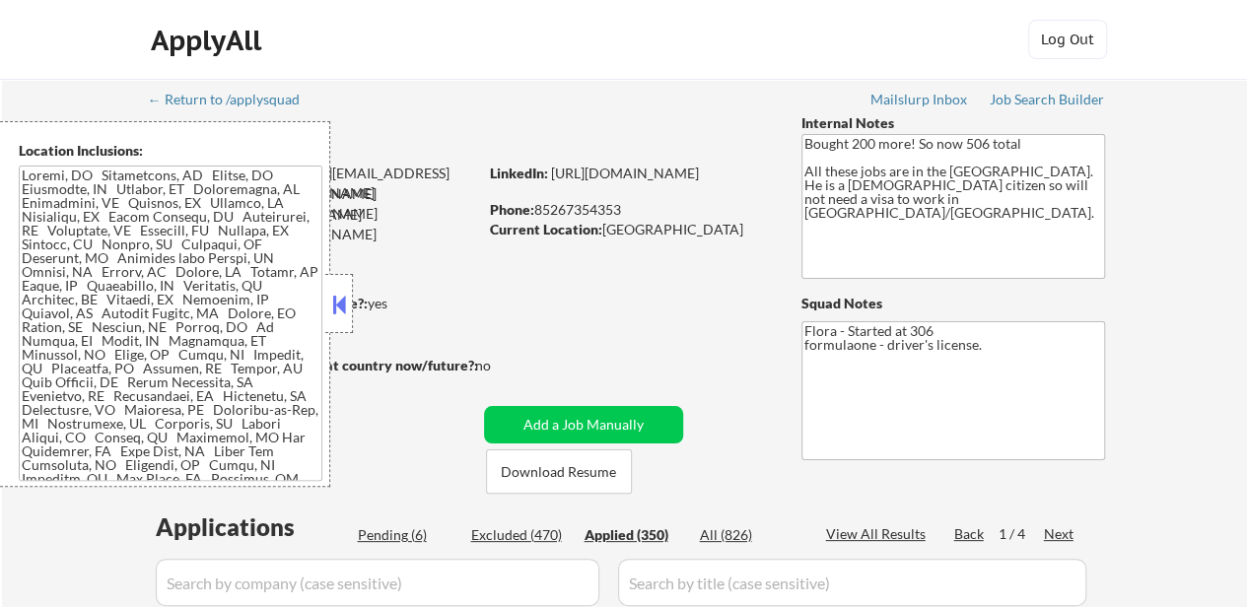
select select ""applied""
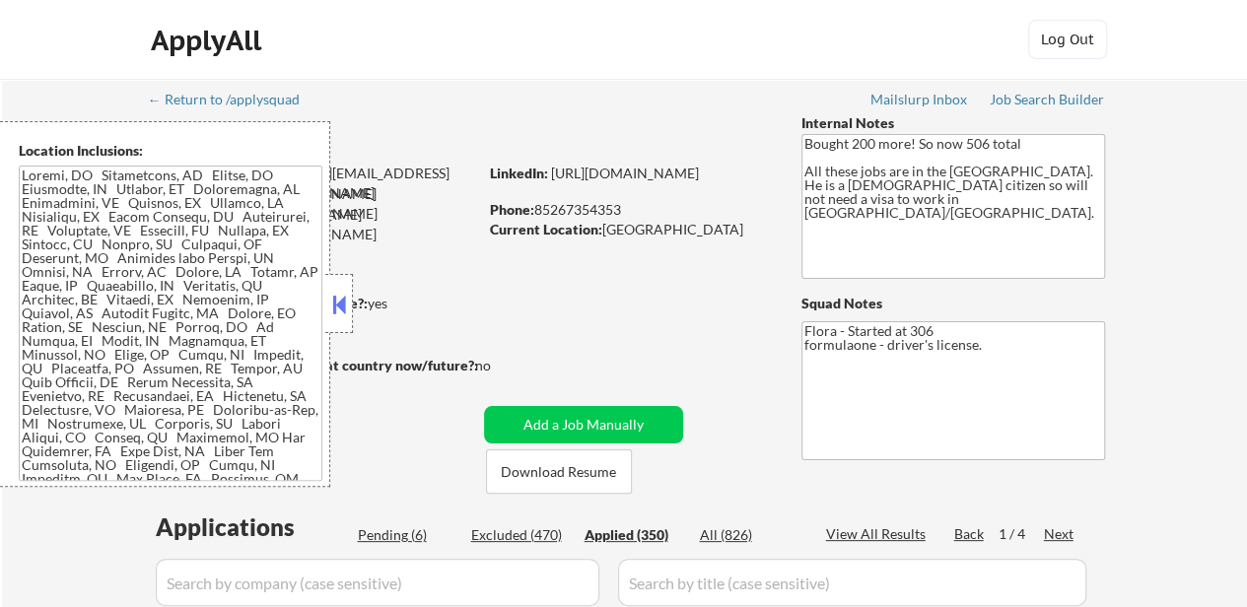
select select ""applied""
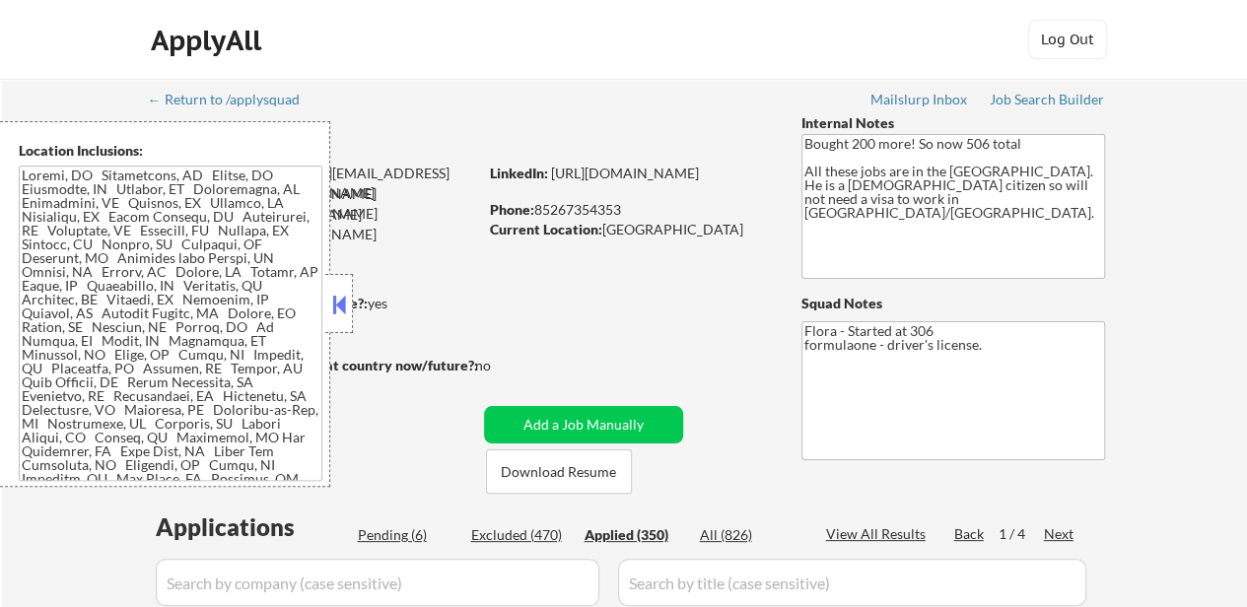
select select ""applied""
click at [343, 295] on button at bounding box center [339, 305] width 22 height 30
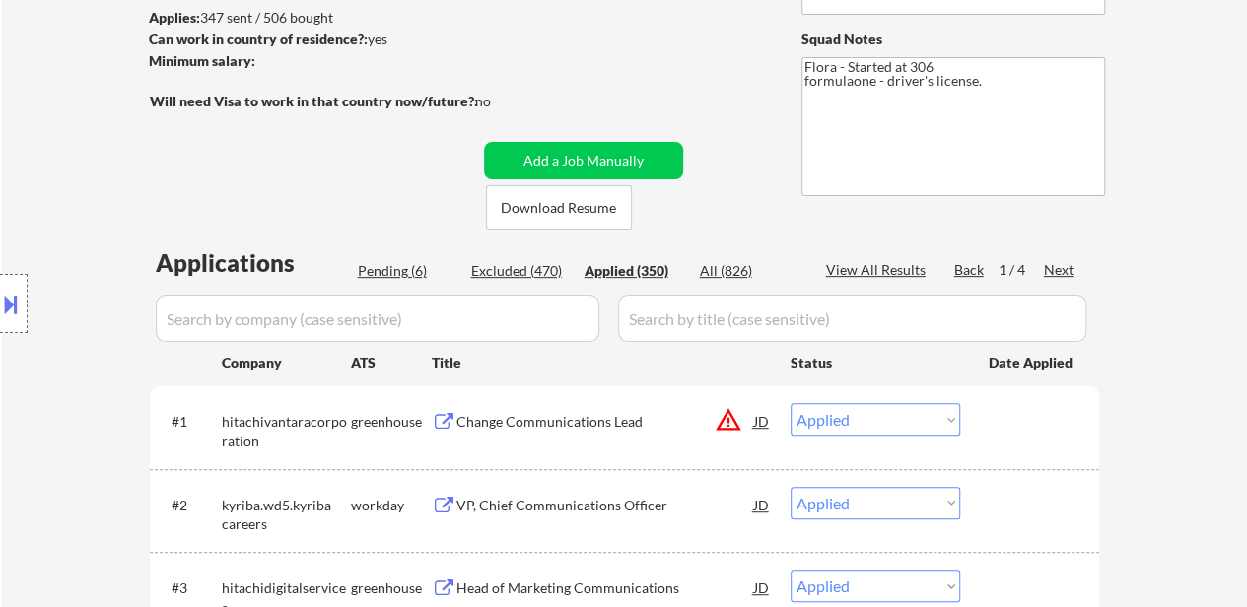
scroll to position [296, 0]
